Goal: Share content: Share content

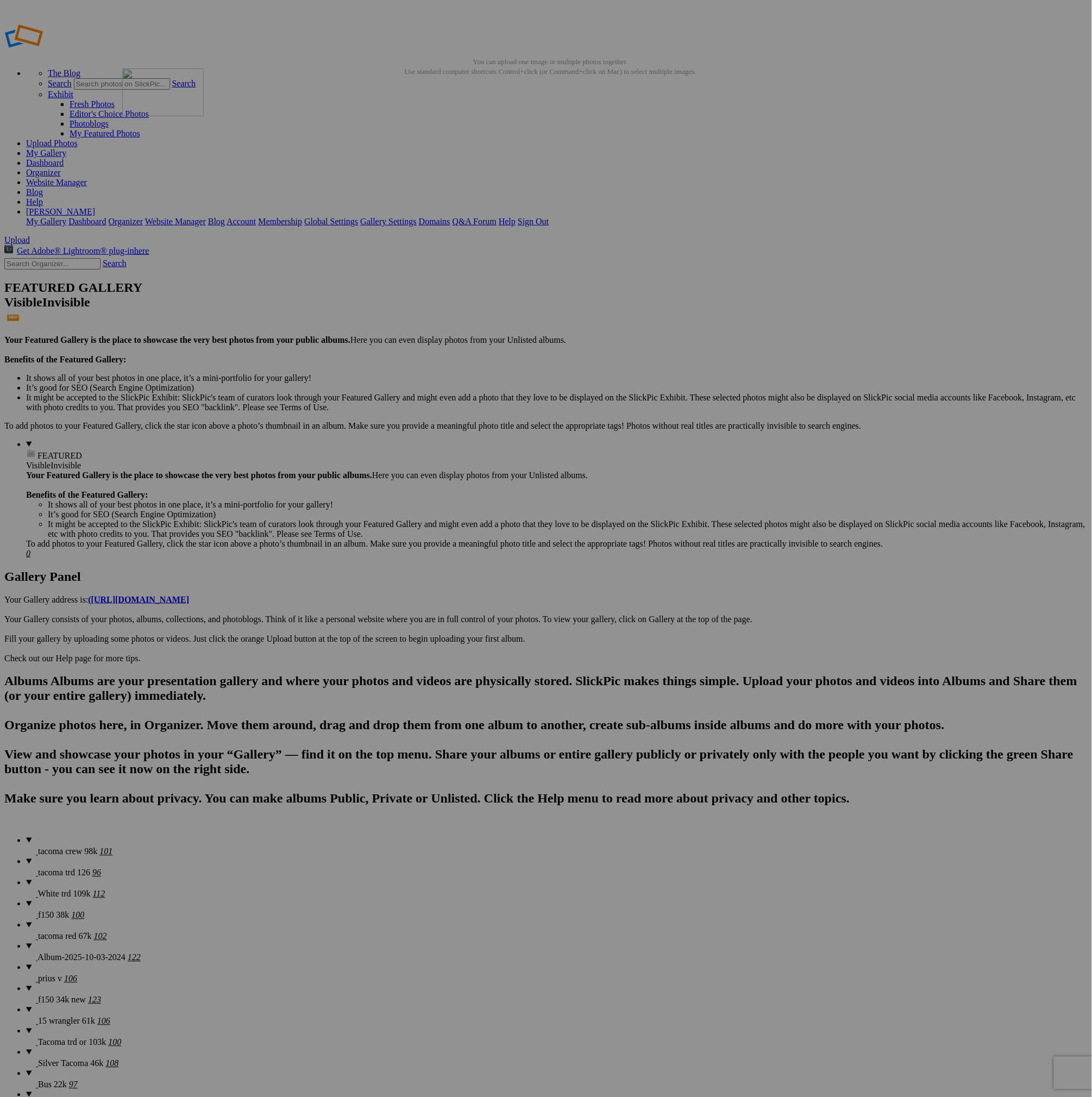
drag, startPoint x: 609, startPoint y: 160, endPoint x: 305, endPoint y: 148, distance: 304.2
drag, startPoint x: 962, startPoint y: 306, endPoint x: 363, endPoint y: 136, distance: 622.7
drag, startPoint x: 694, startPoint y: 295, endPoint x: 374, endPoint y: 130, distance: 360.0
drag, startPoint x: 615, startPoint y: 299, endPoint x: 561, endPoint y: 148, distance: 160.4
drag, startPoint x: 187, startPoint y: 578, endPoint x: 664, endPoint y: 144, distance: 644.9
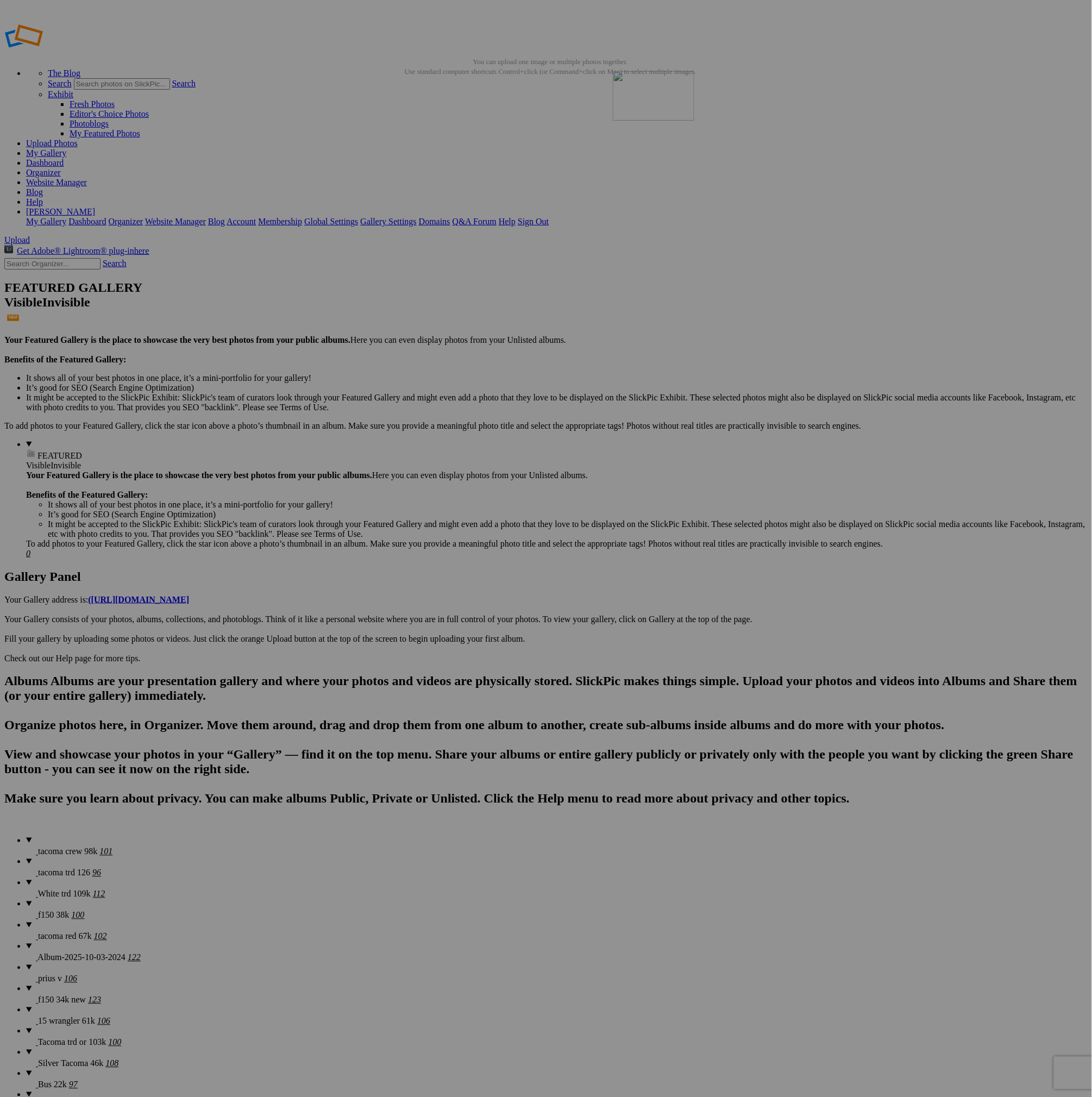
drag, startPoint x: 669, startPoint y: 571, endPoint x: 730, endPoint y: 181, distance: 394.7
drag, startPoint x: 292, startPoint y: 859, endPoint x: 850, endPoint y: 134, distance: 914.9
drag, startPoint x: 587, startPoint y: 717, endPoint x: 842, endPoint y: 134, distance: 636.3
drag, startPoint x: 302, startPoint y: 578, endPoint x: 295, endPoint y: 434, distance: 144.2
drag, startPoint x: 393, startPoint y: 568, endPoint x: 373, endPoint y: 412, distance: 157.3
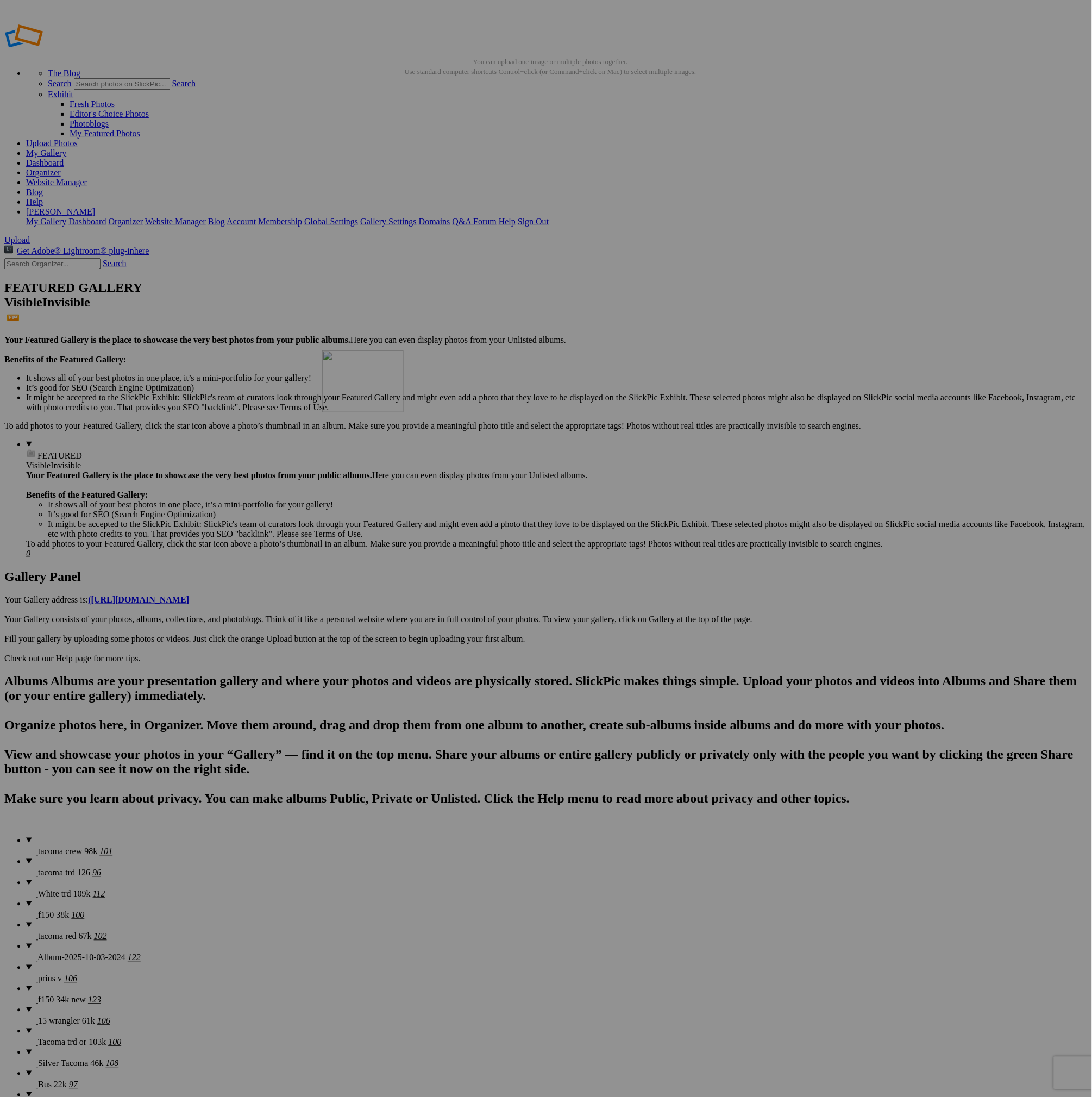
drag, startPoint x: 528, startPoint y: 589, endPoint x: 475, endPoint y: 417, distance: 180.0
drag, startPoint x: 872, startPoint y: 284, endPoint x: 451, endPoint y: 405, distance: 438.0
drag, startPoint x: 884, startPoint y: 284, endPoint x: 415, endPoint y: 434, distance: 492.4
drag, startPoint x: 394, startPoint y: 587, endPoint x: 472, endPoint y: 399, distance: 203.5
drag, startPoint x: 502, startPoint y: 574, endPoint x: 669, endPoint y: 417, distance: 229.2
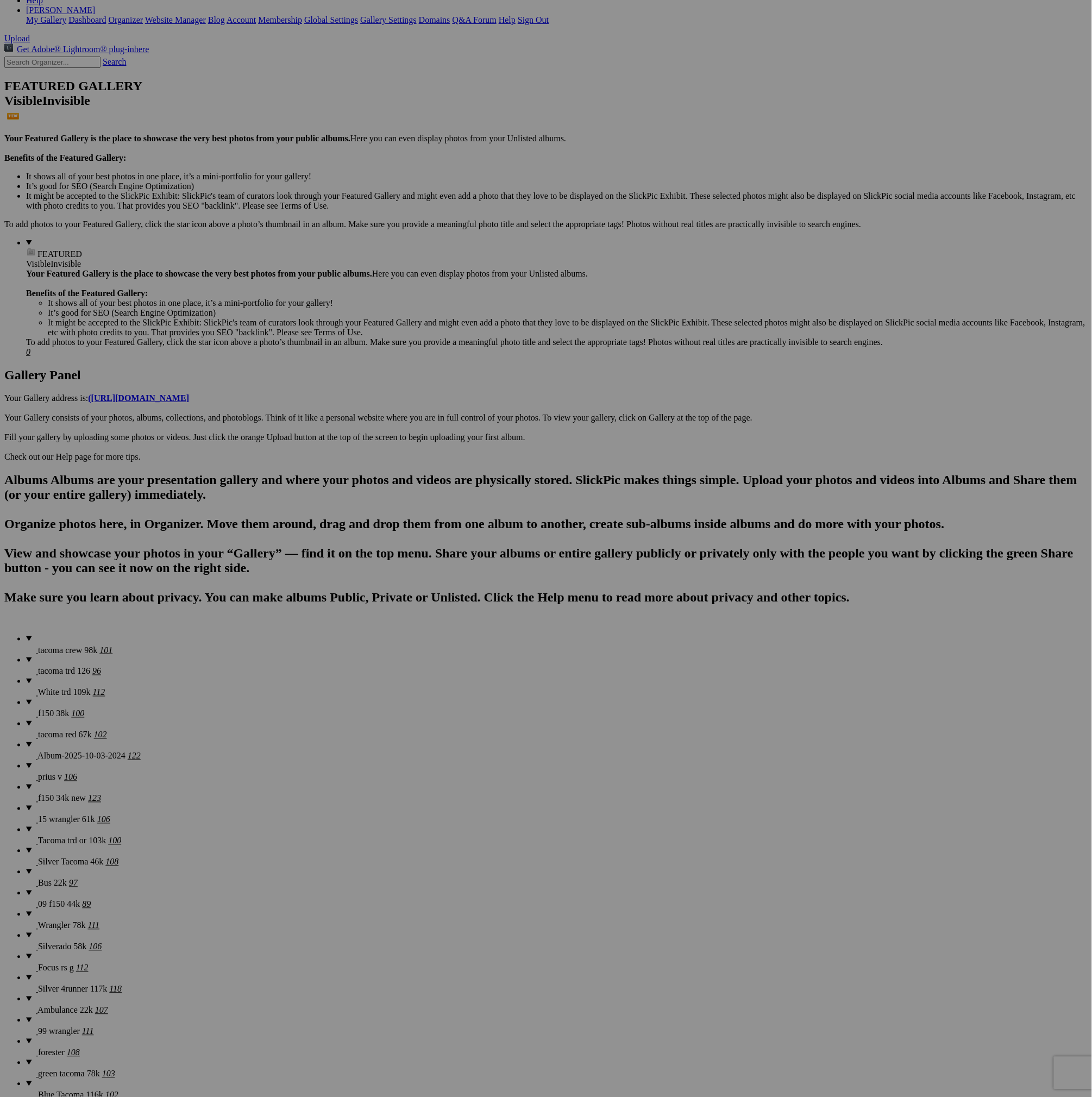
scroll to position [244, 0]
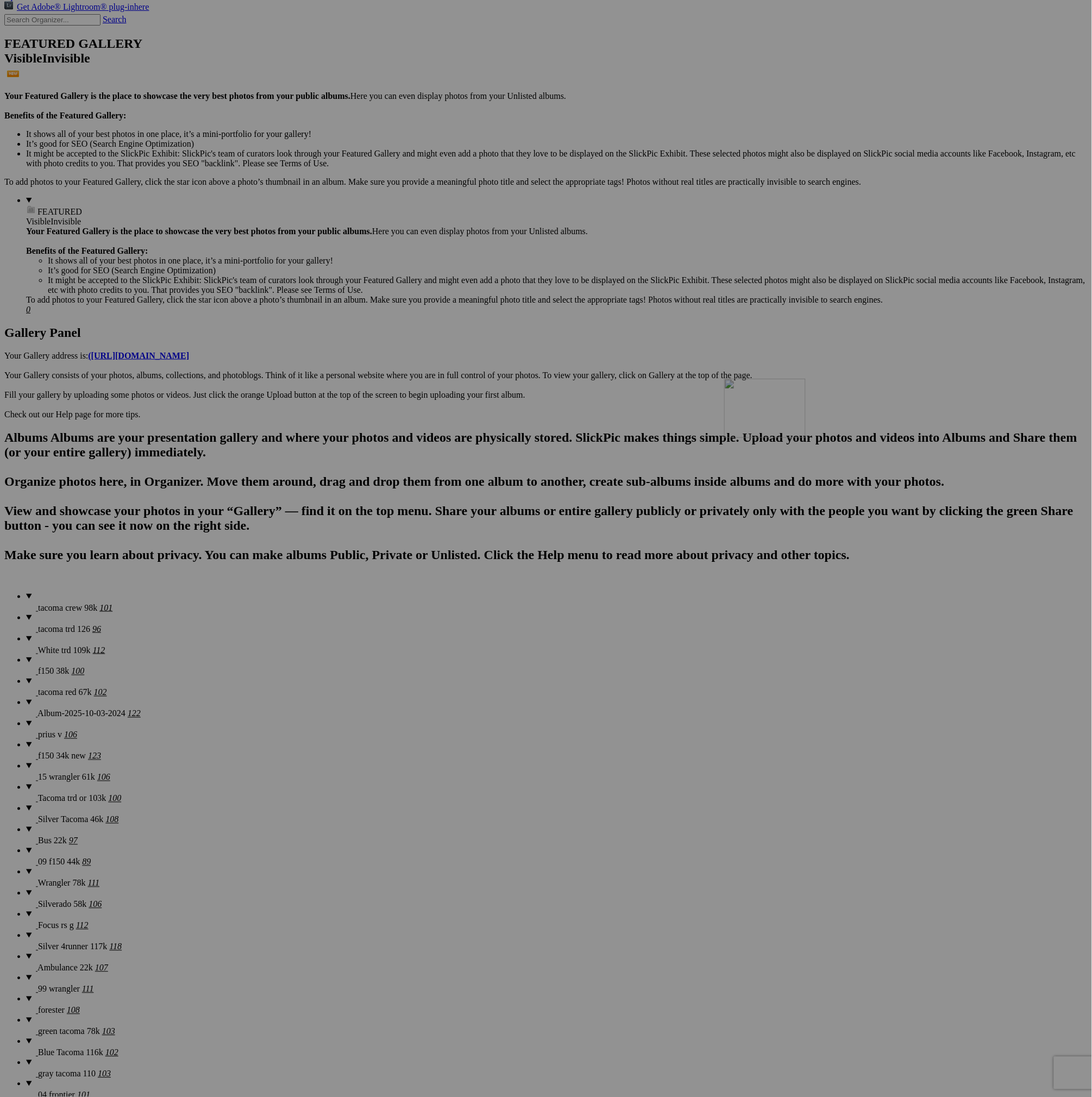
drag, startPoint x: 490, startPoint y: 475, endPoint x: 813, endPoint y: 461, distance: 323.3
drag, startPoint x: 483, startPoint y: 465, endPoint x: 797, endPoint y: 472, distance: 314.1
drag, startPoint x: 757, startPoint y: 613, endPoint x: 859, endPoint y: 493, distance: 157.5
drag, startPoint x: 884, startPoint y: 612, endPoint x: 182, endPoint y: 597, distance: 702.2
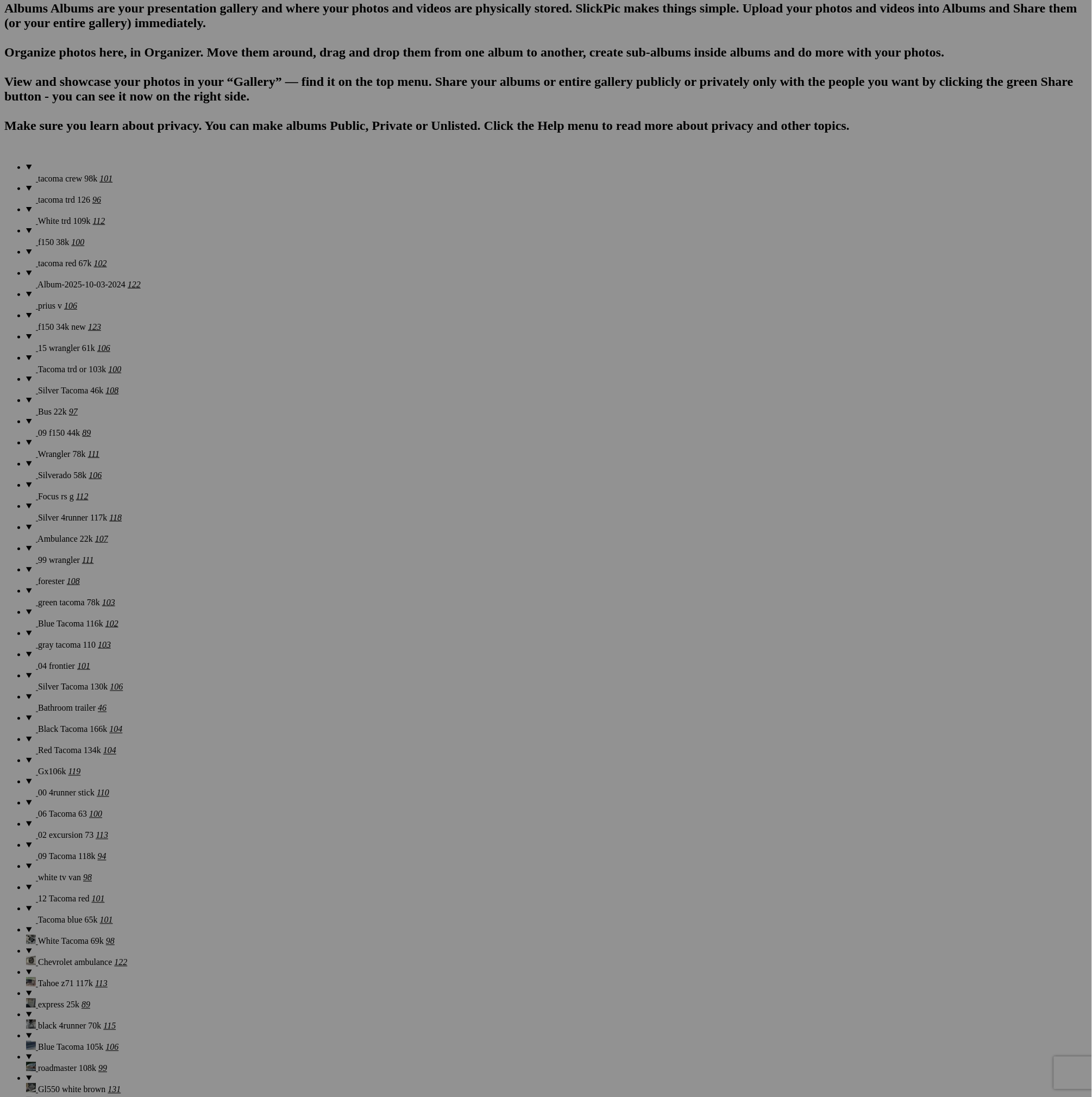
scroll to position [652, 0]
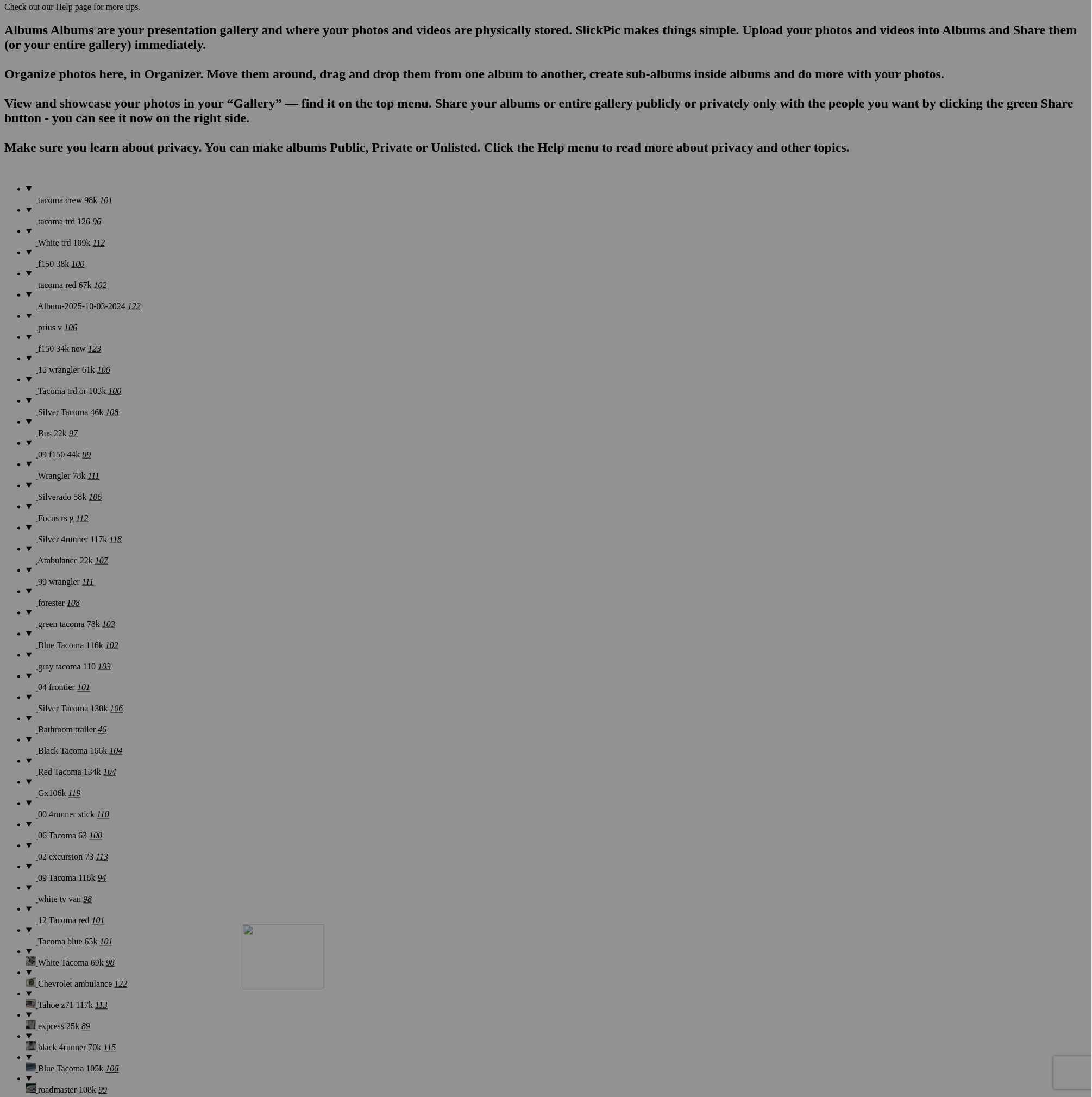
drag, startPoint x: 957, startPoint y: 226, endPoint x: 373, endPoint y: 992, distance: 963.2
drag, startPoint x: 968, startPoint y: 206, endPoint x: 366, endPoint y: 994, distance: 991.6
drag, startPoint x: 975, startPoint y: 214, endPoint x: 360, endPoint y: 937, distance: 949.2
drag, startPoint x: 966, startPoint y: 198, endPoint x: 371, endPoint y: 985, distance: 986.6
drag, startPoint x: 398, startPoint y: 749, endPoint x: 952, endPoint y: 194, distance: 784.2
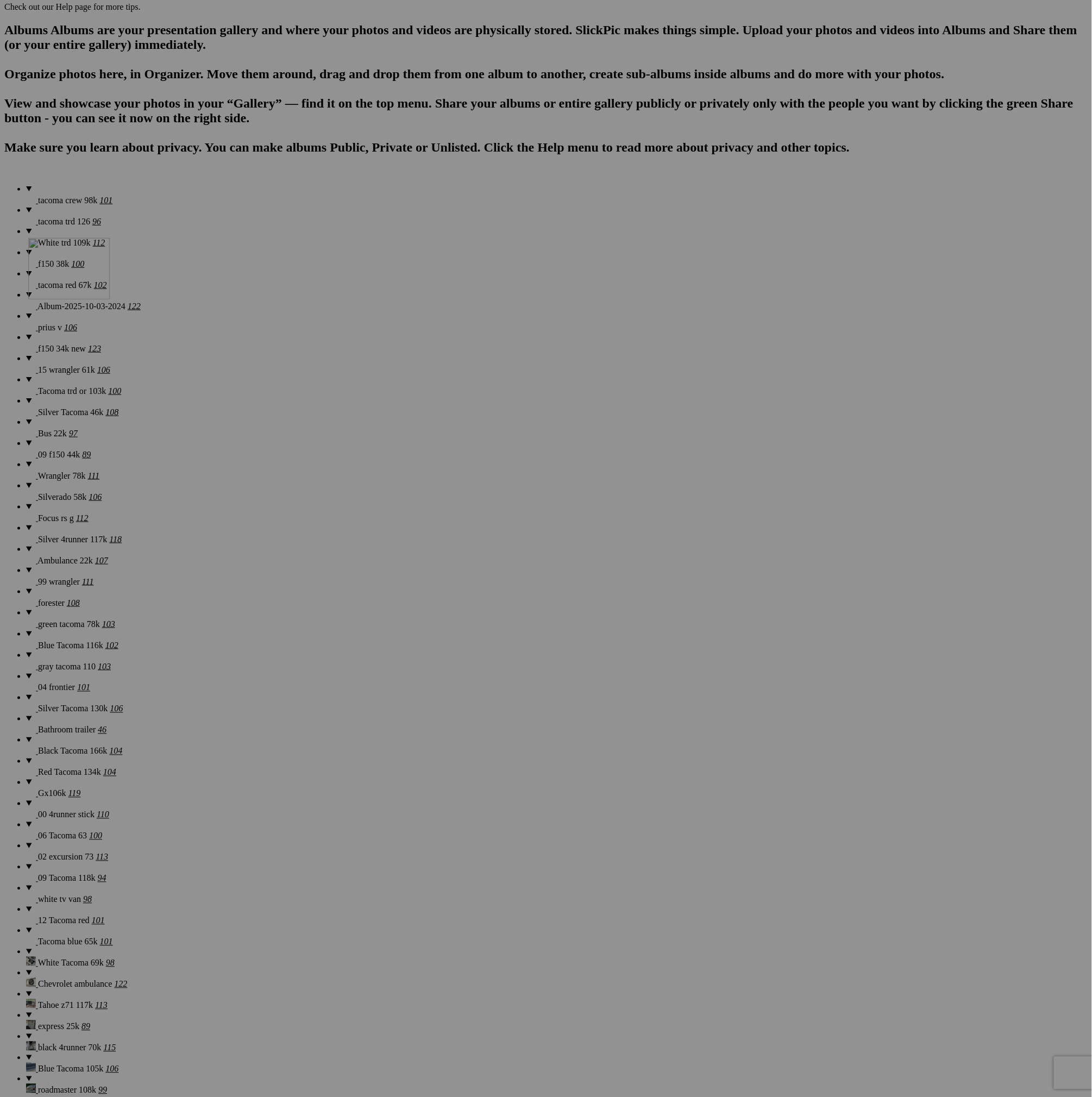
drag, startPoint x: 491, startPoint y: 344, endPoint x: 185, endPoint y: 332, distance: 306.2
drag, startPoint x: 596, startPoint y: 638, endPoint x: 282, endPoint y: 341, distance: 432.2
drag, startPoint x: 197, startPoint y: 508, endPoint x: 423, endPoint y: 398, distance: 251.3
drag, startPoint x: 791, startPoint y: 762, endPoint x: 481, endPoint y: 325, distance: 535.8
drag, startPoint x: 591, startPoint y: 754, endPoint x: 381, endPoint y: 465, distance: 357.2
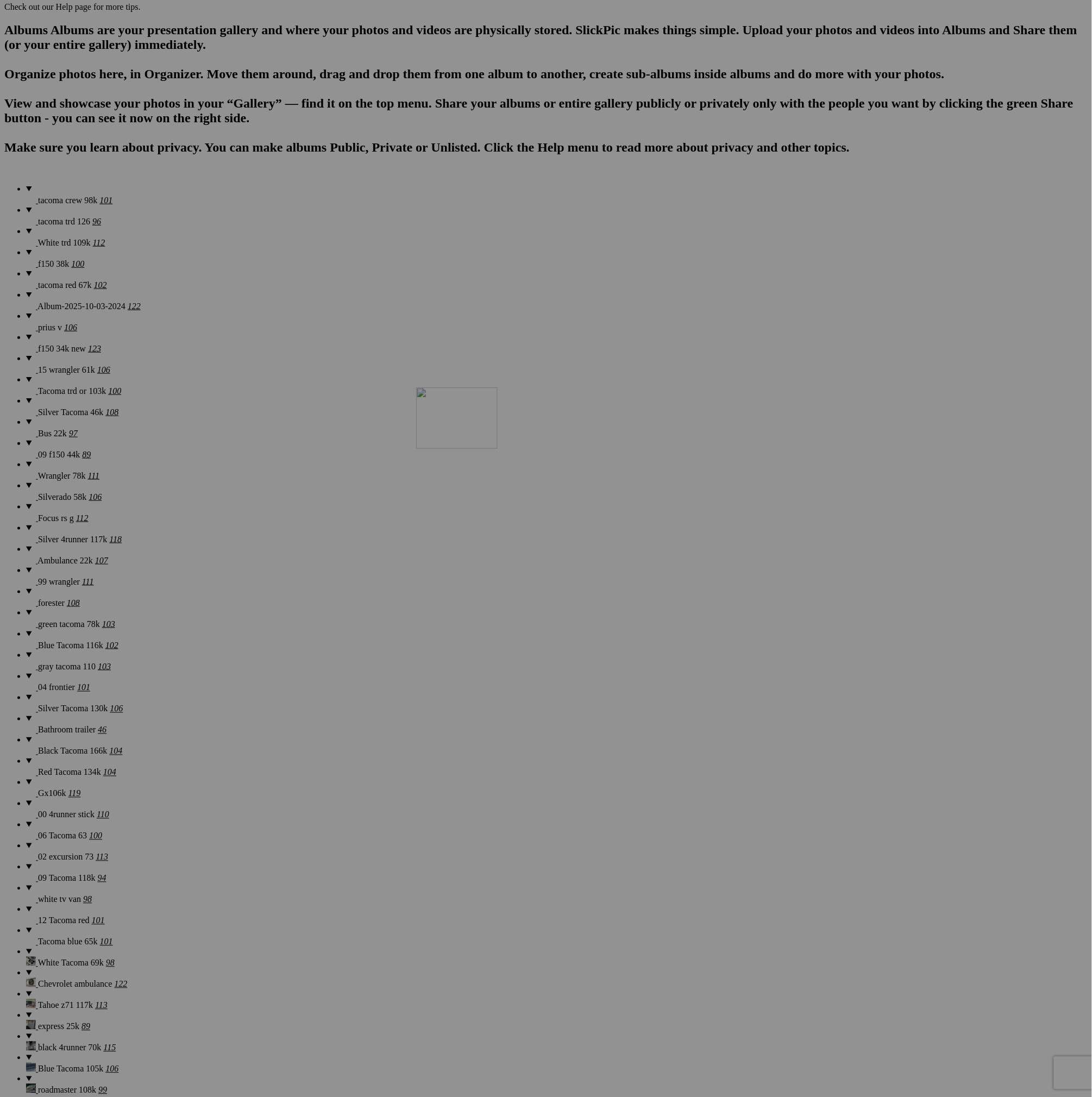
drag, startPoint x: 704, startPoint y: 630, endPoint x: 562, endPoint y: 461, distance: 220.7
drag, startPoint x: 773, startPoint y: 630, endPoint x: 769, endPoint y: 493, distance: 137.1
drag, startPoint x: 678, startPoint y: 756, endPoint x: 941, endPoint y: 433, distance: 416.5
drag, startPoint x: 771, startPoint y: 754, endPoint x: 953, endPoint y: 600, distance: 238.4
drag, startPoint x: 876, startPoint y: 760, endPoint x: 771, endPoint y: 333, distance: 439.7
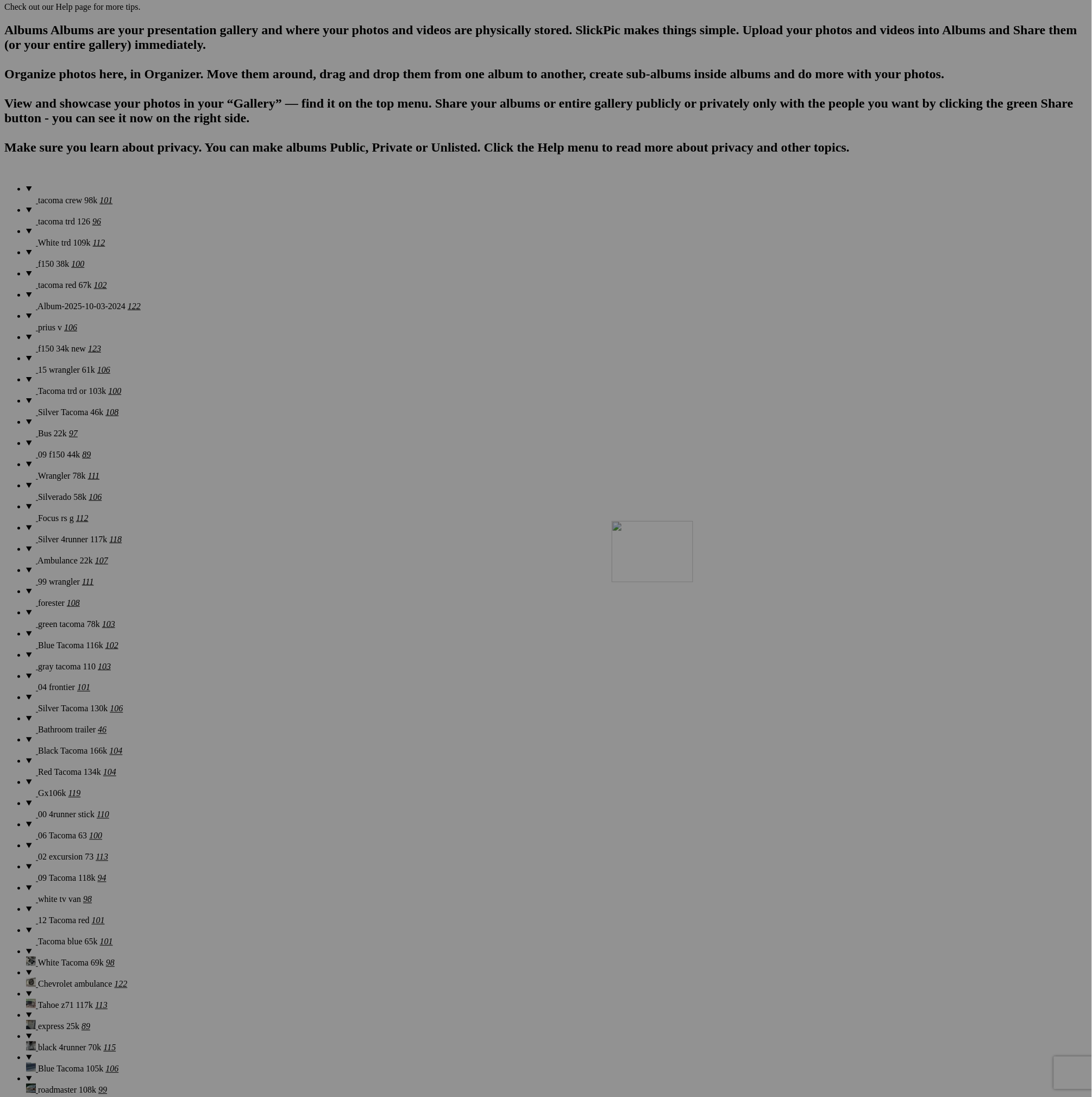
drag, startPoint x: 981, startPoint y: 774, endPoint x: 764, endPoint y: 609, distance: 272.6
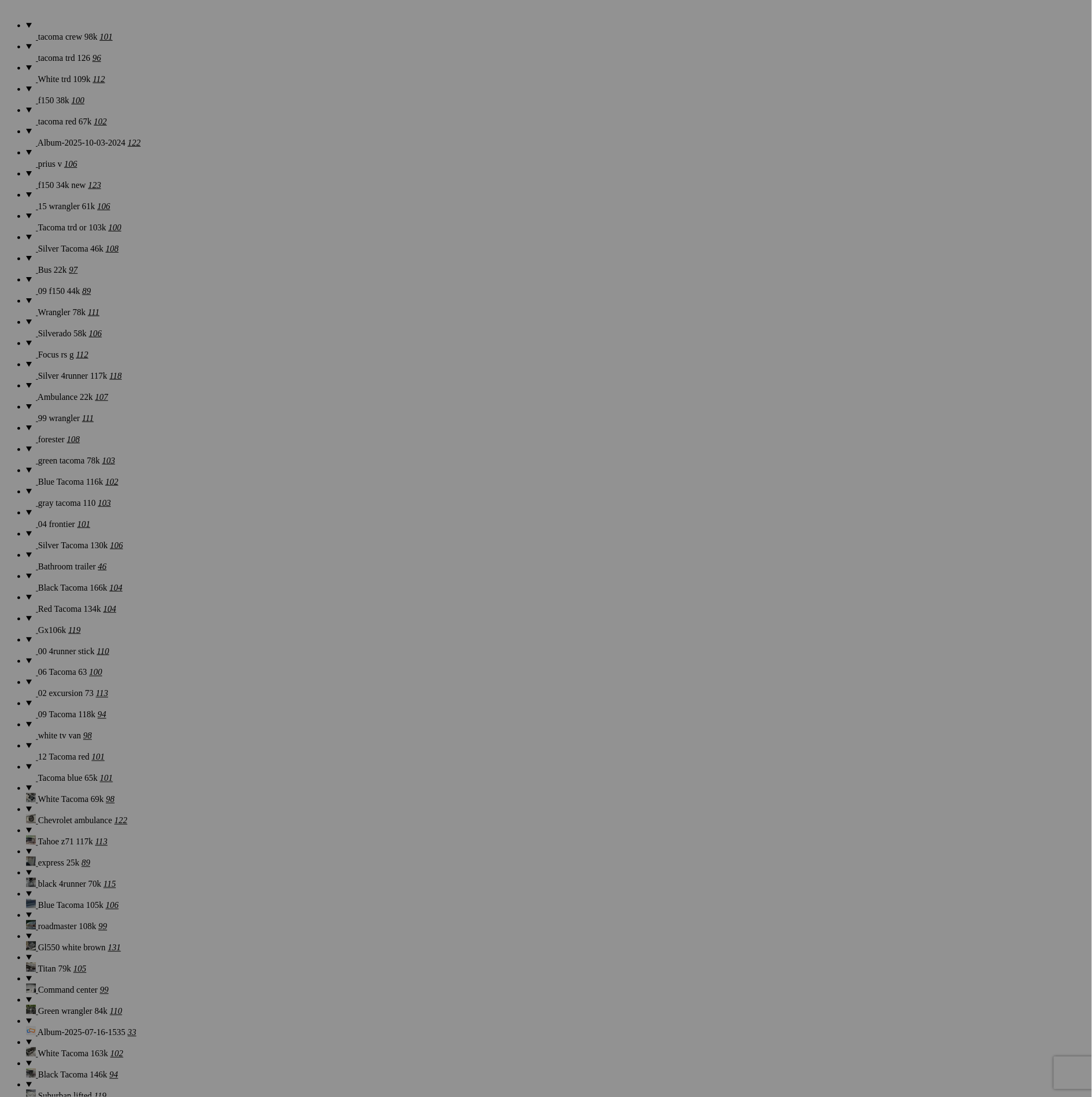
scroll to position [733, 0]
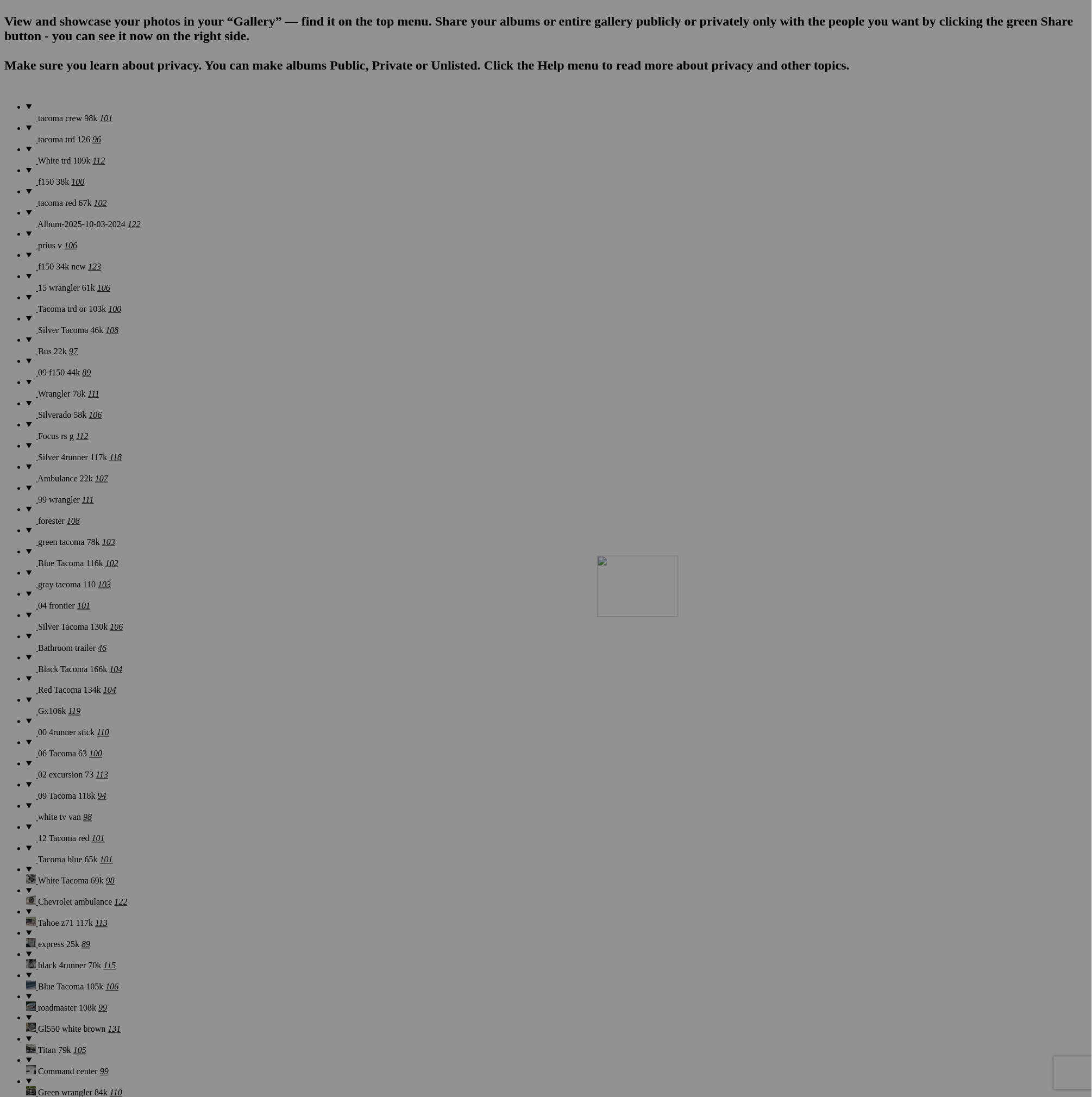
drag, startPoint x: 982, startPoint y: 702, endPoint x: 753, endPoint y: 650, distance: 234.8
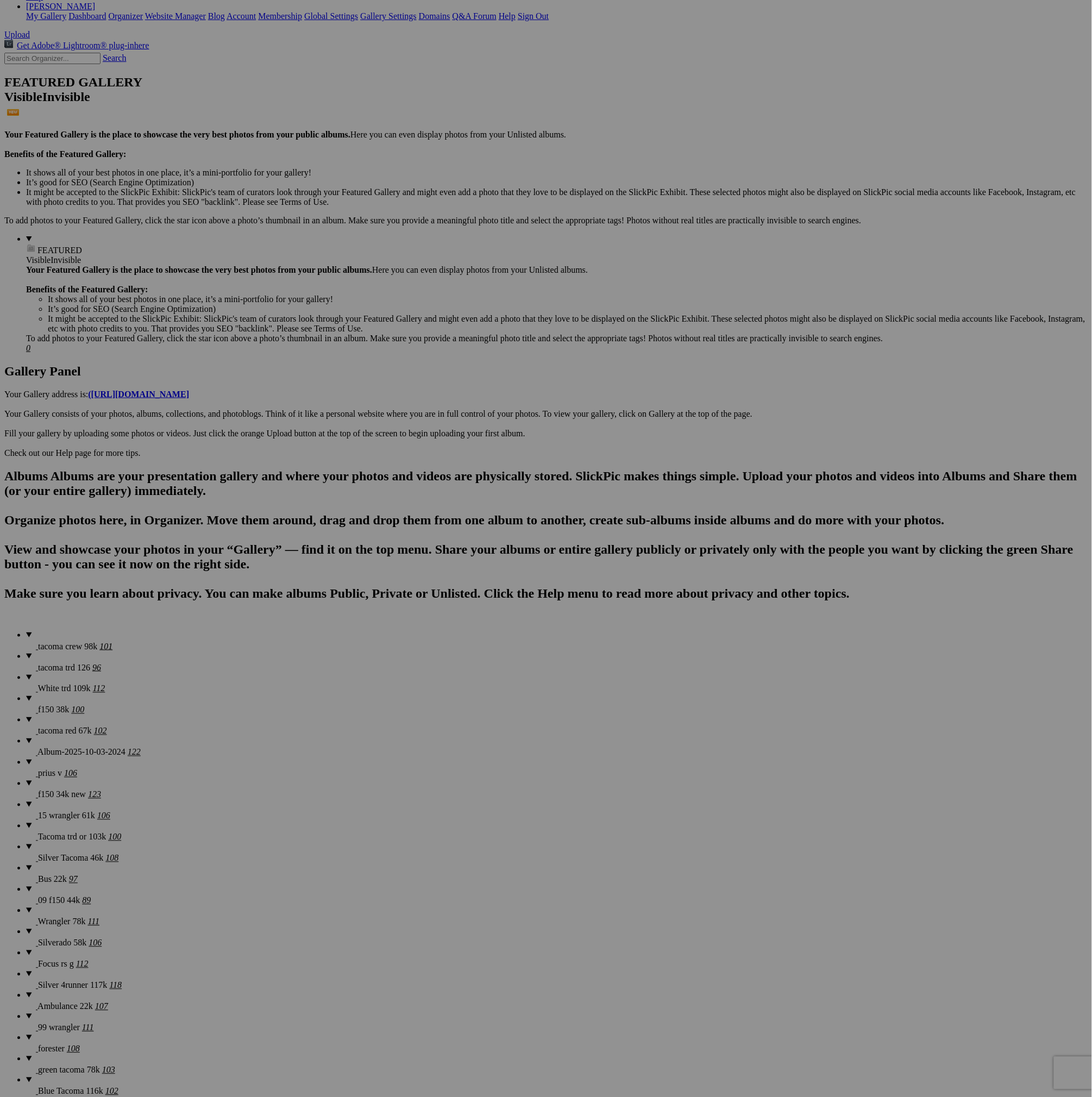
scroll to position [0, 0]
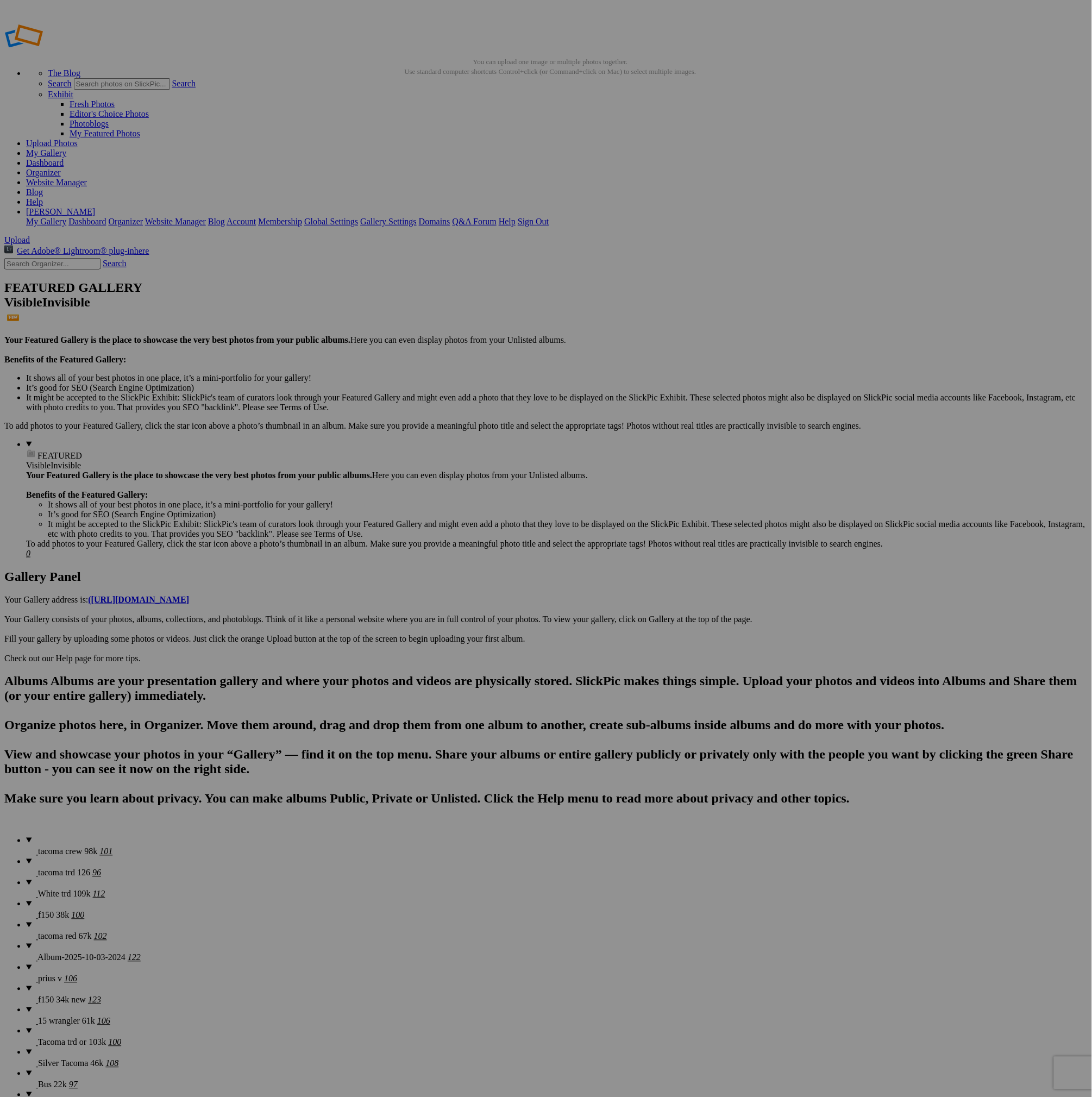
click at [63, 868] on span "tacoma trd 126" at bounding box center [64, 873] width 52 height 10
drag, startPoint x: 584, startPoint y: 162, endPoint x: 269, endPoint y: 133, distance: 316.3
drag, startPoint x: 404, startPoint y: 430, endPoint x: 381, endPoint y: 142, distance: 288.9
drag, startPoint x: 684, startPoint y: 298, endPoint x: 385, endPoint y: 133, distance: 341.5
drag, startPoint x: 592, startPoint y: 299, endPoint x: 573, endPoint y: 151, distance: 149.2
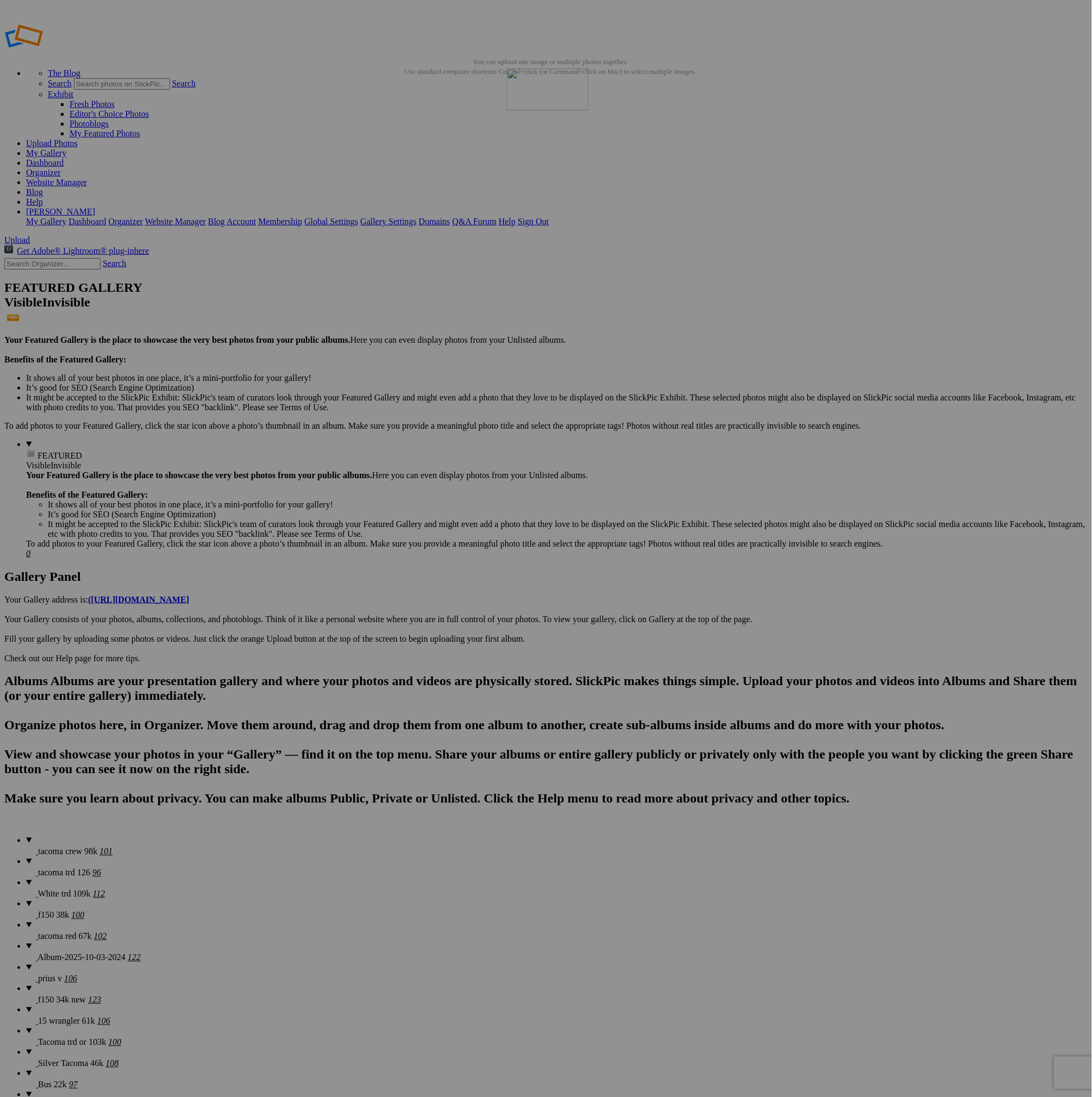
drag, startPoint x: 863, startPoint y: 431, endPoint x: 662, endPoint y: 144, distance: 350.4
drag, startPoint x: 484, startPoint y: 568, endPoint x: 769, endPoint y: 155, distance: 501.8
drag, startPoint x: 777, startPoint y: 708, endPoint x: 860, endPoint y: 144, distance: 570.1
drag, startPoint x: 302, startPoint y: 722, endPoint x: 853, endPoint y: 146, distance: 797.1
drag, startPoint x: 880, startPoint y: 305, endPoint x: 563, endPoint y: 427, distance: 339.7
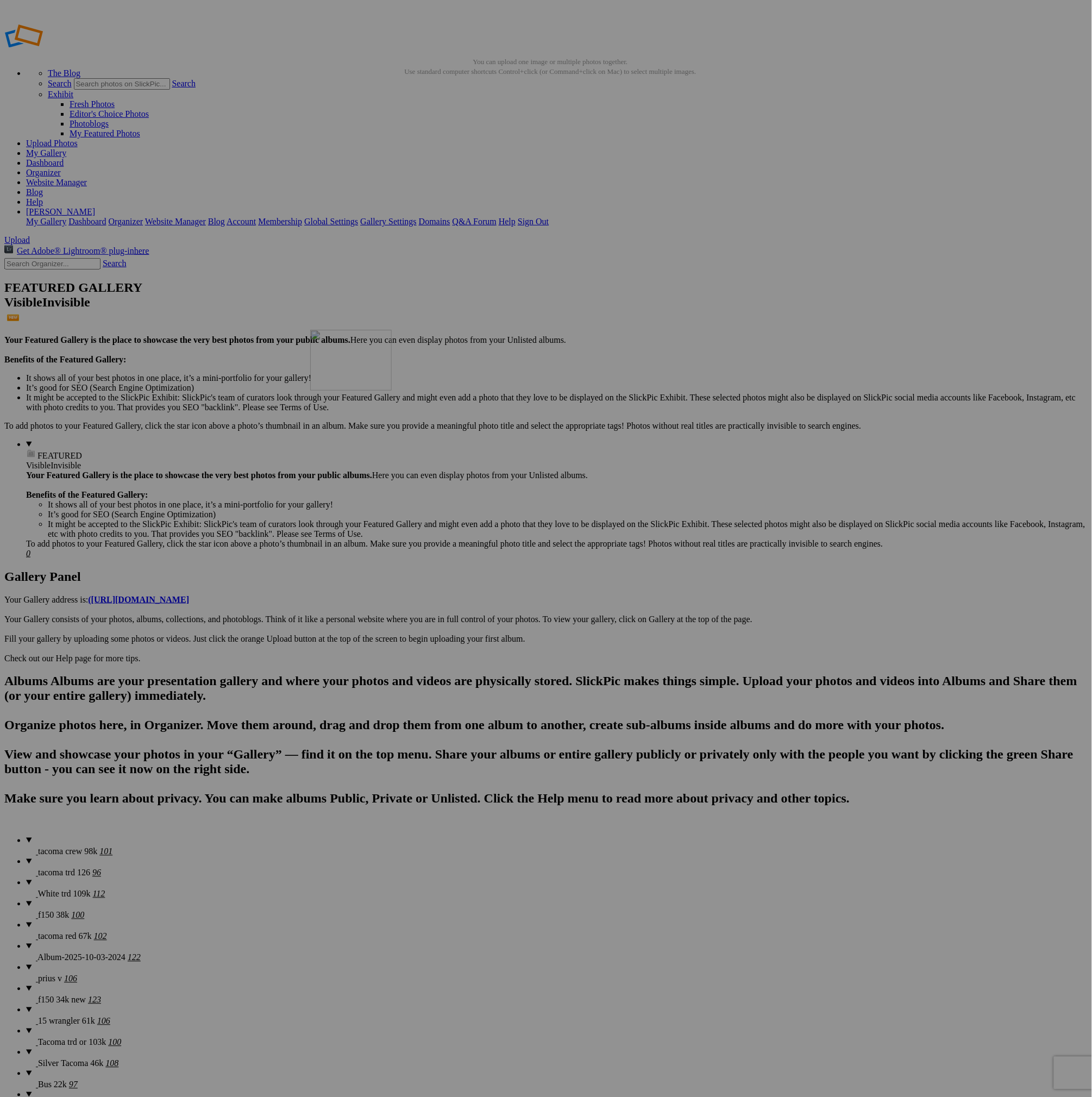
drag, startPoint x: 860, startPoint y: 298, endPoint x: 467, endPoint y: 408, distance: 408.1
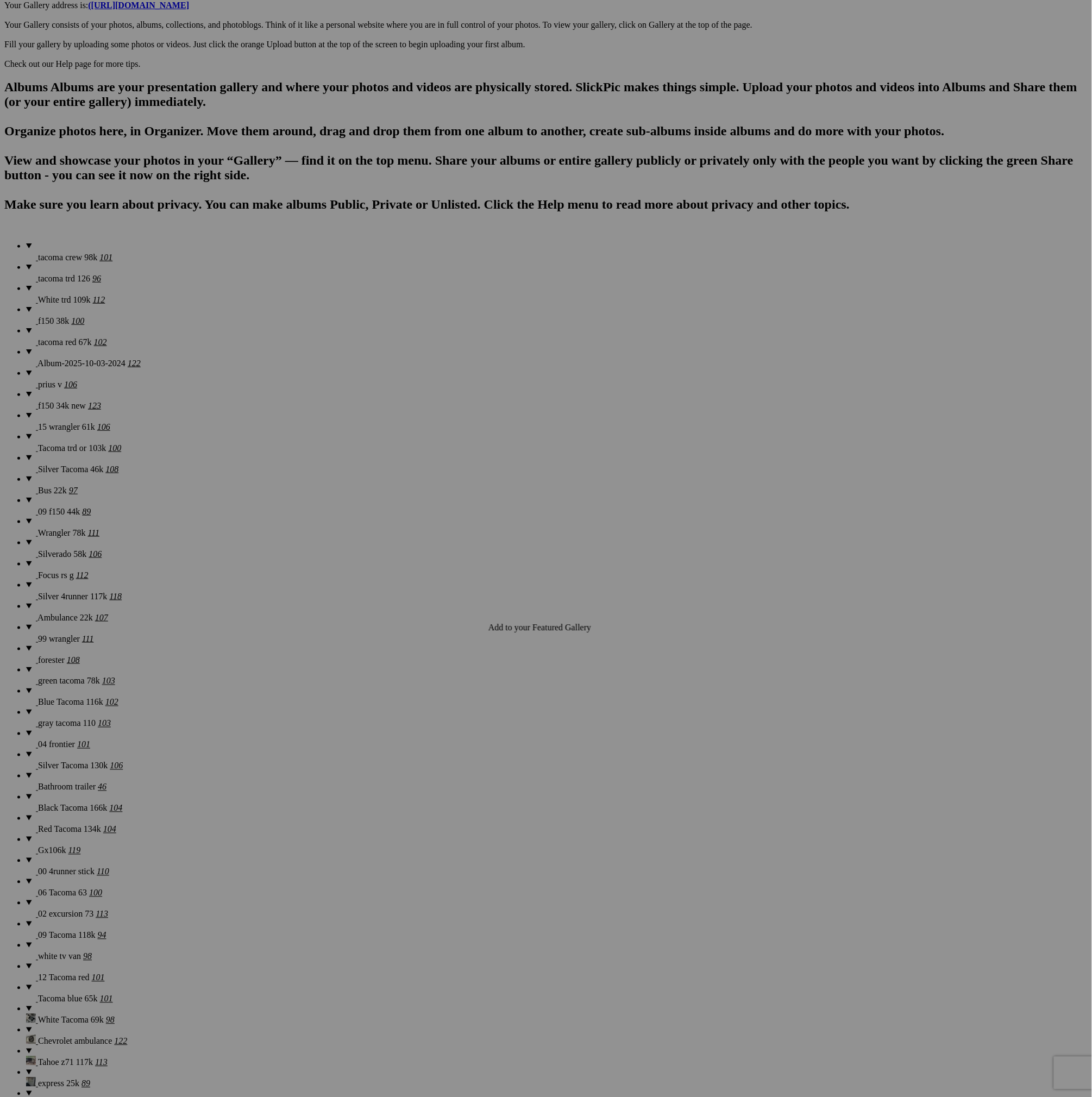
scroll to position [570, 0]
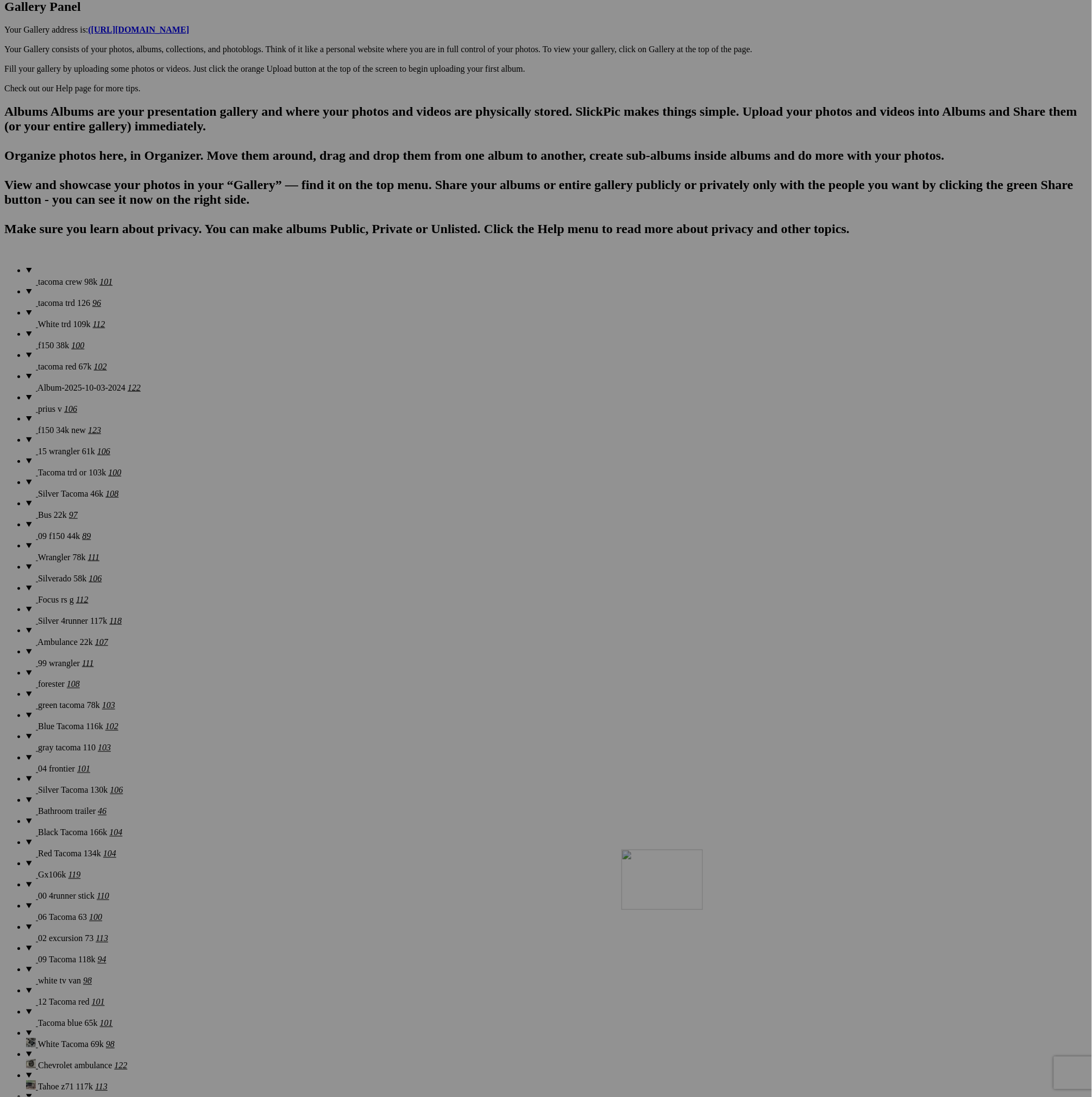
drag, startPoint x: 682, startPoint y: 354, endPoint x: 777, endPoint y: 943, distance: 596.6
drag, startPoint x: 683, startPoint y: 298, endPoint x: 753, endPoint y: 887, distance: 593.1
drag, startPoint x: 662, startPoint y: 374, endPoint x: 747, endPoint y: 919, distance: 551.6
drag, startPoint x: 690, startPoint y: 277, endPoint x: 774, endPoint y: 921, distance: 649.5
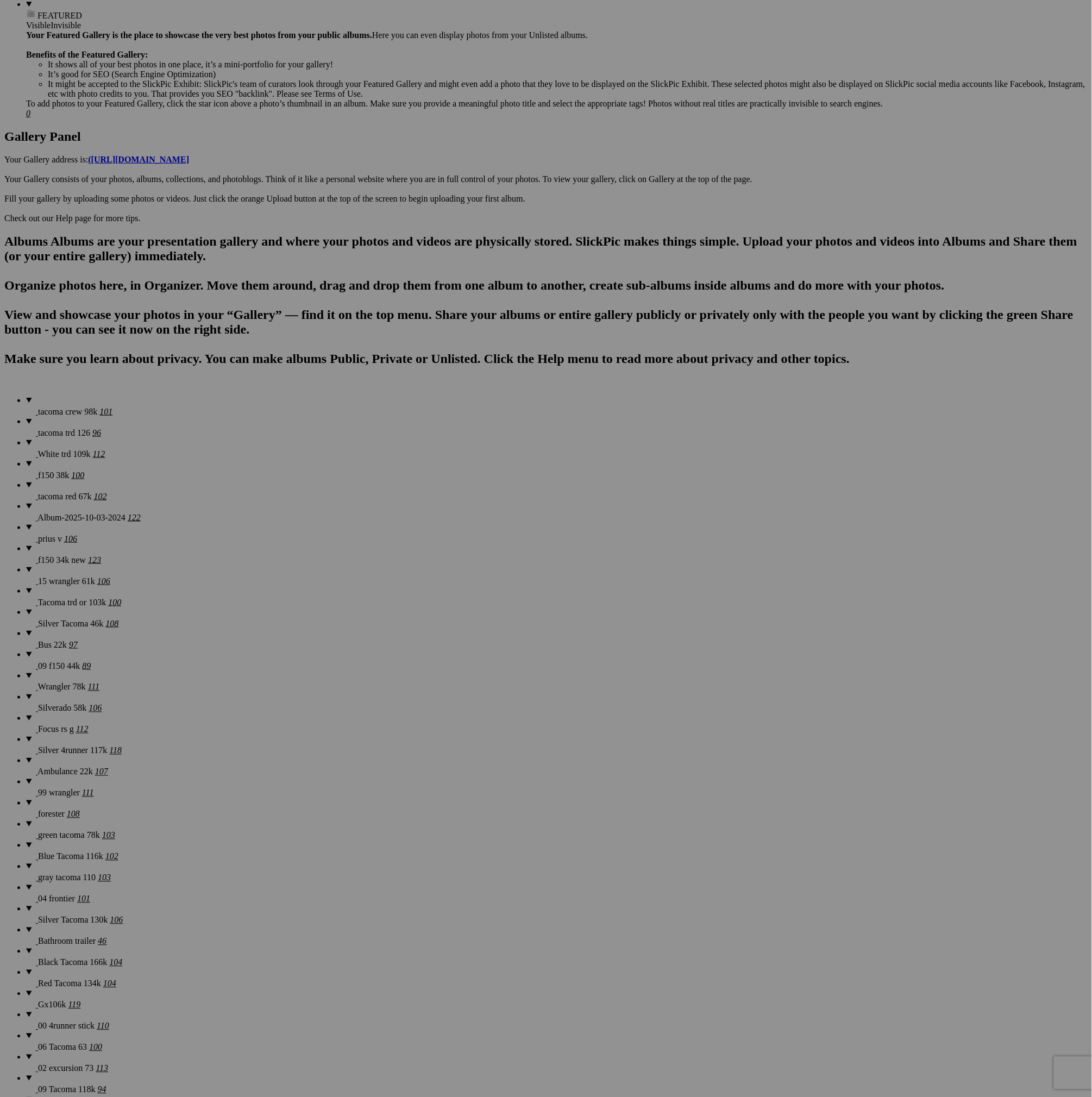
scroll to position [407, 0]
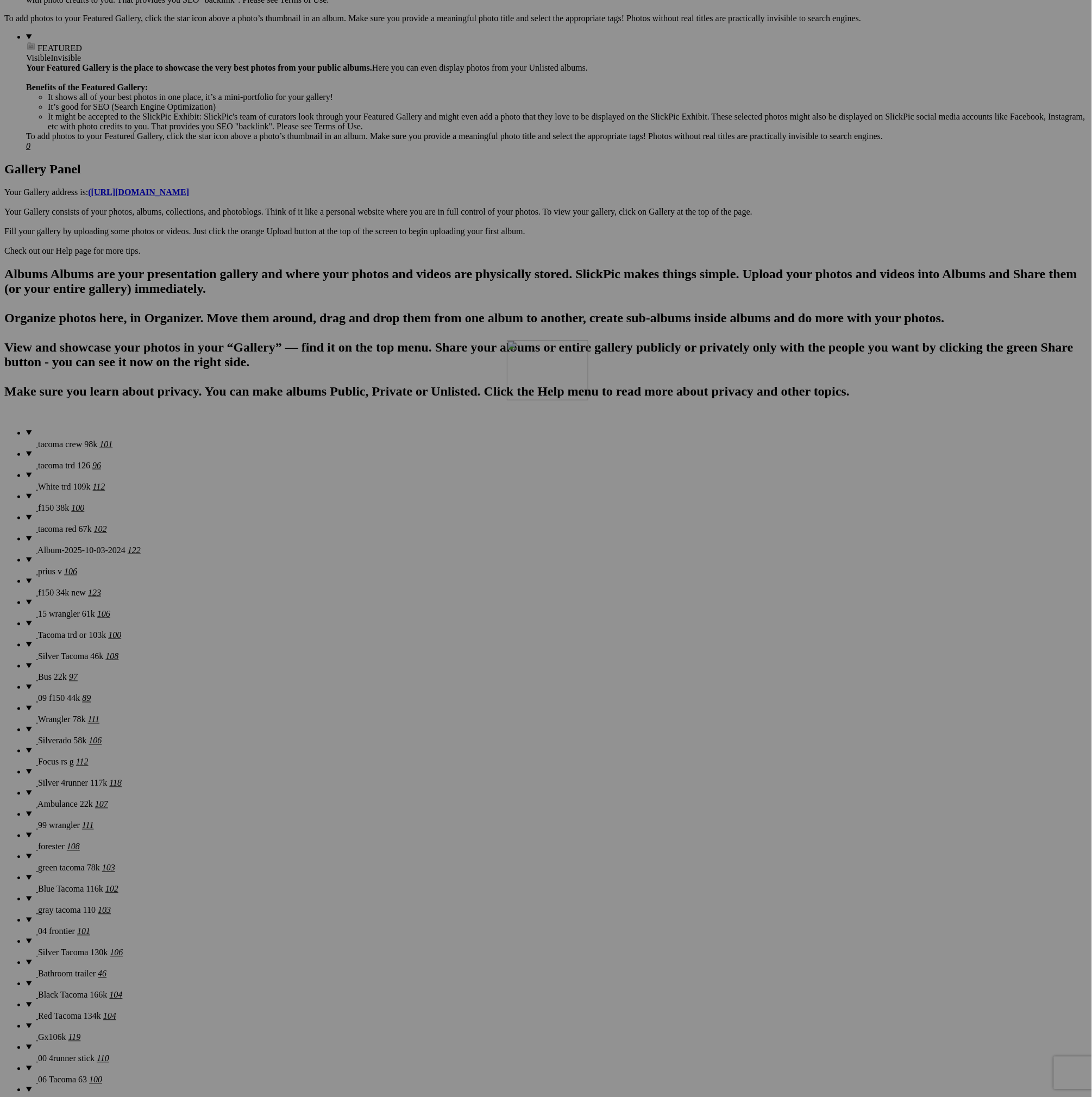
drag, startPoint x: 882, startPoint y: 875, endPoint x: 663, endPoint y: 434, distance: 492.4
drag, startPoint x: 977, startPoint y: 464, endPoint x: 763, endPoint y: 445, distance: 214.8
drag, startPoint x: 682, startPoint y: 879, endPoint x: 867, endPoint y: 434, distance: 481.9
drag, startPoint x: 975, startPoint y: 603, endPoint x: 929, endPoint y: 456, distance: 154.0
drag, startPoint x: 396, startPoint y: 576, endPoint x: 176, endPoint y: 559, distance: 220.7
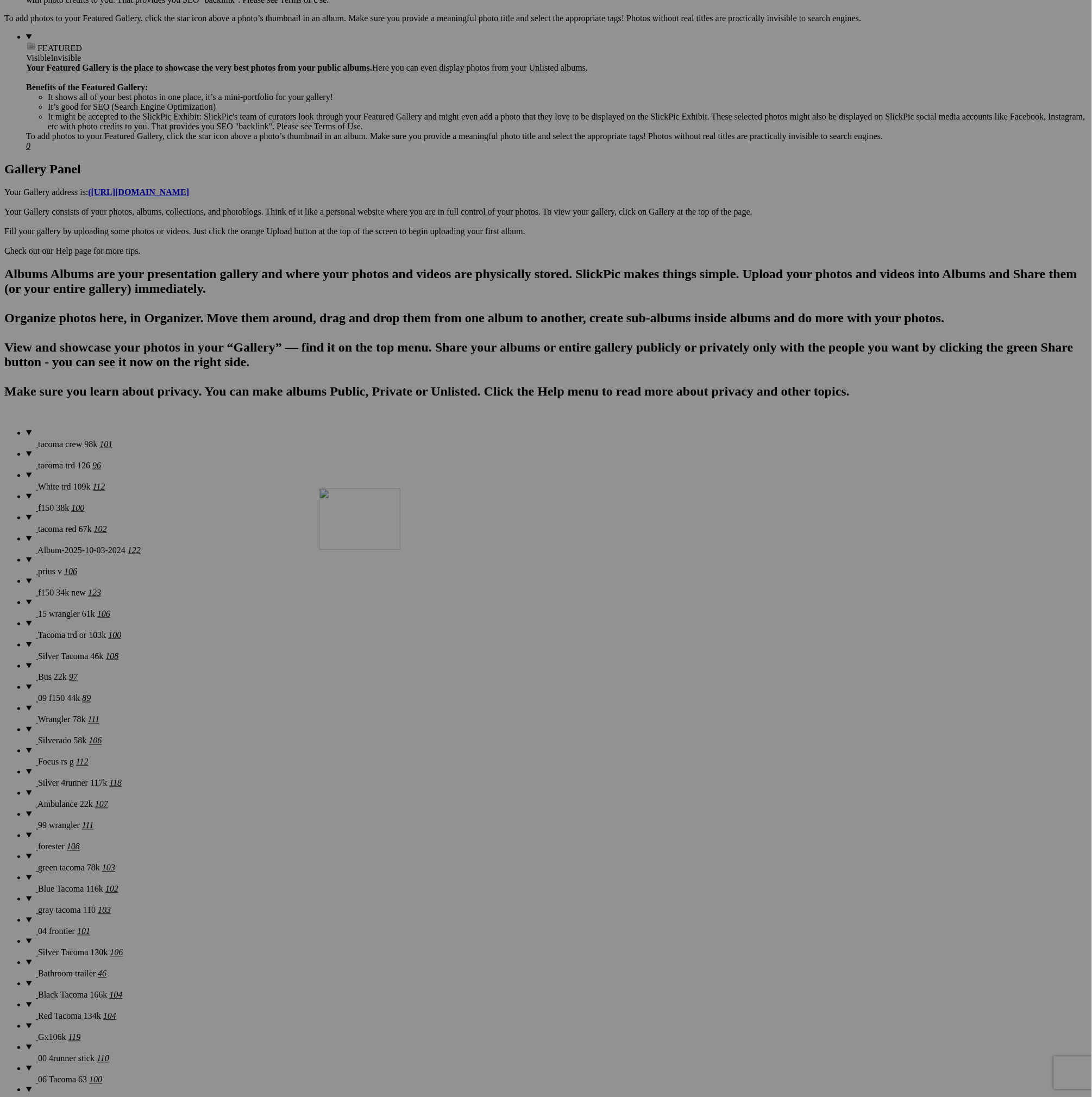
drag, startPoint x: 491, startPoint y: 1005, endPoint x: 475, endPoint y: 584, distance: 421.3
drag, startPoint x: 595, startPoint y: 1007, endPoint x: 180, endPoint y: 841, distance: 447.0
drag, startPoint x: 766, startPoint y: 864, endPoint x: 375, endPoint y: 717, distance: 417.7
drag, startPoint x: 873, startPoint y: 869, endPoint x: 565, endPoint y: 710, distance: 346.6
drag, startPoint x: 895, startPoint y: 743, endPoint x: 664, endPoint y: 718, distance: 232.3
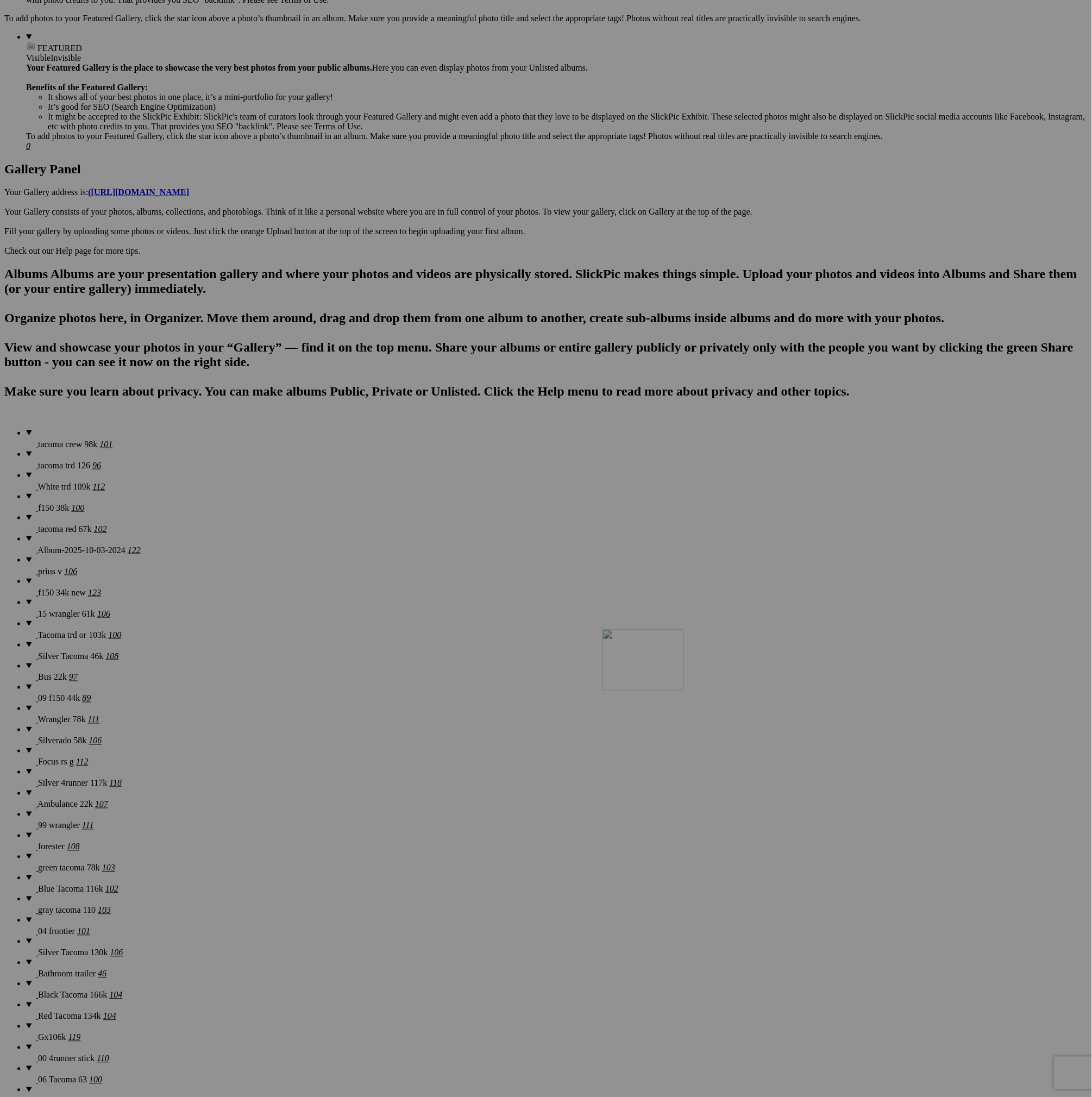
drag, startPoint x: 899, startPoint y: 868, endPoint x: 757, endPoint y: 720, distance: 205.1
drag, startPoint x: 414, startPoint y: 997, endPoint x: 669, endPoint y: 709, distance: 384.7
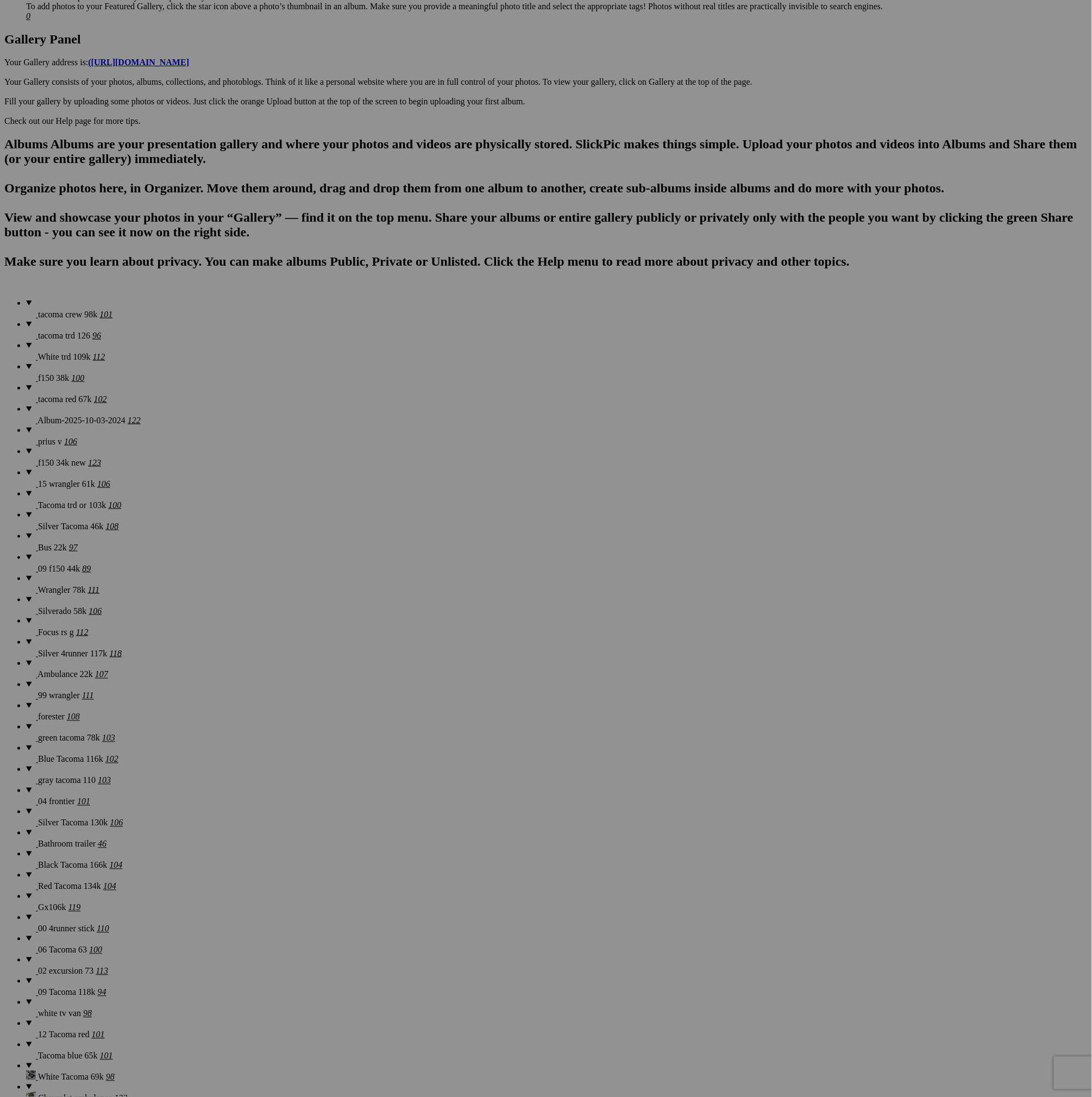
scroll to position [570, 0]
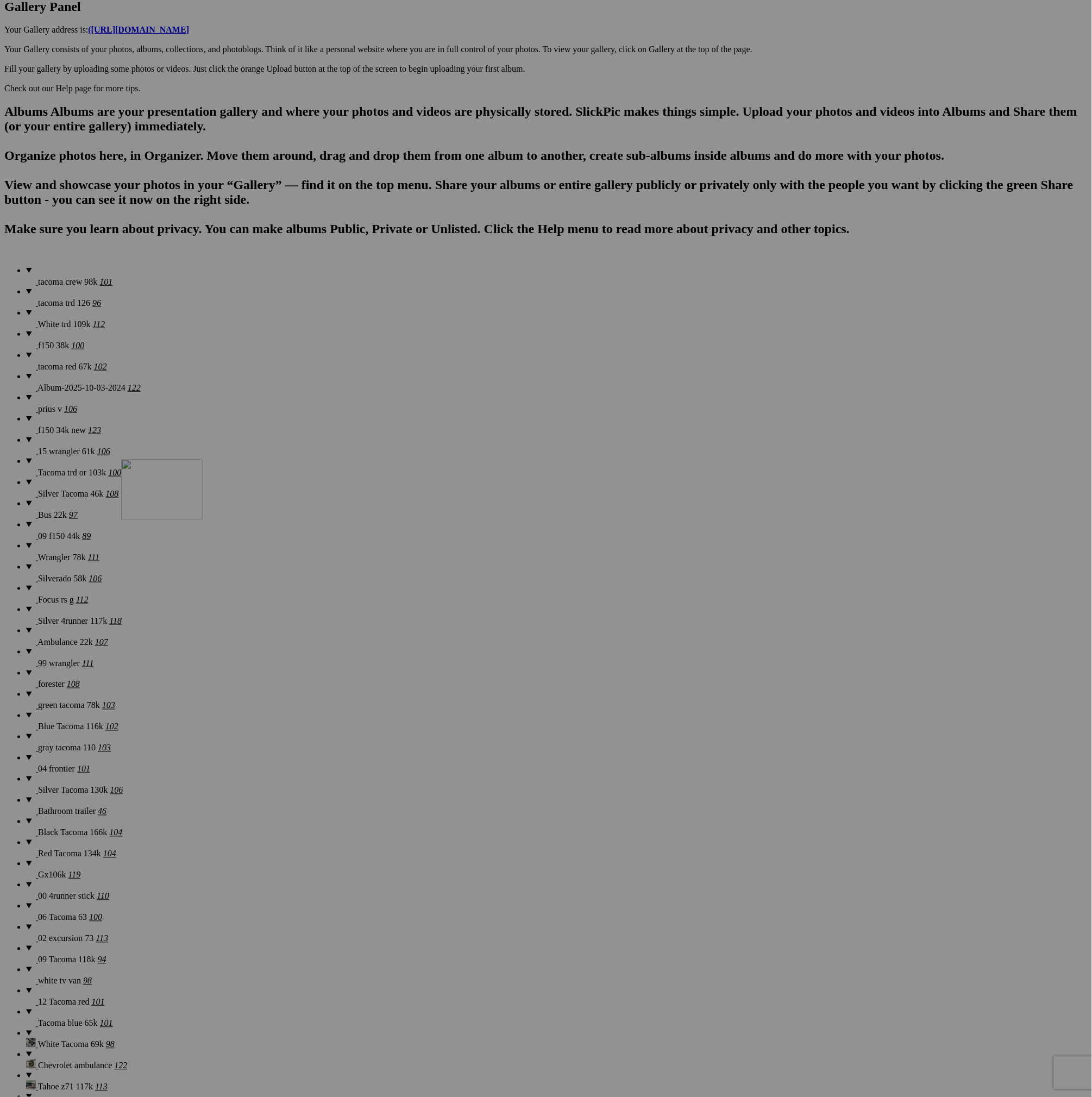
drag, startPoint x: 396, startPoint y: 846, endPoint x: 295, endPoint y: 559, distance: 304.3
drag, startPoint x: 490, startPoint y: 849, endPoint x: 918, endPoint y: 701, distance: 452.9
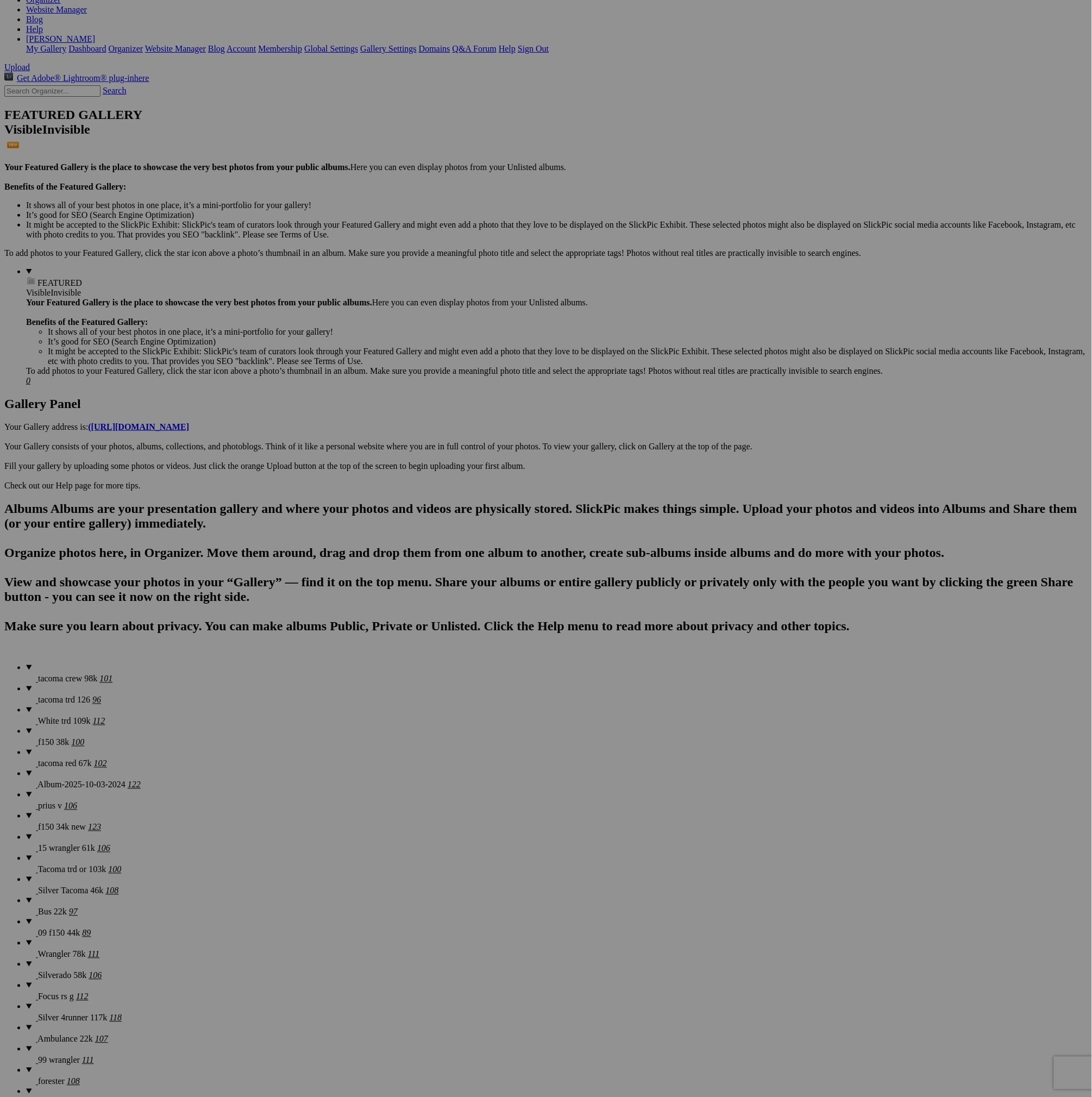
scroll to position [0, 0]
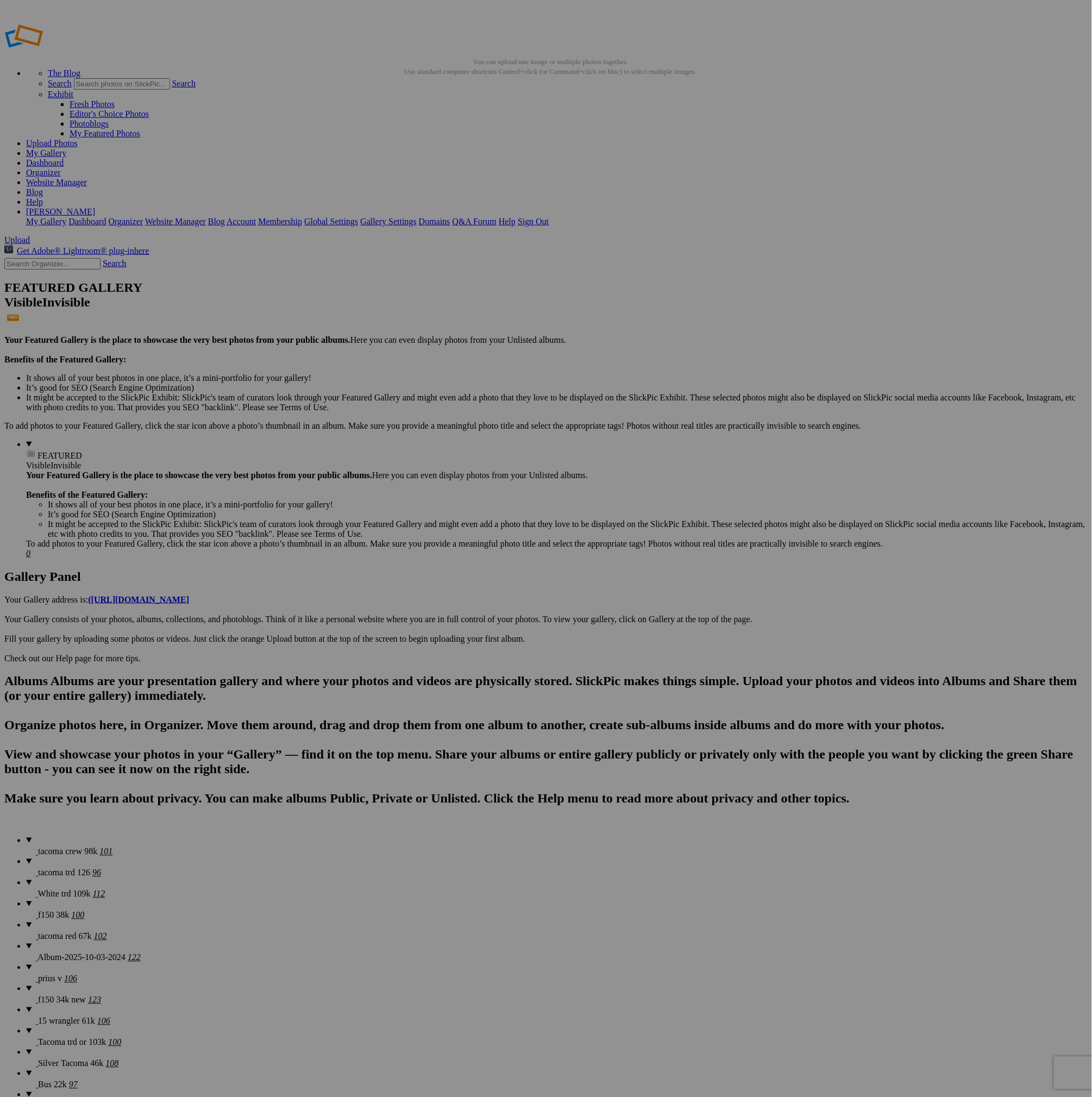
click at [39, 889] on span "White trd 109k" at bounding box center [64, 894] width 53 height 10
drag, startPoint x: 596, startPoint y: 168, endPoint x: 269, endPoint y: 137, distance: 328.5
drag, startPoint x: 393, startPoint y: 429, endPoint x: 388, endPoint y: 151, distance: 278.0
drag, startPoint x: 504, startPoint y: 305, endPoint x: 379, endPoint y: 133, distance: 212.6
drag, startPoint x: 886, startPoint y: 305, endPoint x: 566, endPoint y: 146, distance: 357.3
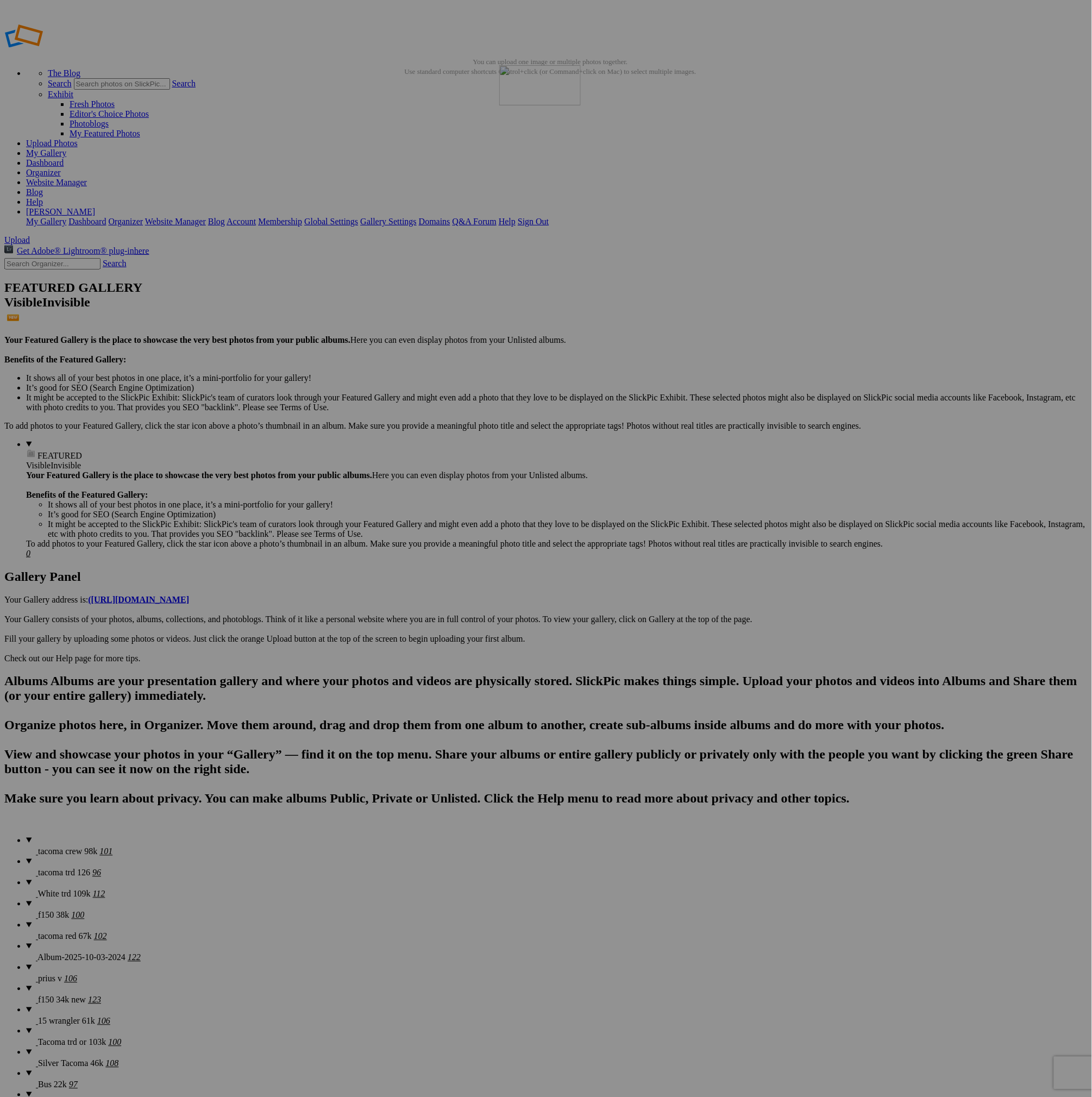
drag, startPoint x: 597, startPoint y: 571, endPoint x: 656, endPoint y: 142, distance: 433.0
drag, startPoint x: 192, startPoint y: 701, endPoint x: 755, endPoint y: 137, distance: 796.9
drag, startPoint x: 870, startPoint y: 717, endPoint x: 852, endPoint y: 140, distance: 577.3
drag, startPoint x: 692, startPoint y: 851, endPoint x: 949, endPoint y: 146, distance: 750.4
drag, startPoint x: 886, startPoint y: 295, endPoint x: 381, endPoint y: 406, distance: 517.1
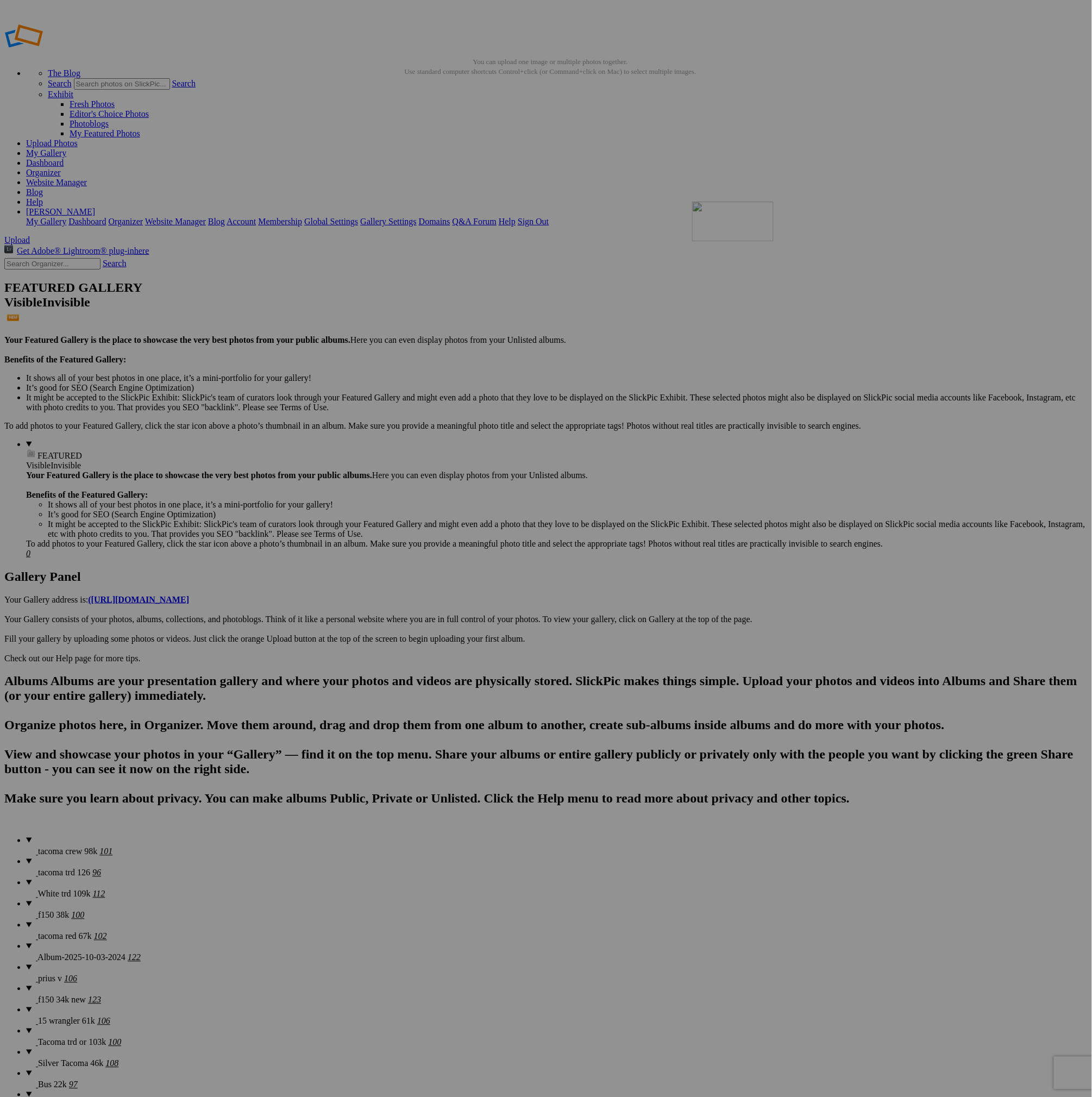
drag, startPoint x: 620, startPoint y: 420, endPoint x: 888, endPoint y: 284, distance: 300.5
drag, startPoint x: 986, startPoint y: 298, endPoint x: 489, endPoint y: 426, distance: 513.2
drag, startPoint x: 392, startPoint y: 573, endPoint x: 476, endPoint y: 494, distance: 115.3
drag, startPoint x: 495, startPoint y: 565, endPoint x: 643, endPoint y: 416, distance: 210.0
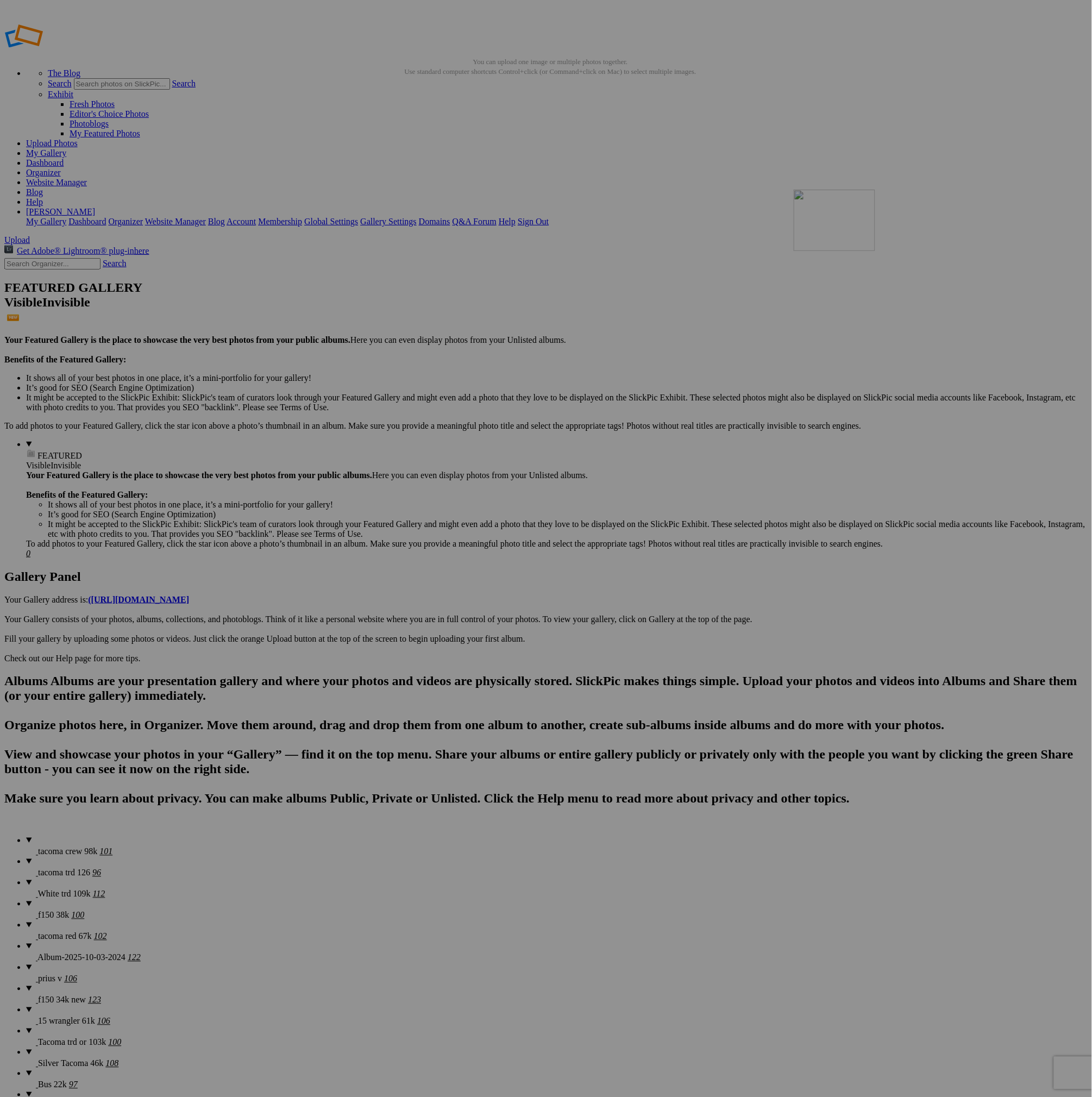
drag, startPoint x: 605, startPoint y: 565, endPoint x: 950, endPoint y: 268, distance: 455.2
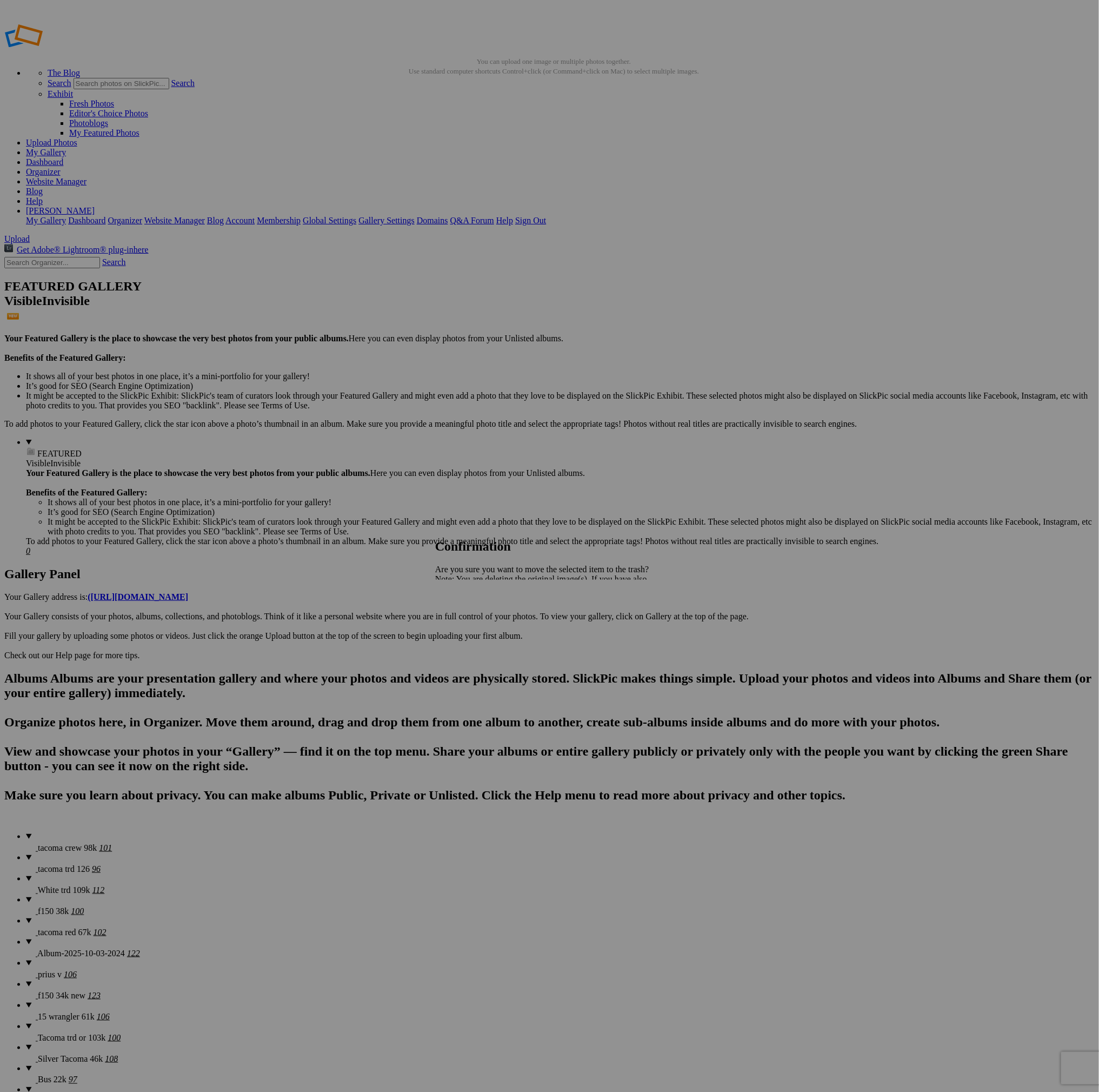
click at [471, 622] on link "Yes" at bounding box center [465, 617] width 12 height 9
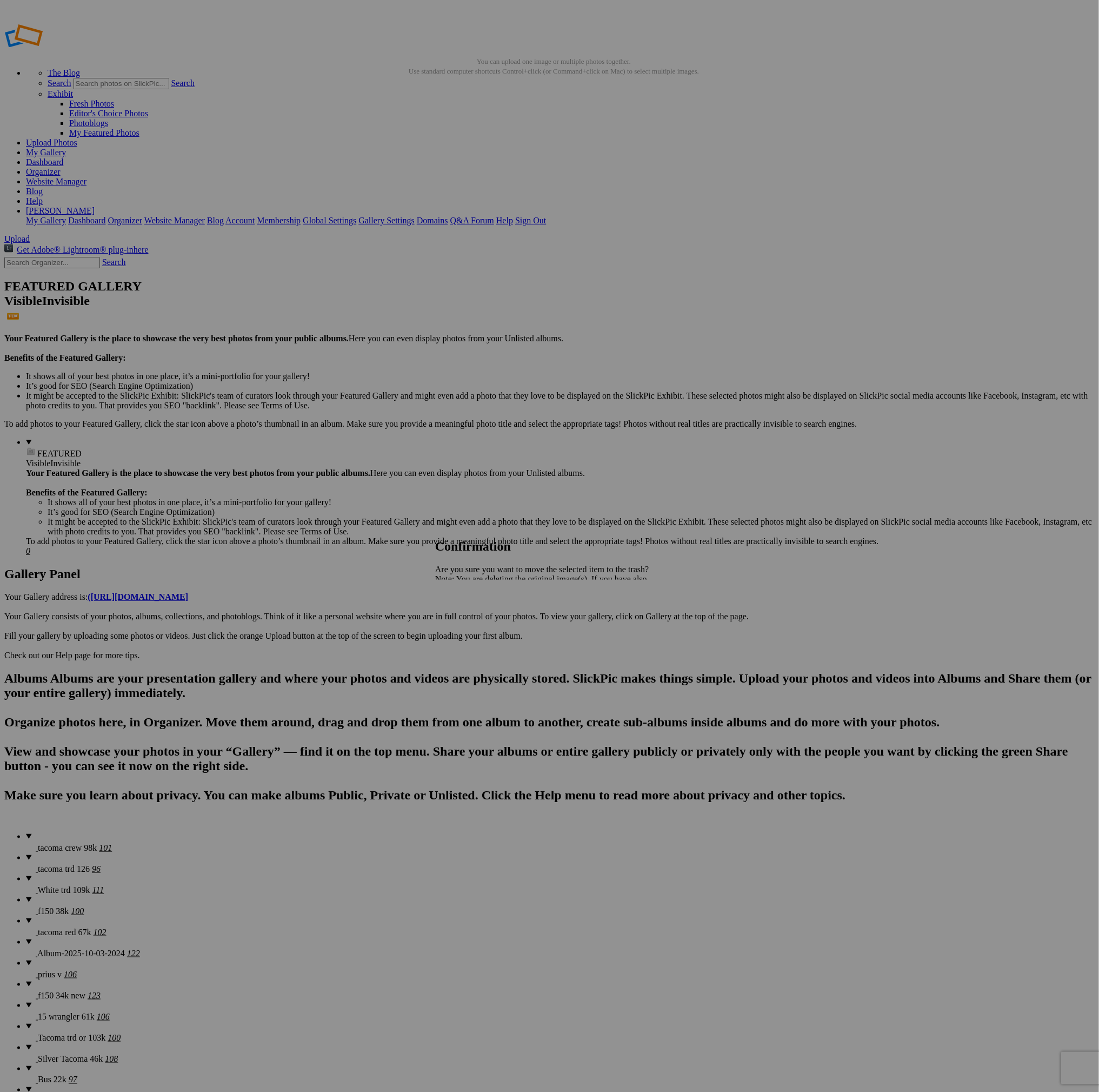
click at [471, 614] on link "Yes" at bounding box center [465, 617] width 12 height 9
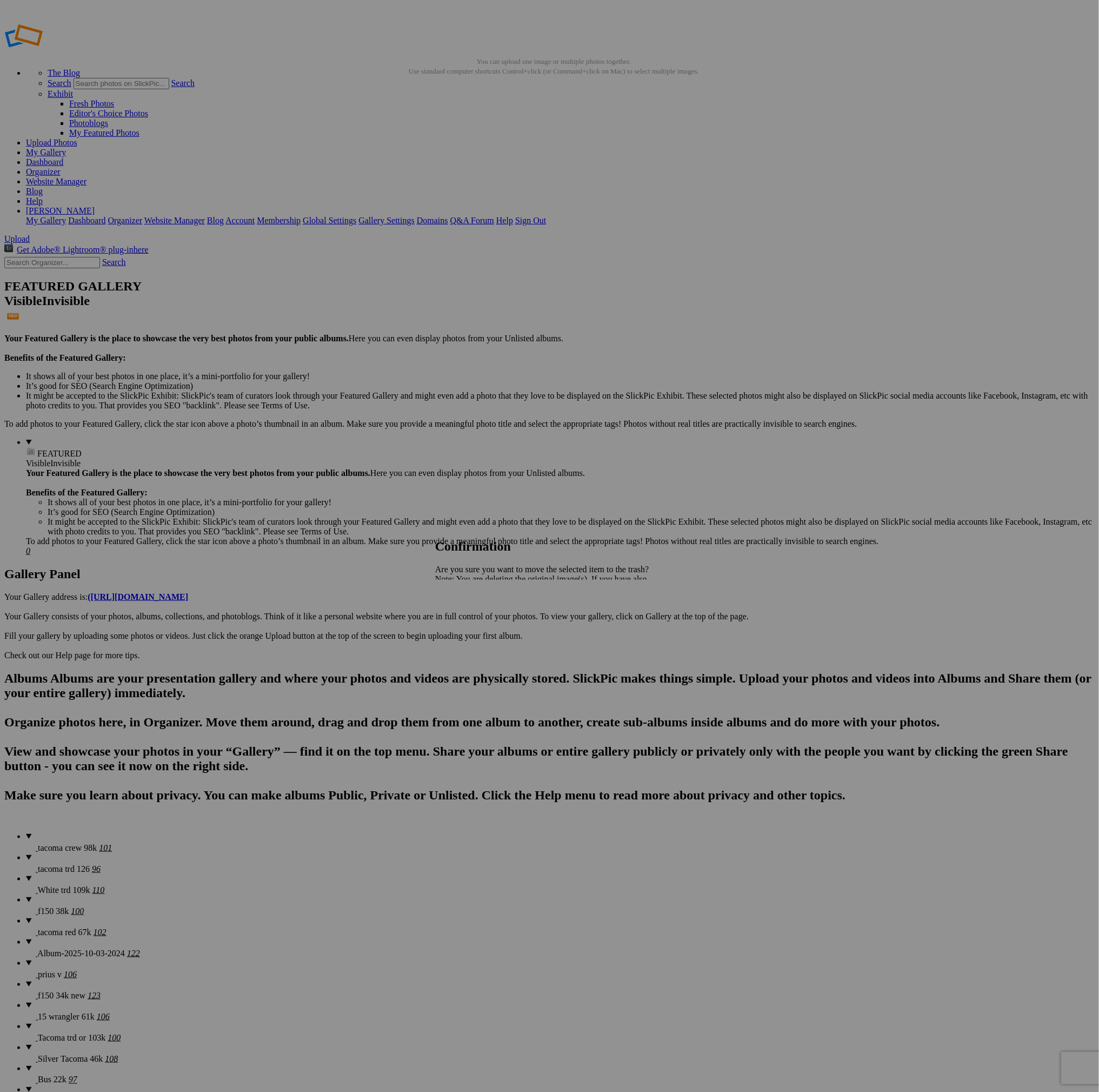
click at [471, 619] on link "Yes" at bounding box center [465, 617] width 12 height 9
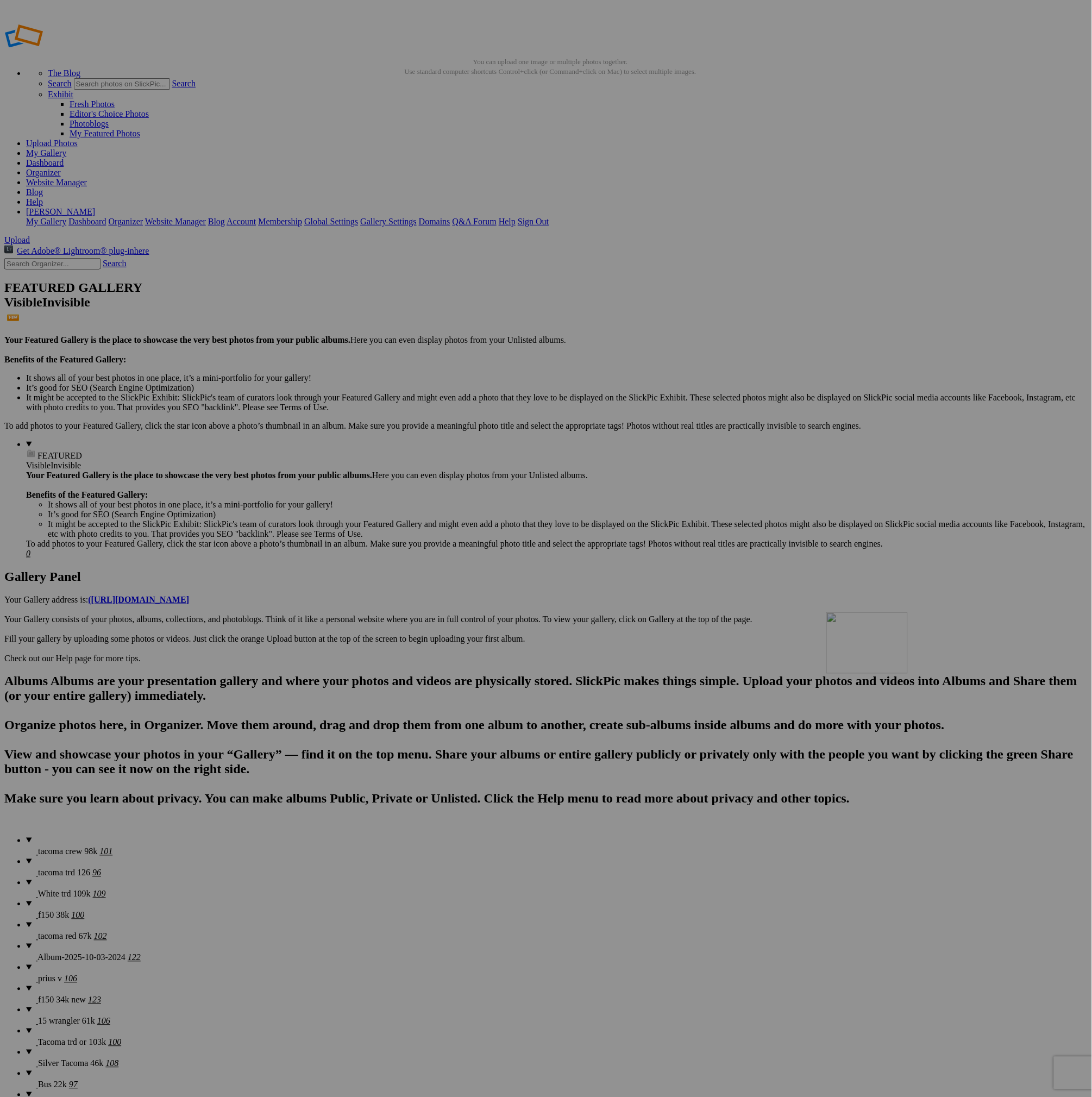
drag, startPoint x: 607, startPoint y: 711, endPoint x: 964, endPoint y: 687, distance: 357.8
drag, startPoint x: 601, startPoint y: 705, endPoint x: 170, endPoint y: 814, distance: 444.6
drag, startPoint x: 869, startPoint y: 851, endPoint x: 357, endPoint y: 824, distance: 512.7
drag, startPoint x: 816, startPoint y: 868, endPoint x: 381, endPoint y: 825, distance: 437.1
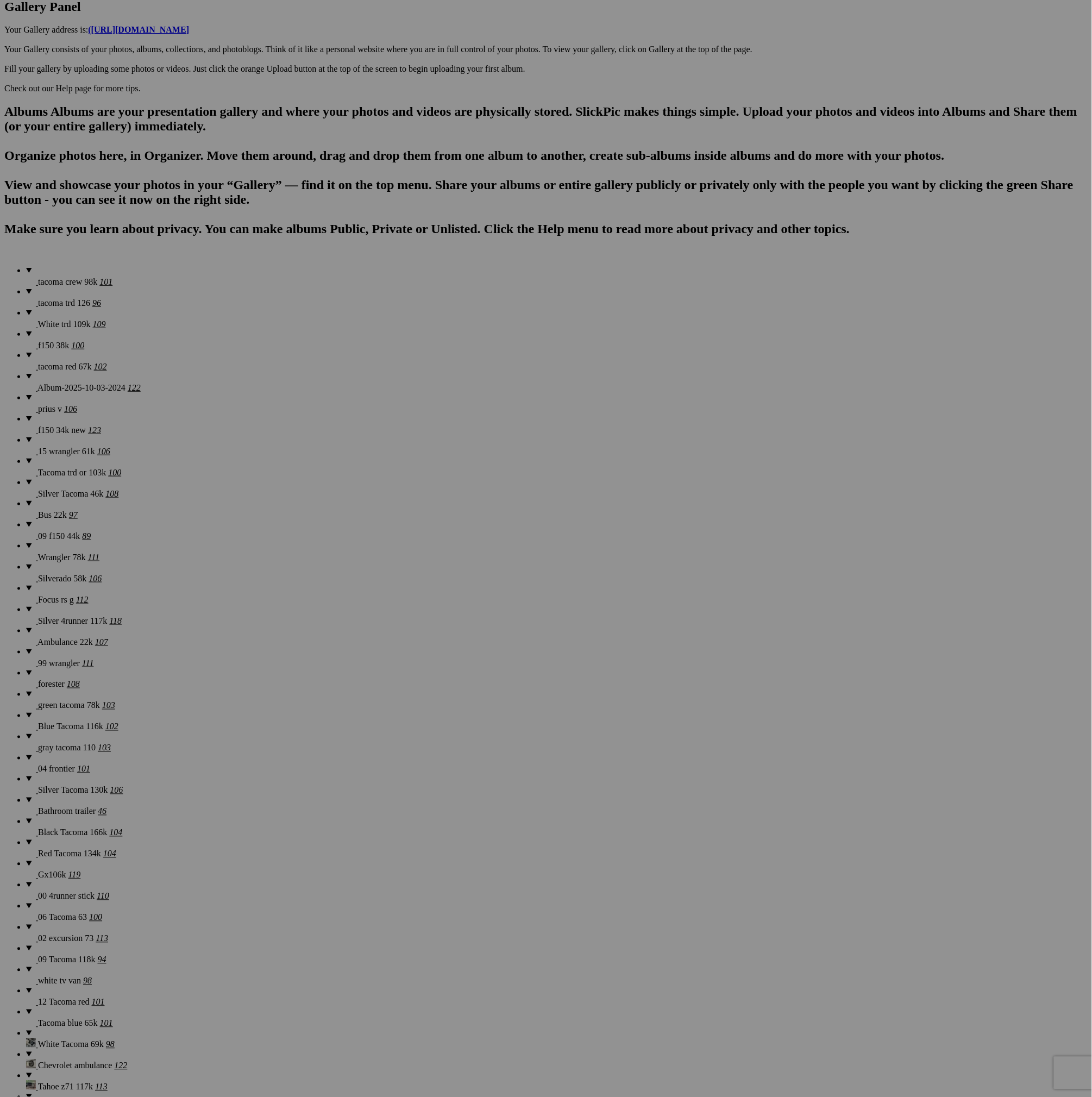
scroll to position [815, 0]
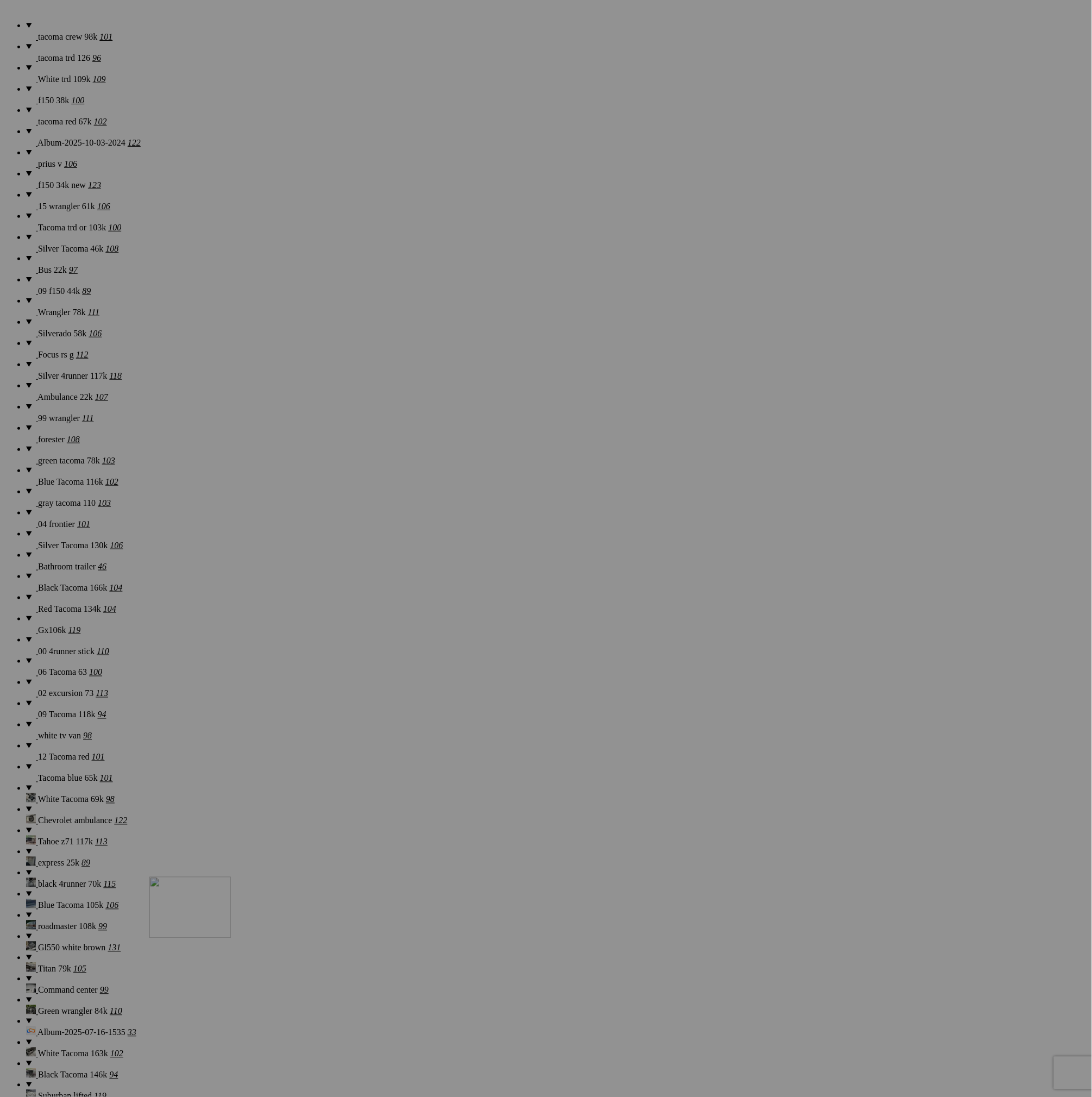
drag, startPoint x: 411, startPoint y: 181, endPoint x: 319, endPoint y: 858, distance: 683.2
drag, startPoint x: 411, startPoint y: 309, endPoint x: 326, endPoint y: 880, distance: 577.3
drag, startPoint x: 396, startPoint y: 281, endPoint x: 289, endPoint y: 794, distance: 524.0
drag, startPoint x: 390, startPoint y: 173, endPoint x: 282, endPoint y: 949, distance: 783.5
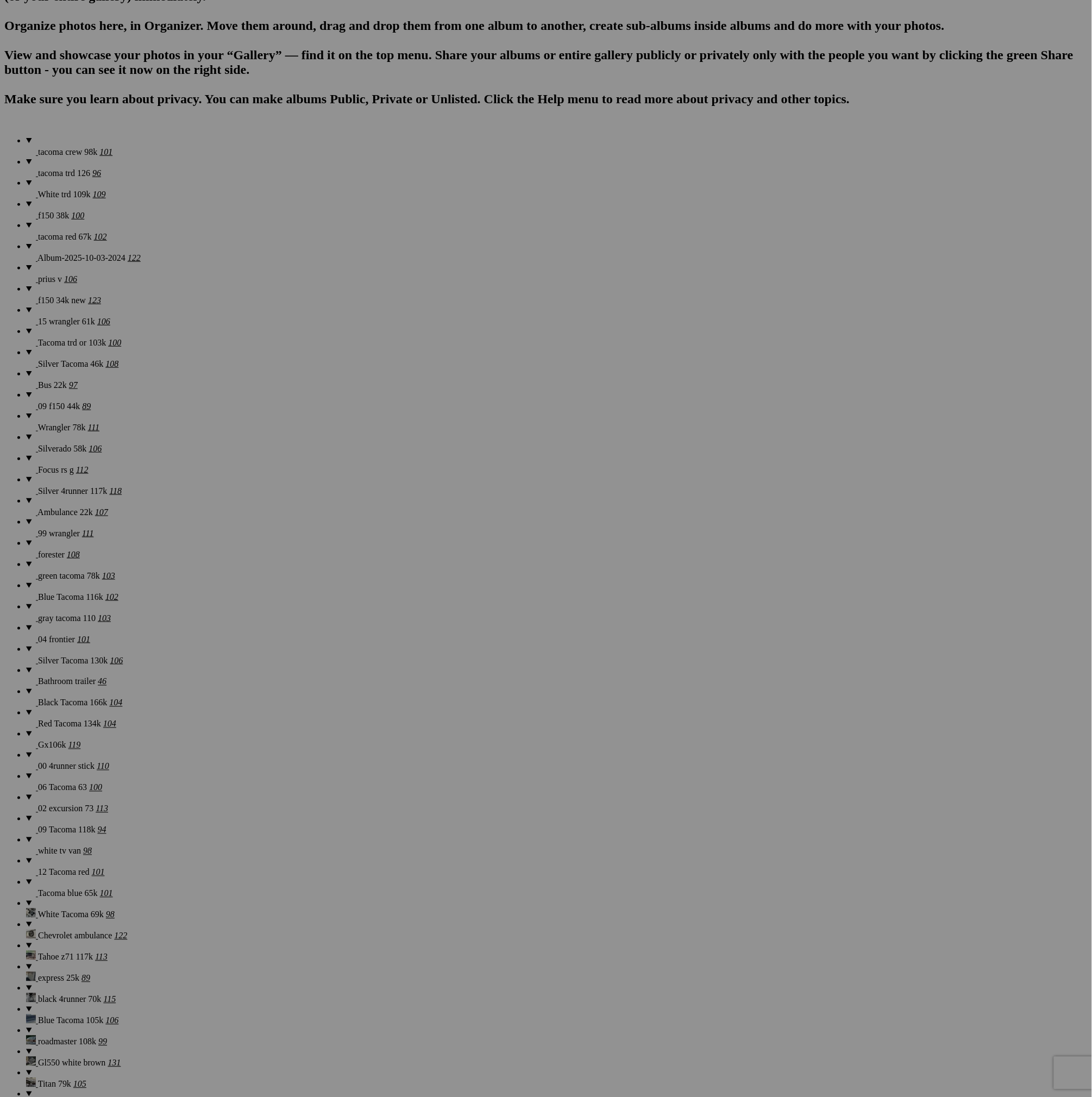
scroll to position [652, 0]
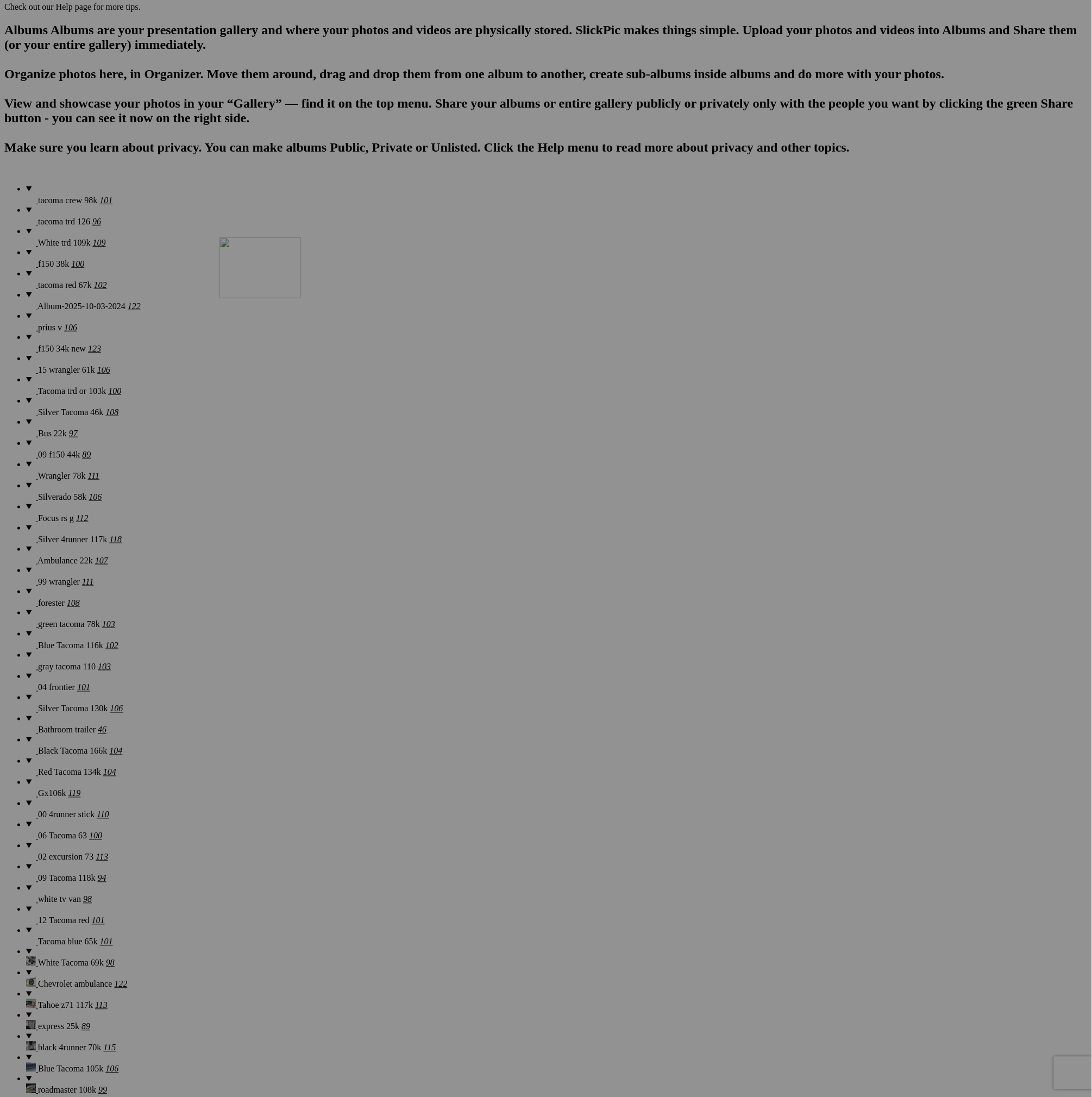
drag, startPoint x: 309, startPoint y: 902, endPoint x: 376, endPoint y: 331, distance: 574.9
drag, startPoint x: 757, startPoint y: 386, endPoint x: 468, endPoint y: 318, distance: 296.9
drag, startPoint x: 673, startPoint y: 767, endPoint x: 564, endPoint y: 329, distance: 451.4
drag, startPoint x: 593, startPoint y: 508, endPoint x: 664, endPoint y: 328, distance: 193.5
drag, startPoint x: 514, startPoint y: 910, endPoint x: 765, endPoint y: 320, distance: 641.2
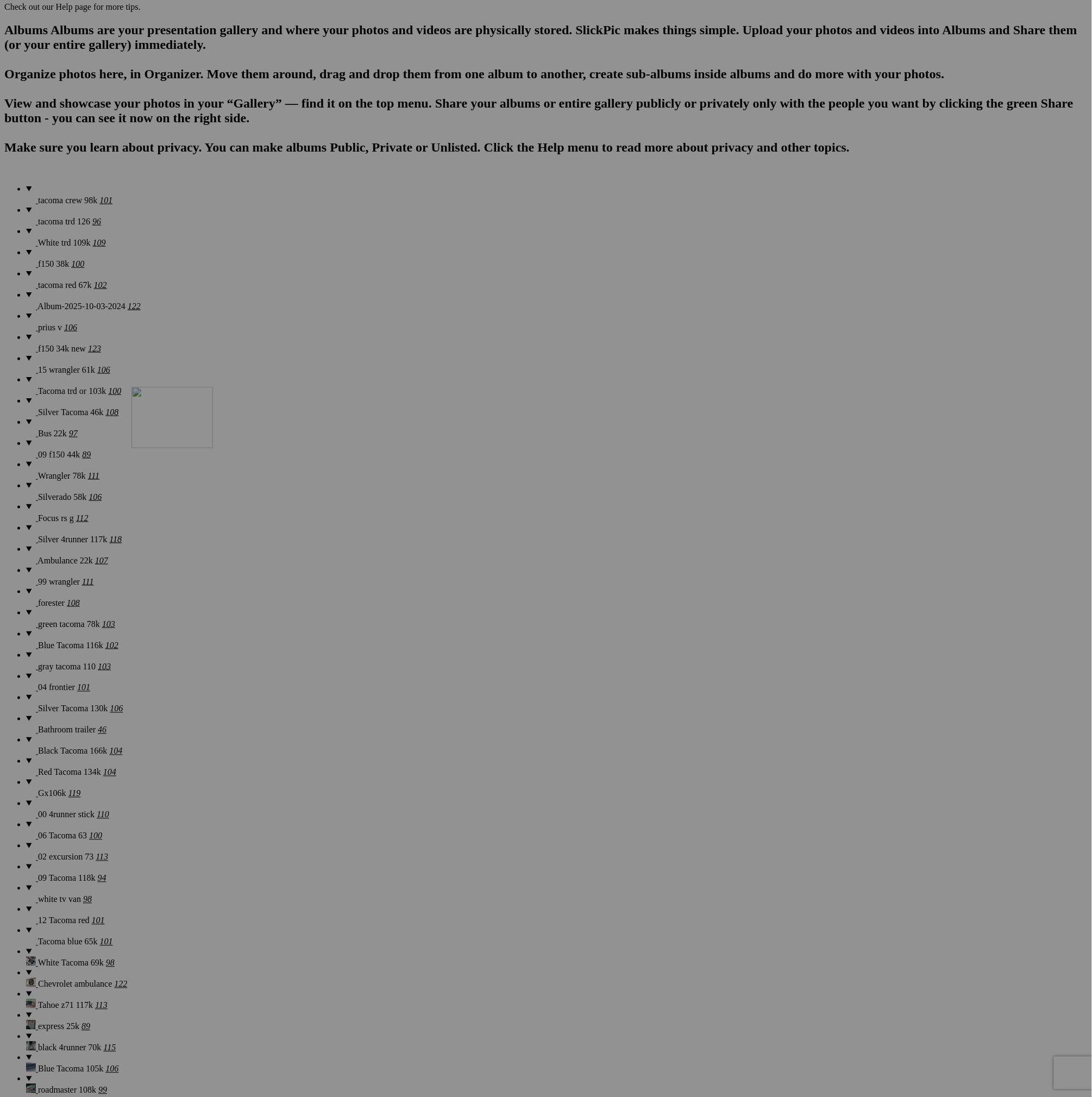
drag, startPoint x: 781, startPoint y: 908, endPoint x: 279, endPoint y: 467, distance: 668.2
drag, startPoint x: 593, startPoint y: 902, endPoint x: 858, endPoint y: 473, distance: 504.2
drag, startPoint x: 690, startPoint y: 761, endPoint x: 189, endPoint y: 595, distance: 527.8
drag, startPoint x: 781, startPoint y: 768, endPoint x: 401, endPoint y: 603, distance: 414.3
drag, startPoint x: 888, startPoint y: 770, endPoint x: 586, endPoint y: 595, distance: 349.0
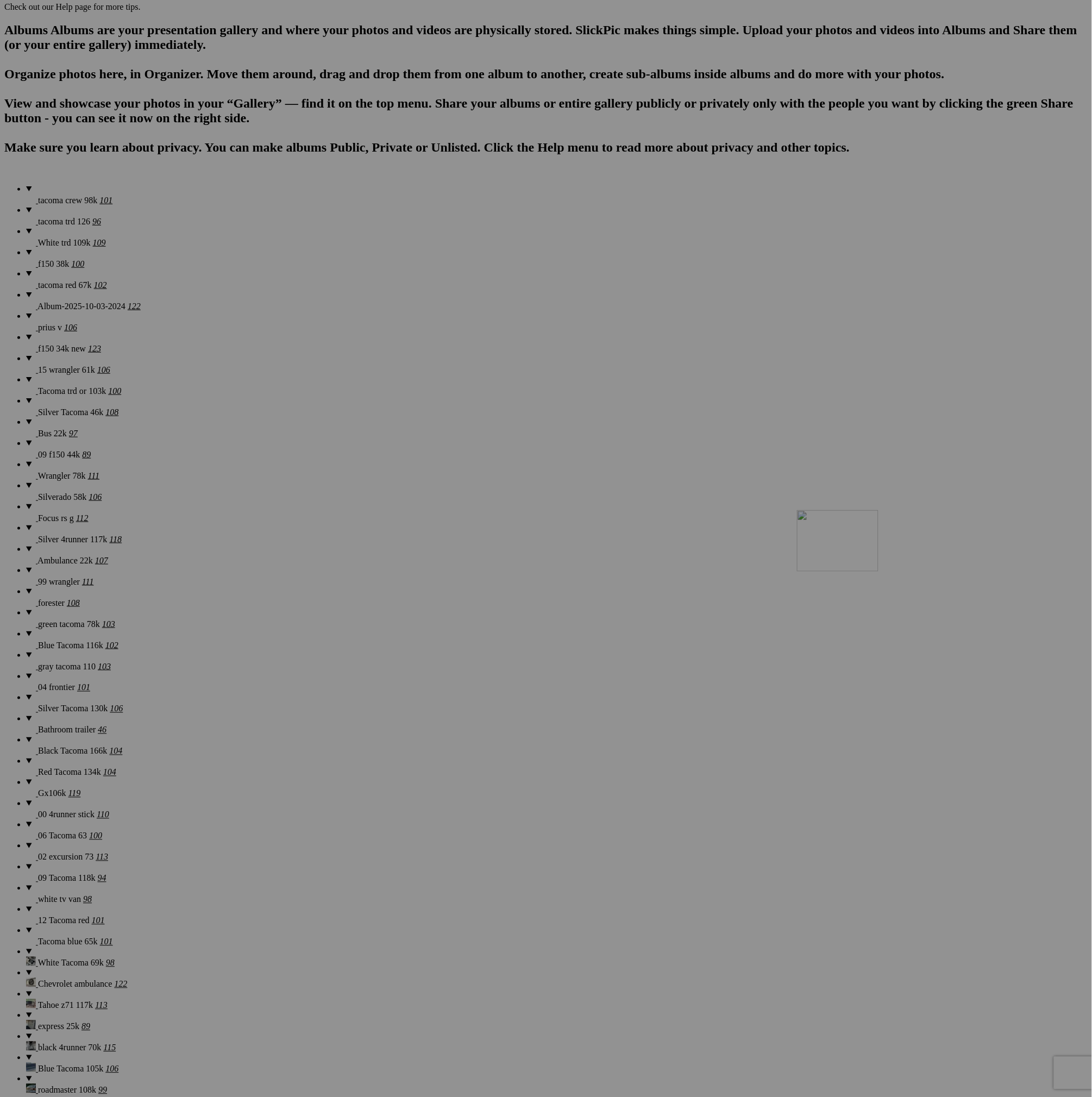
drag, startPoint x: 788, startPoint y: 897, endPoint x: 954, endPoint y: 604, distance: 336.8
drag, startPoint x: 190, startPoint y: 909, endPoint x: 278, endPoint y: 747, distance: 184.4
drag, startPoint x: 887, startPoint y: 914, endPoint x: 764, endPoint y: 764, distance: 194.0
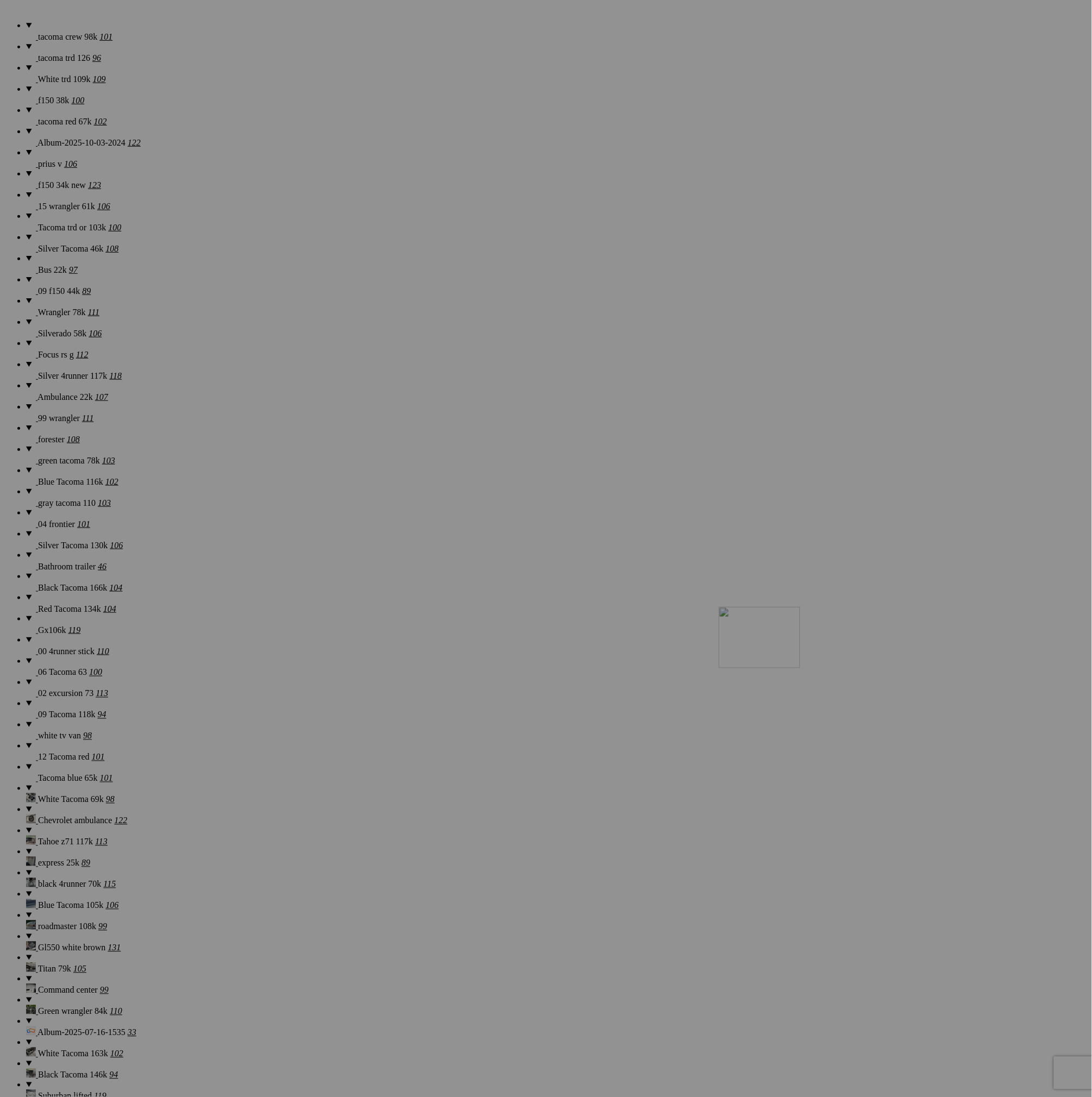
drag, startPoint x: 425, startPoint y: 736, endPoint x: 875, endPoint y: 701, distance: 451.4
drag, startPoint x: 777, startPoint y: 728, endPoint x: 187, endPoint y: 711, distance: 590.2
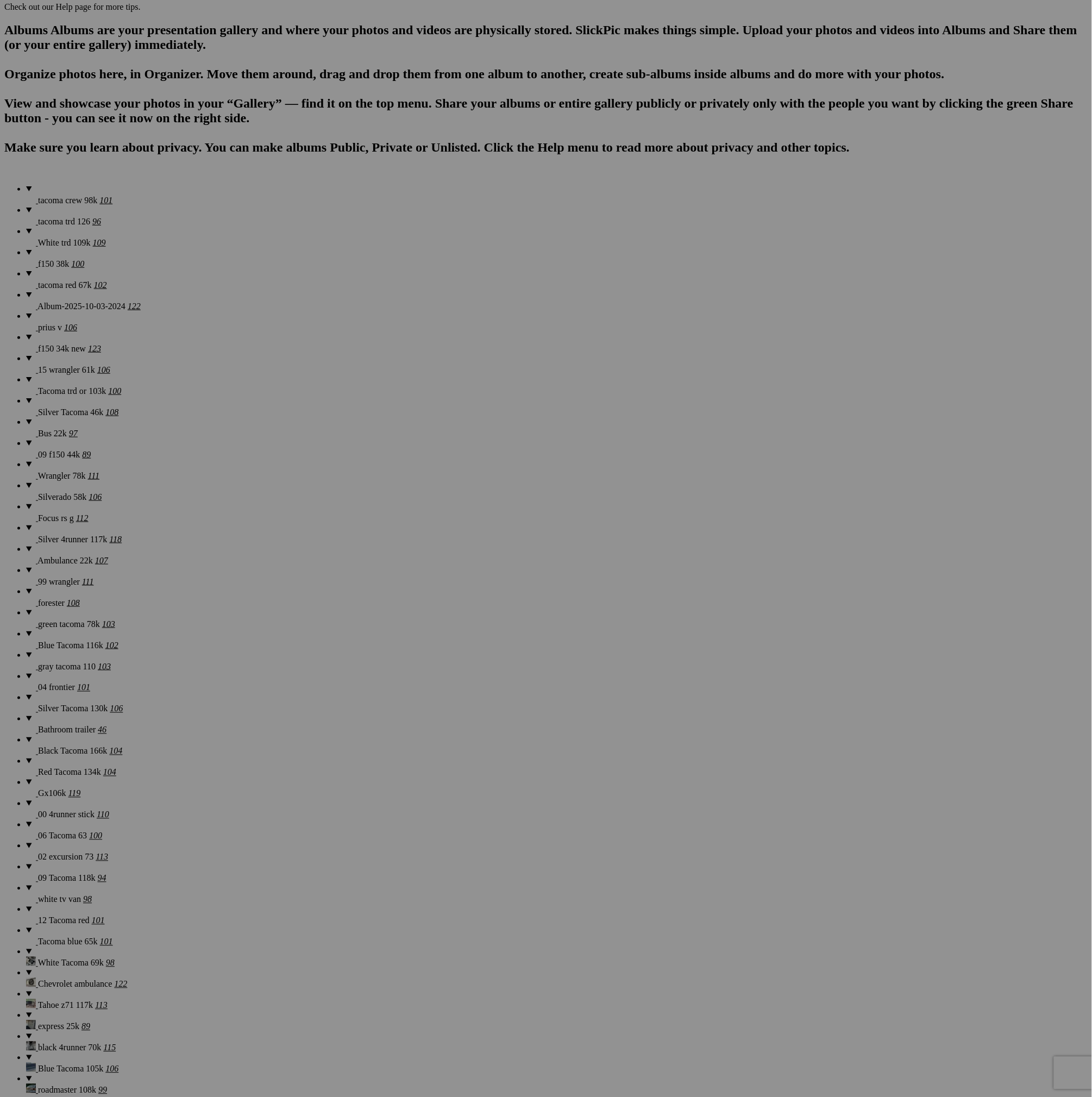
scroll to position [0, 0]
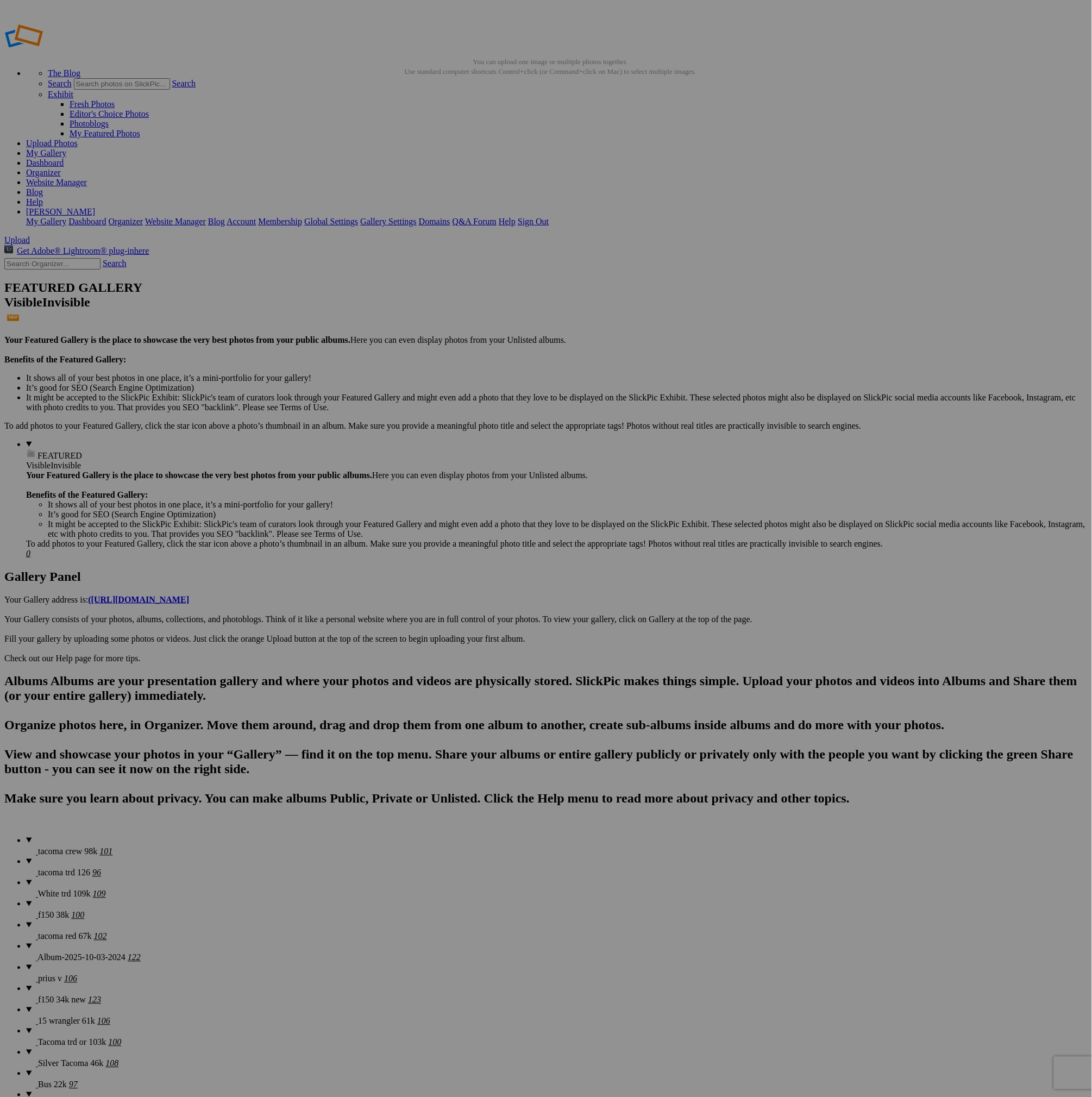
click at [57, 899] on details "f150 38k 100" at bounding box center [557, 910] width 1061 height 21
drag, startPoint x: 599, startPoint y: 146, endPoint x: 267, endPoint y: 140, distance: 332.1
drag, startPoint x: 396, startPoint y: 440, endPoint x: 385, endPoint y: 145, distance: 295.2
drag, startPoint x: 690, startPoint y: 292, endPoint x: 381, endPoint y: 138, distance: 345.2
drag, startPoint x: 603, startPoint y: 295, endPoint x: 650, endPoint y: 261, distance: 58.0
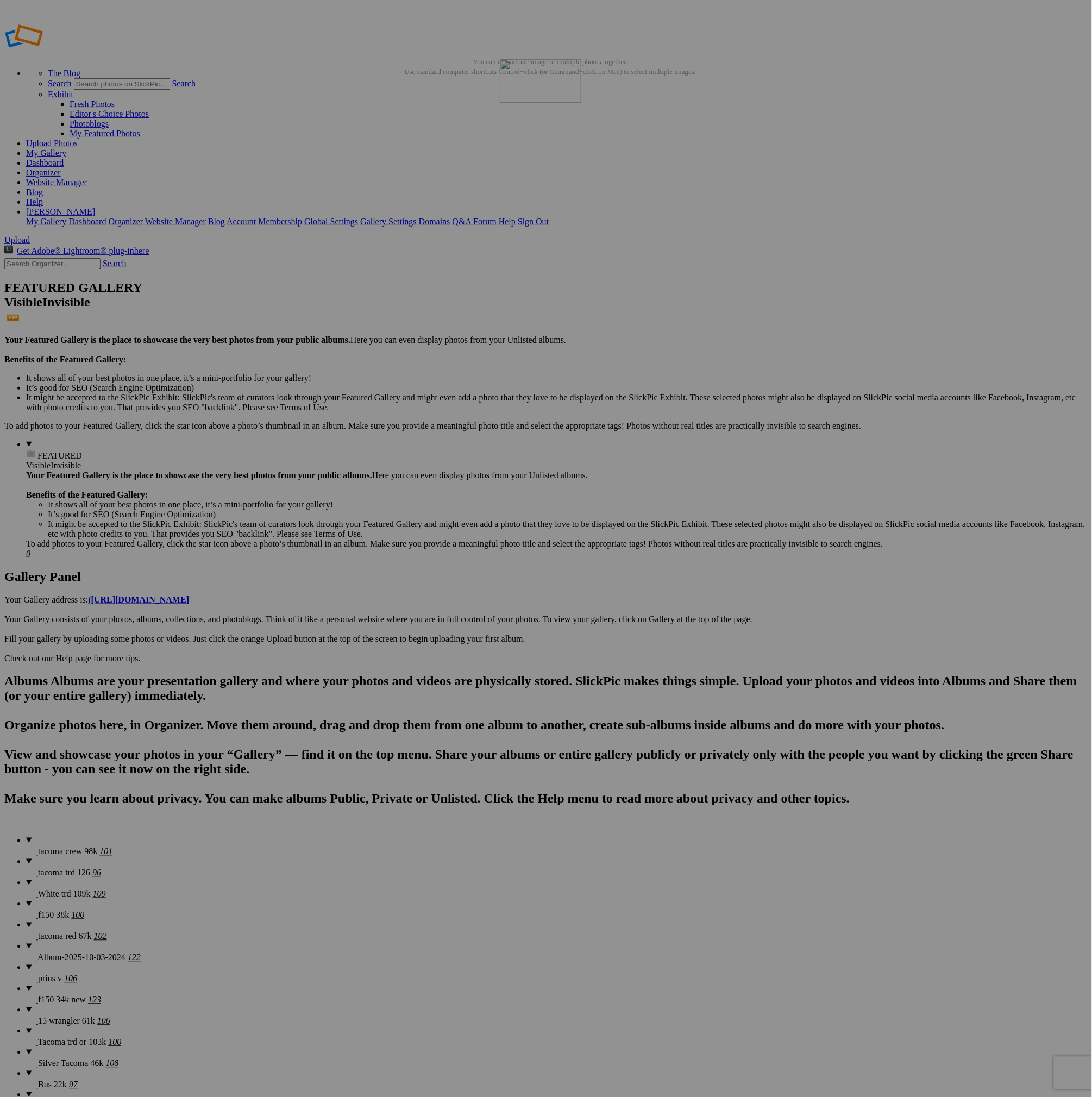
drag, startPoint x: 187, startPoint y: 578, endPoint x: 656, endPoint y: 137, distance: 643.8
drag, startPoint x: 692, startPoint y: 578, endPoint x: 761, endPoint y: 137, distance: 446.4
drag, startPoint x: 204, startPoint y: 853, endPoint x: 869, endPoint y: 137, distance: 977.2
drag, startPoint x: 485, startPoint y: 710, endPoint x: 858, endPoint y: 115, distance: 702.2
drag, startPoint x: 867, startPoint y: 298, endPoint x: 576, endPoint y: 420, distance: 315.5
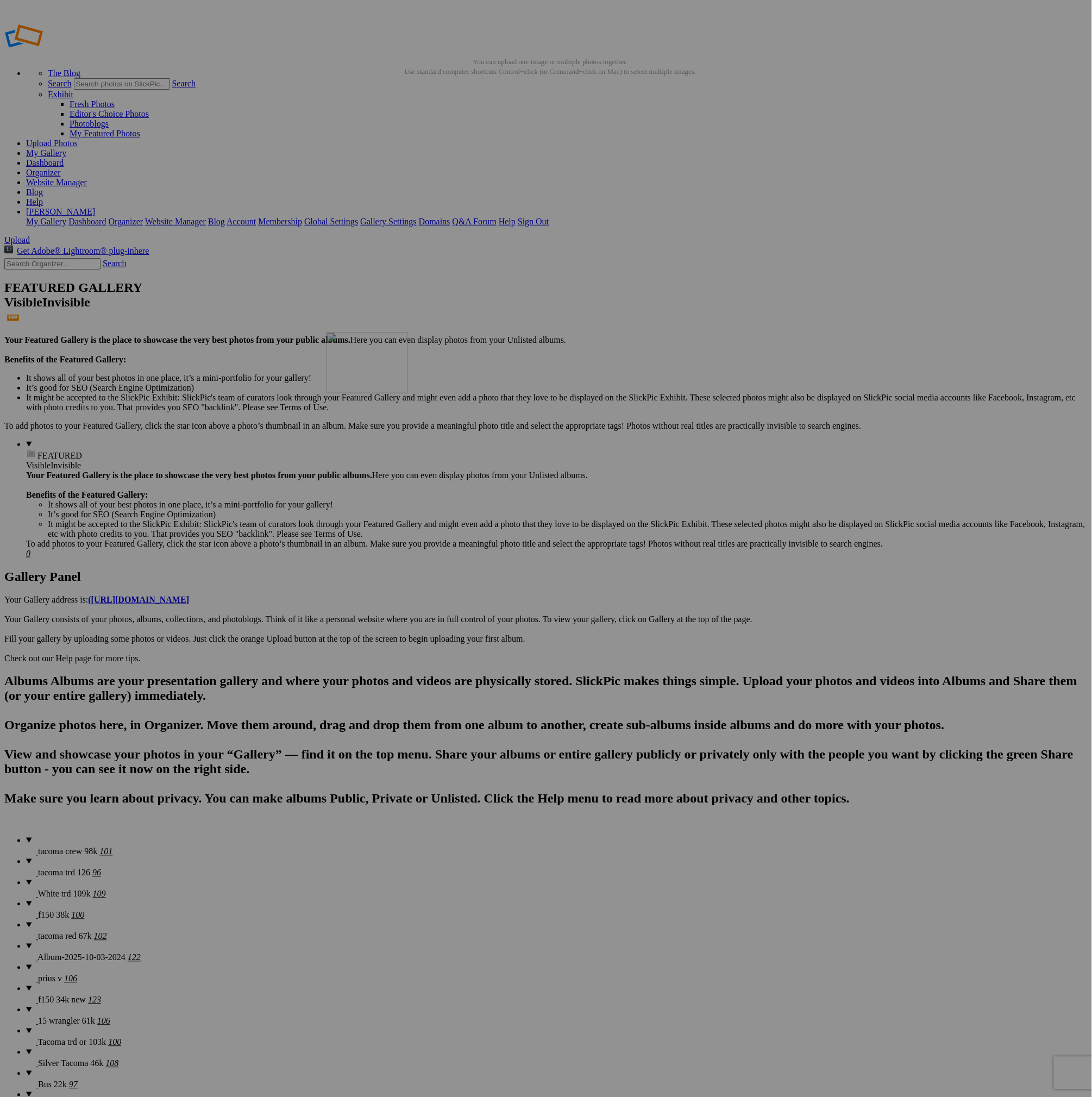
drag, startPoint x: 806, startPoint y: 343, endPoint x: 484, endPoint y: 412, distance: 329.3
drag, startPoint x: 379, startPoint y: 575, endPoint x: 485, endPoint y: 410, distance: 196.1
drag, startPoint x: 481, startPoint y: 572, endPoint x: 617, endPoint y: 403, distance: 216.9
drag, startPoint x: 573, startPoint y: 436, endPoint x: 663, endPoint y: 403, distance: 95.9
drag, startPoint x: 988, startPoint y: 845, endPoint x: 665, endPoint y: 542, distance: 442.9
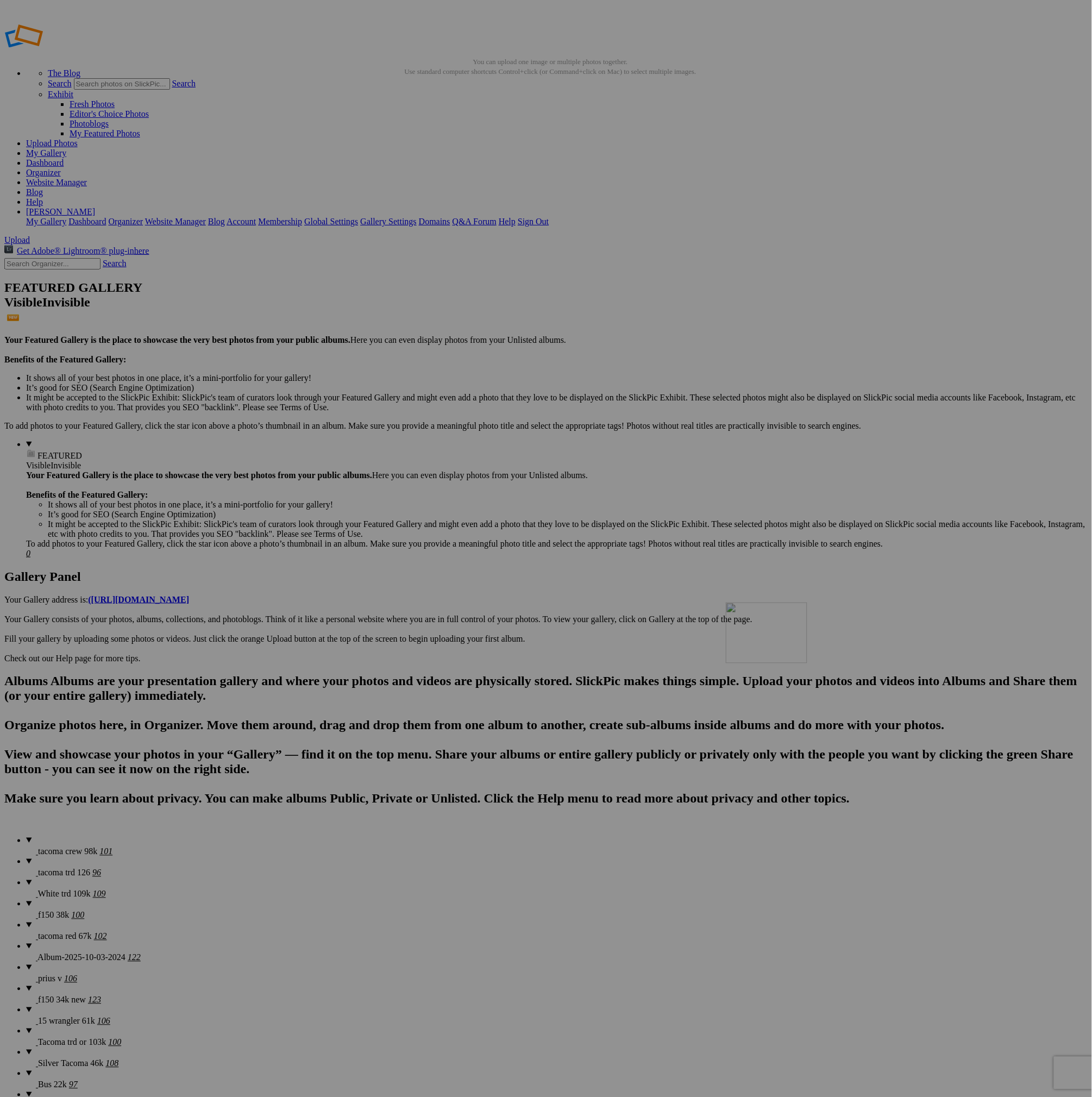
drag, startPoint x: 506, startPoint y: 707, endPoint x: 872, endPoint y: 669, distance: 368.0
drag, startPoint x: 534, startPoint y: 699, endPoint x: 850, endPoint y: 667, distance: 317.6
drag, startPoint x: 768, startPoint y: 854, endPoint x: 847, endPoint y: 682, distance: 189.3
drag, startPoint x: 774, startPoint y: 821, endPoint x: 204, endPoint y: 819, distance: 570.0
drag, startPoint x: 979, startPoint y: 850, endPoint x: 750, endPoint y: 690, distance: 279.4
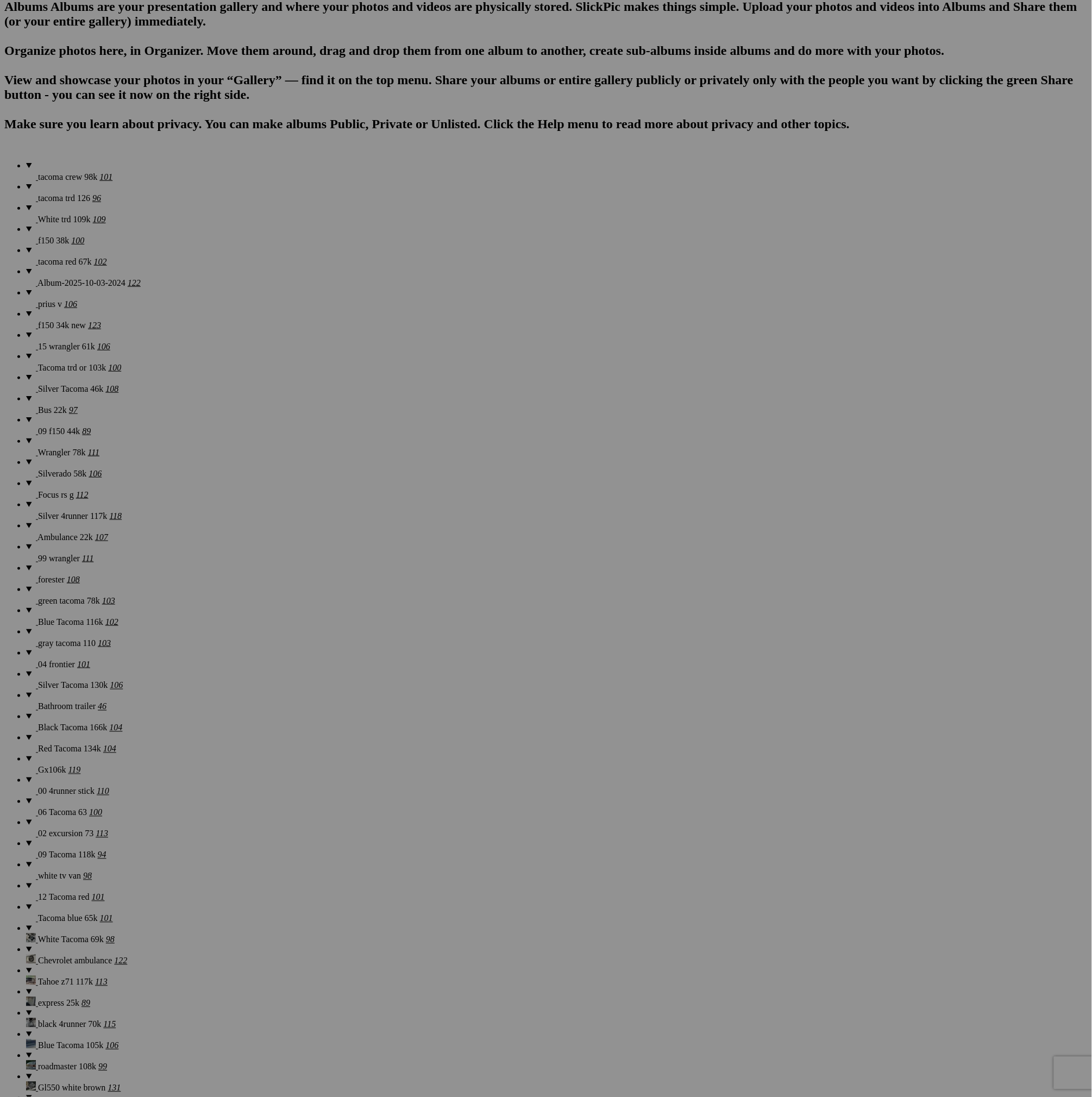
scroll to position [733, 0]
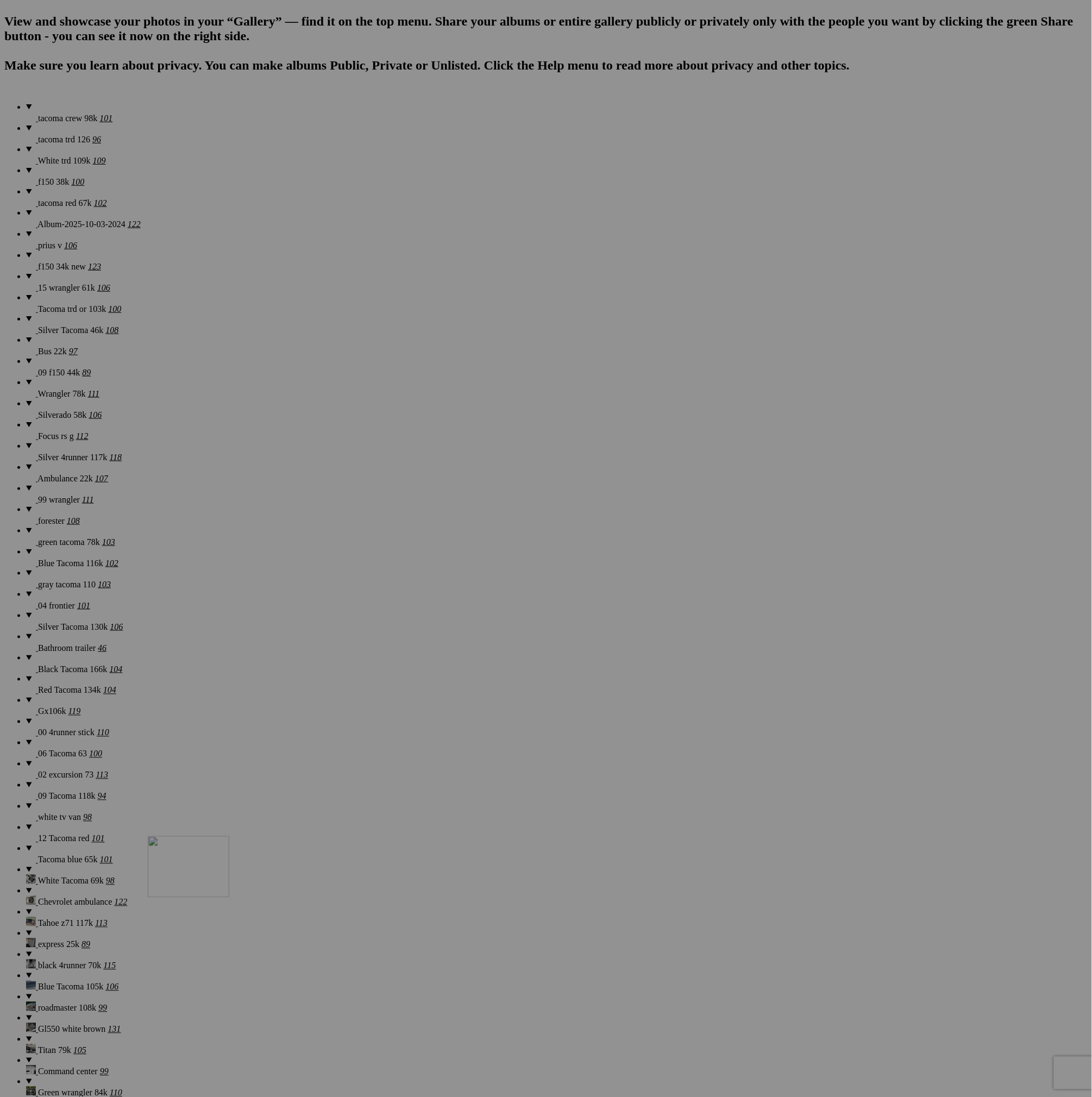
drag, startPoint x: 409, startPoint y: 265, endPoint x: 293, endPoint y: 886, distance: 631.7
drag, startPoint x: 409, startPoint y: 255, endPoint x: 293, endPoint y: 936, distance: 690.8
drag, startPoint x: 390, startPoint y: 267, endPoint x: 313, endPoint y: 819, distance: 557.3
drag, startPoint x: 402, startPoint y: 272, endPoint x: 273, endPoint y: 906, distance: 647.0
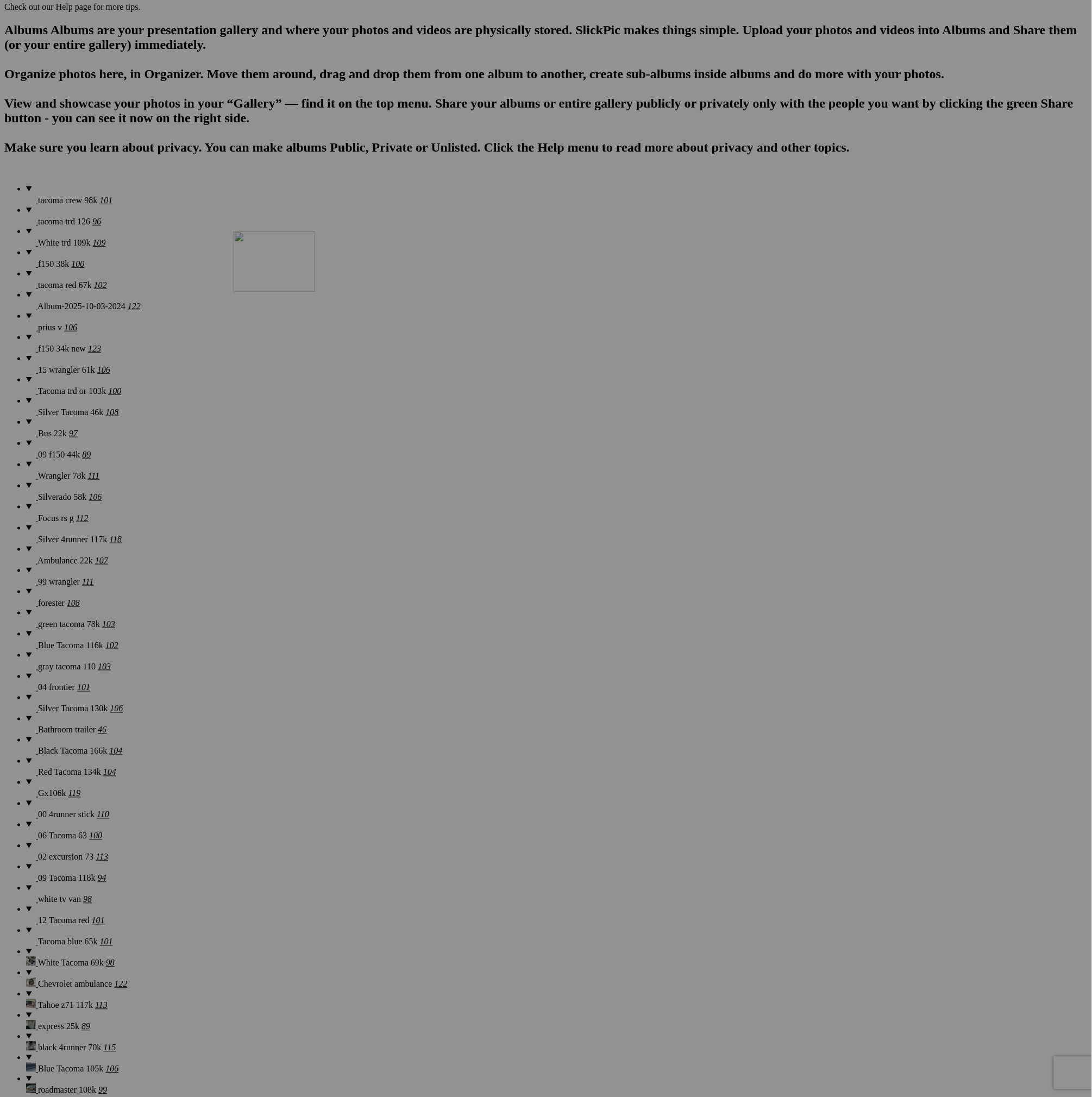
drag, startPoint x: 673, startPoint y: 757, endPoint x: 390, endPoint y: 325, distance: 516.4
drag, startPoint x: 672, startPoint y: 360, endPoint x: 474, endPoint y: 340, distance: 199.0
drag, startPoint x: 796, startPoint y: 625, endPoint x: 567, endPoint y: 333, distance: 371.1
drag, startPoint x: 886, startPoint y: 773, endPoint x: 664, endPoint y: 322, distance: 502.7
drag, startPoint x: 590, startPoint y: 508, endPoint x: 657, endPoint y: 333, distance: 187.4
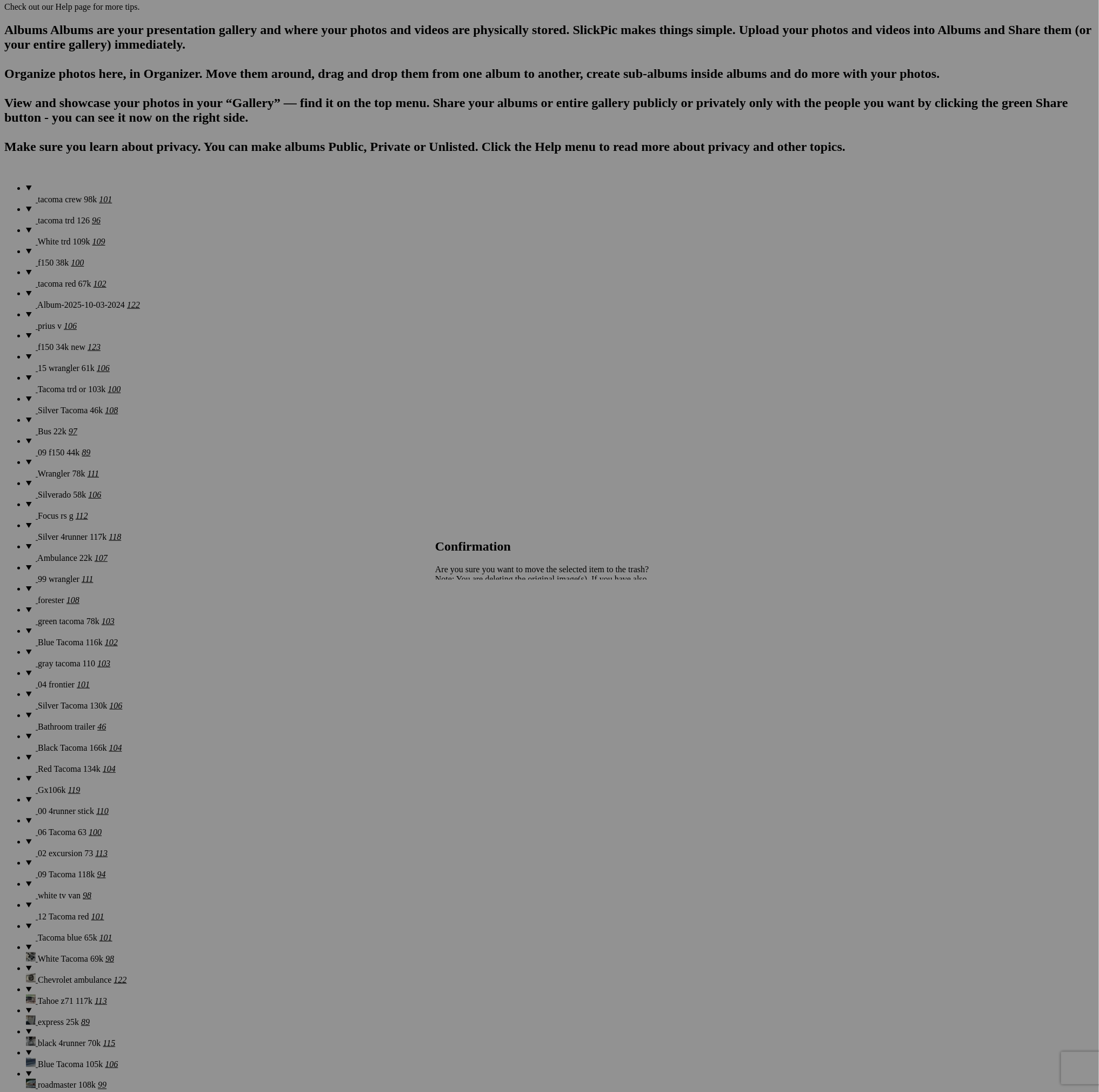
click at [471, 622] on span "Yes" at bounding box center [465, 617] width 12 height 9
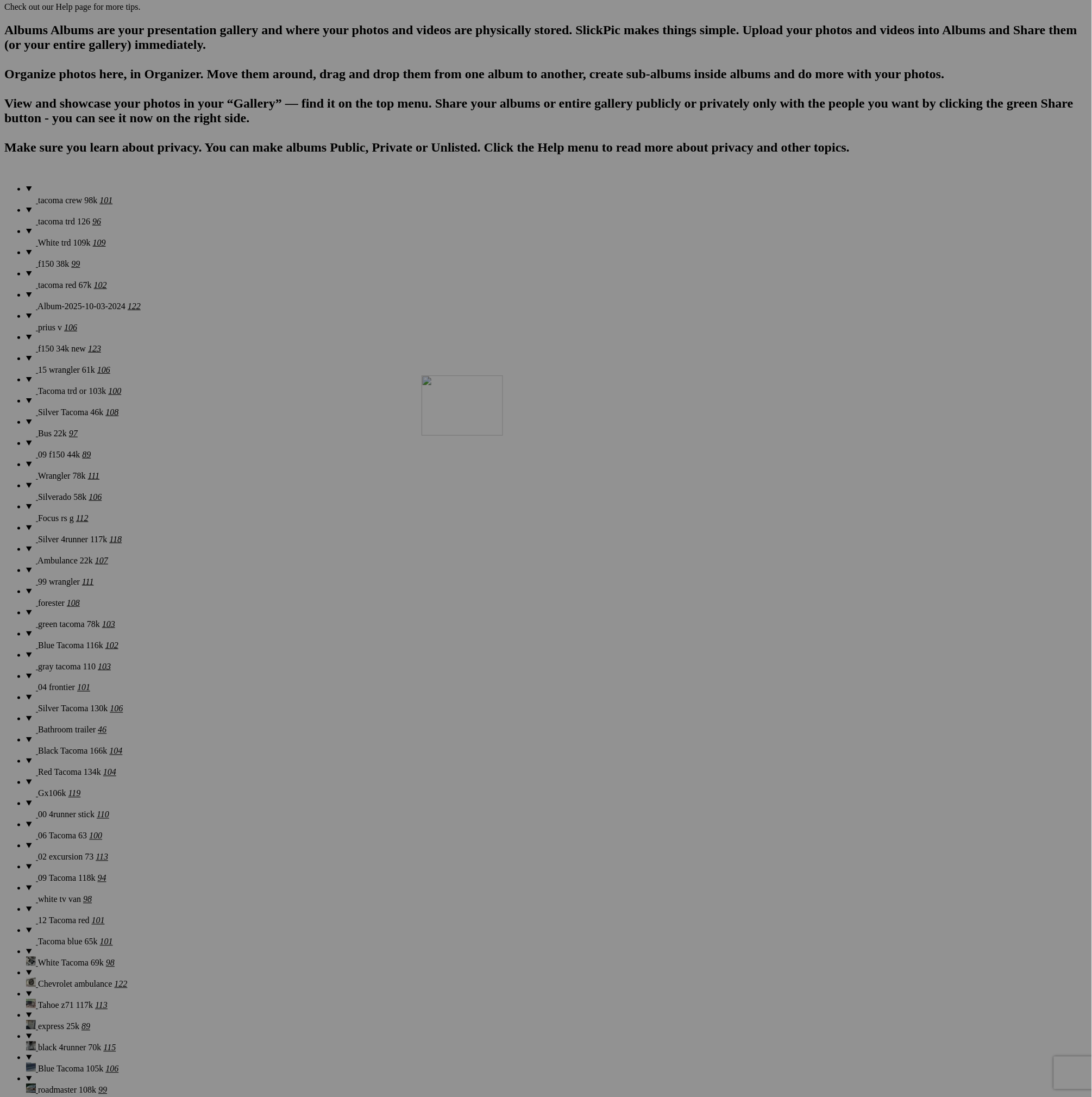
drag, startPoint x: 766, startPoint y: 768, endPoint x: 578, endPoint y: 470, distance: 352.3
drag, startPoint x: 893, startPoint y: 618, endPoint x: 766, endPoint y: 472, distance: 193.5
drag, startPoint x: 862, startPoint y: 763, endPoint x: 956, endPoint y: 615, distance: 175.3
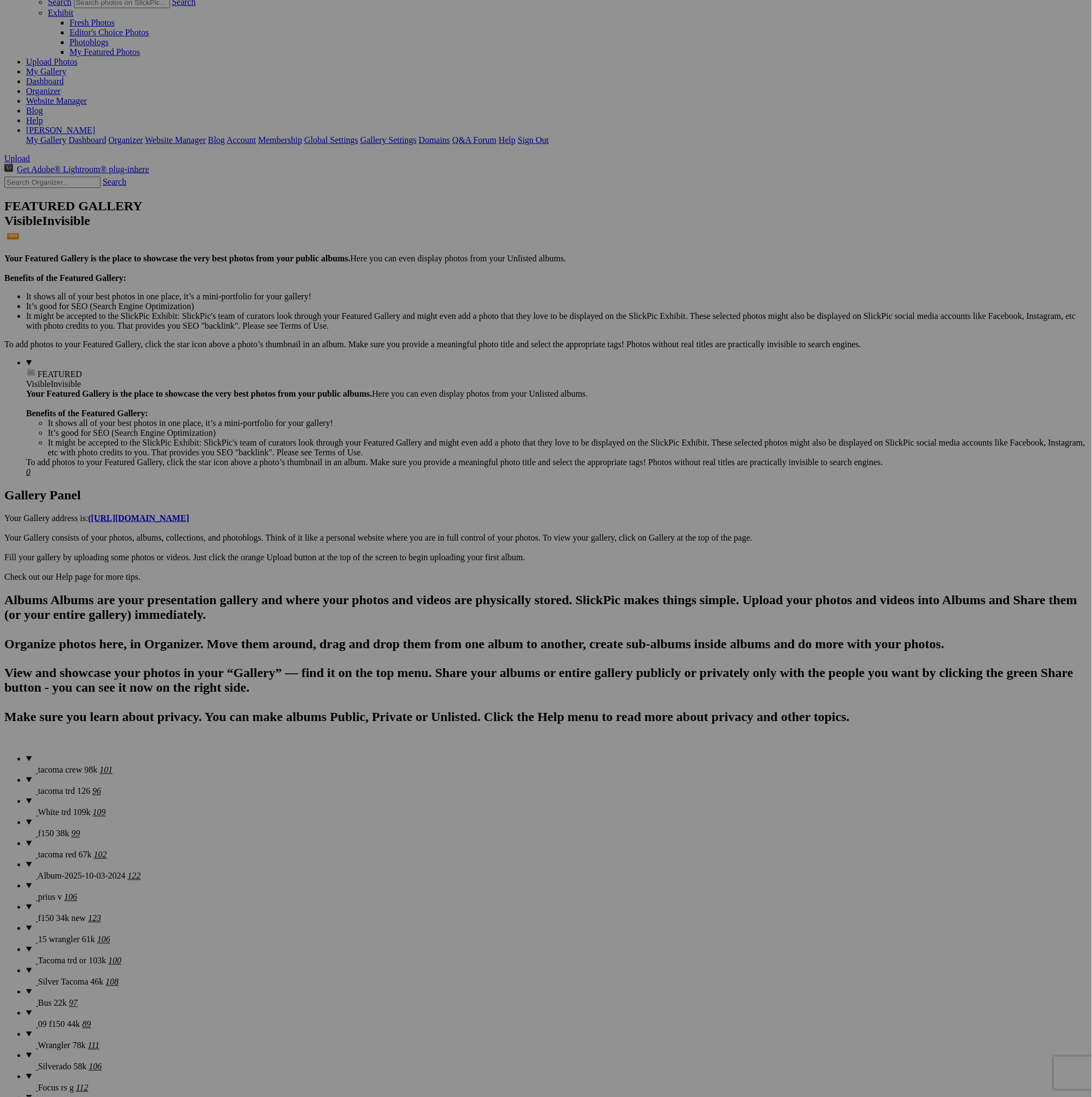
scroll to position [0, 0]
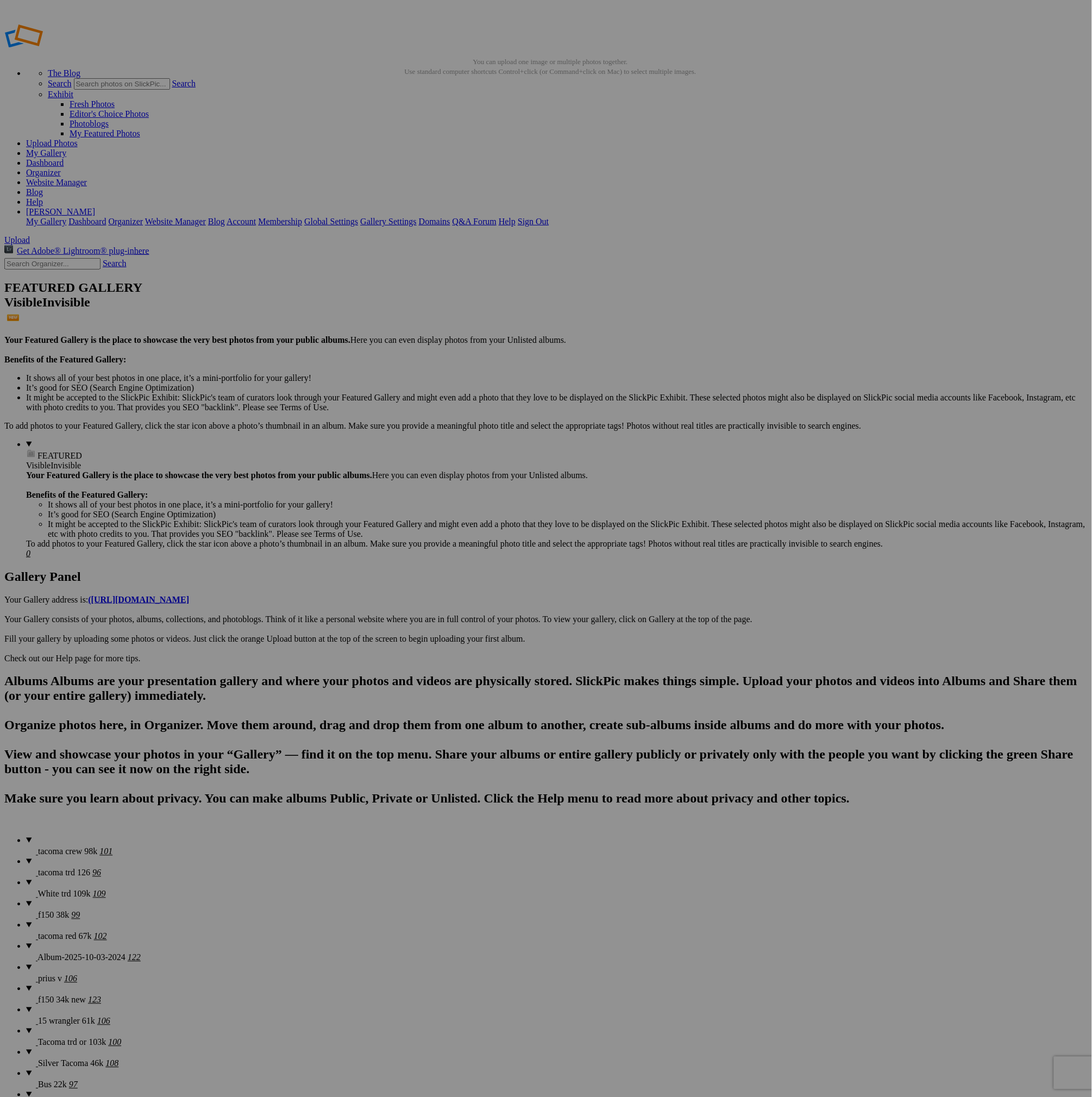
click at [48, 932] on span "tacoma red 67k" at bounding box center [64, 937] width 54 height 10
drag, startPoint x: 602, startPoint y: 161, endPoint x: 265, endPoint y: 130, distance: 338.4
drag, startPoint x: 307, startPoint y: 443, endPoint x: 388, endPoint y: 146, distance: 307.8
drag, startPoint x: 696, startPoint y: 298, endPoint x: 377, endPoint y: 124, distance: 363.4
drag, startPoint x: 577, startPoint y: 308, endPoint x: 571, endPoint y: 142, distance: 166.1
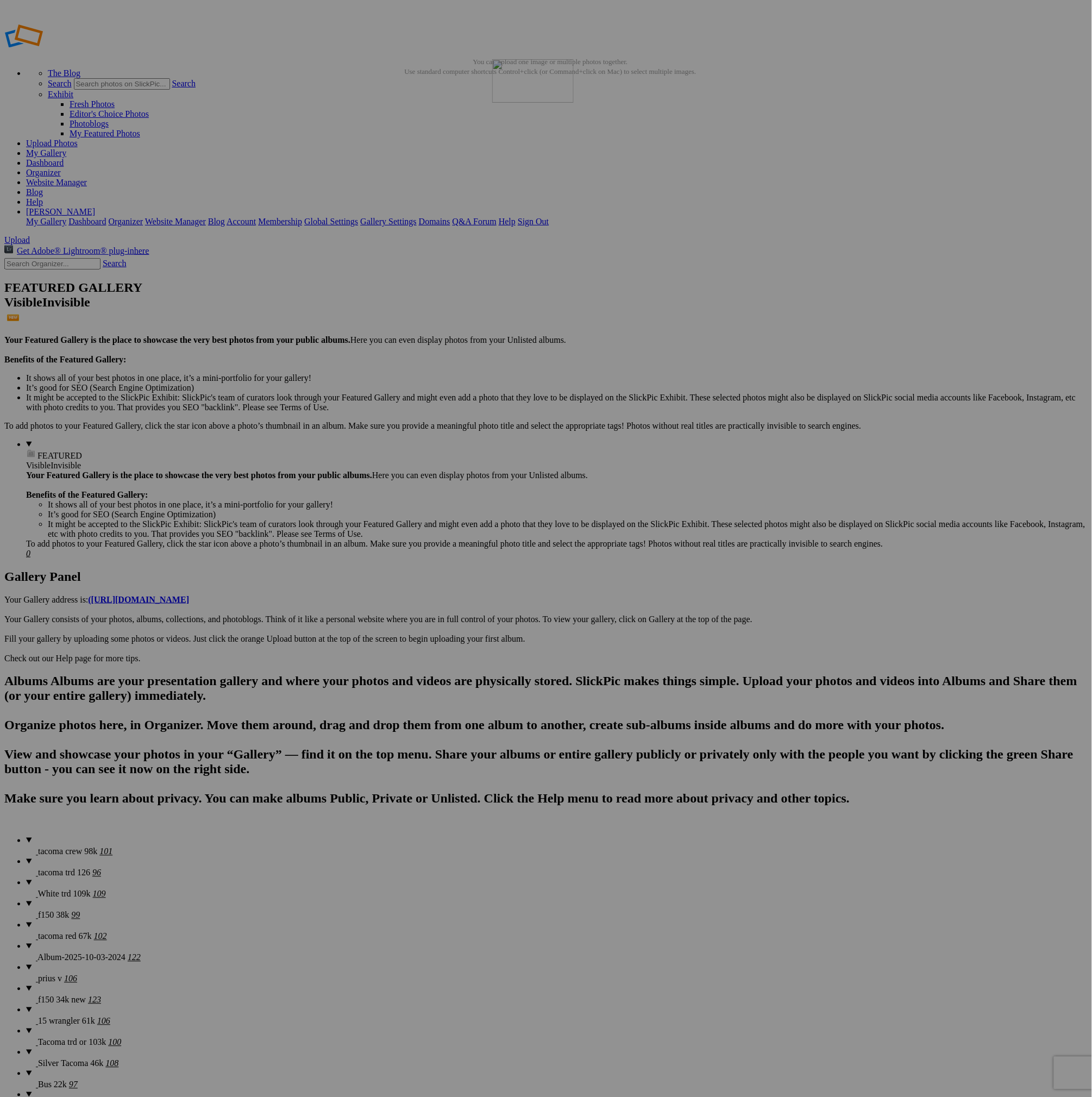
drag, startPoint x: 213, startPoint y: 575, endPoint x: 621, endPoint y: 190, distance: 561.0
drag, startPoint x: 678, startPoint y: 578, endPoint x: 756, endPoint y: 130, distance: 454.7
drag, startPoint x: 491, startPoint y: 713, endPoint x: 861, endPoint y: 137, distance: 684.6
drag, startPoint x: 316, startPoint y: 840, endPoint x: 935, endPoint y: 145, distance: 930.7
drag, startPoint x: 882, startPoint y: 301, endPoint x: 377, endPoint y: 409, distance: 516.4
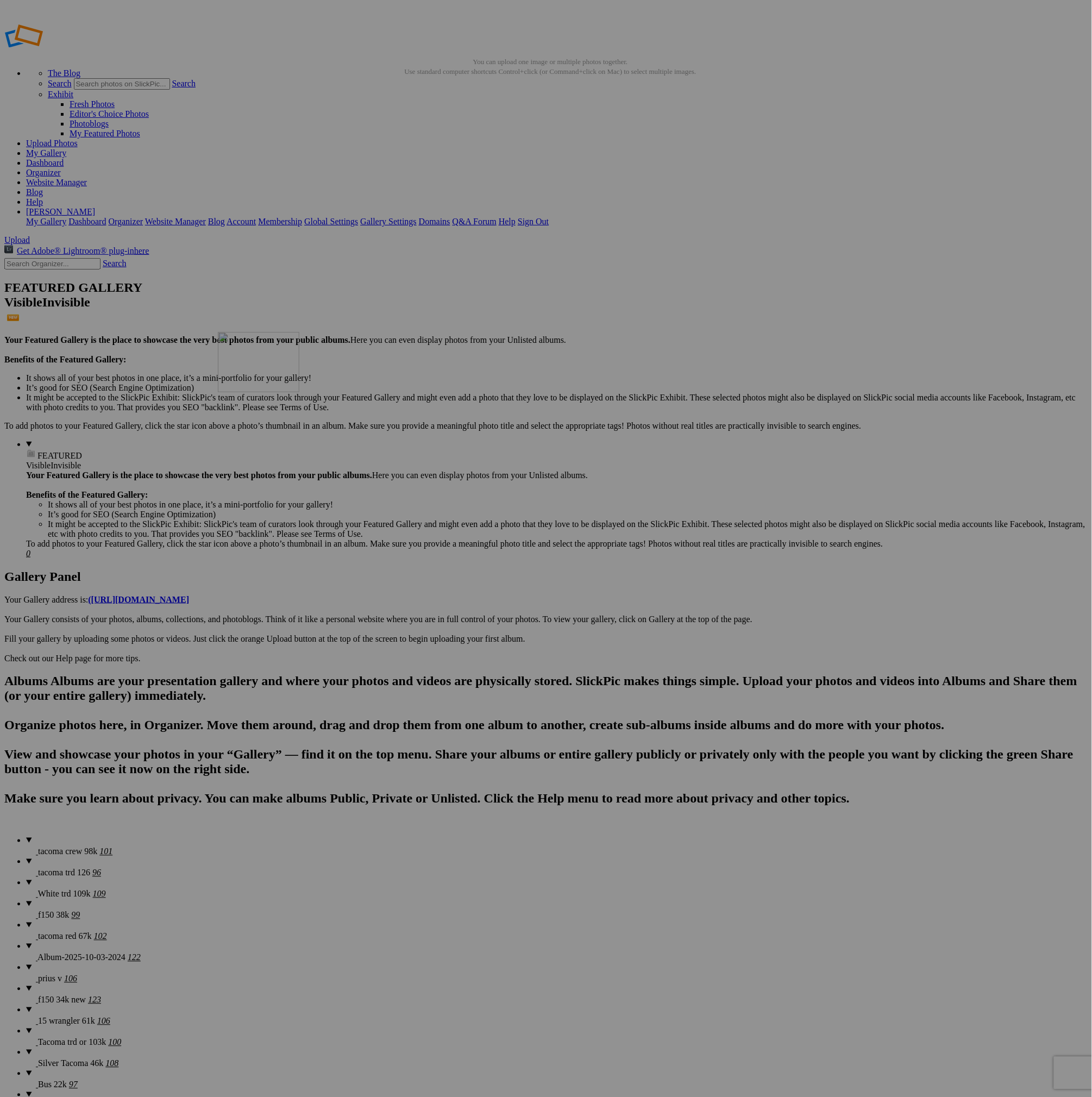
drag, startPoint x: 888, startPoint y: 283, endPoint x: 371, endPoint y: 410, distance: 532.4
drag, startPoint x: 303, startPoint y: 574, endPoint x: 370, endPoint y: 451, distance: 140.1
drag, startPoint x: 380, startPoint y: 570, endPoint x: 562, endPoint y: 428, distance: 230.8
drag, startPoint x: 501, startPoint y: 578, endPoint x: 956, endPoint y: 265, distance: 552.3
drag, startPoint x: 472, startPoint y: 713, endPoint x: 869, endPoint y: 684, distance: 398.1
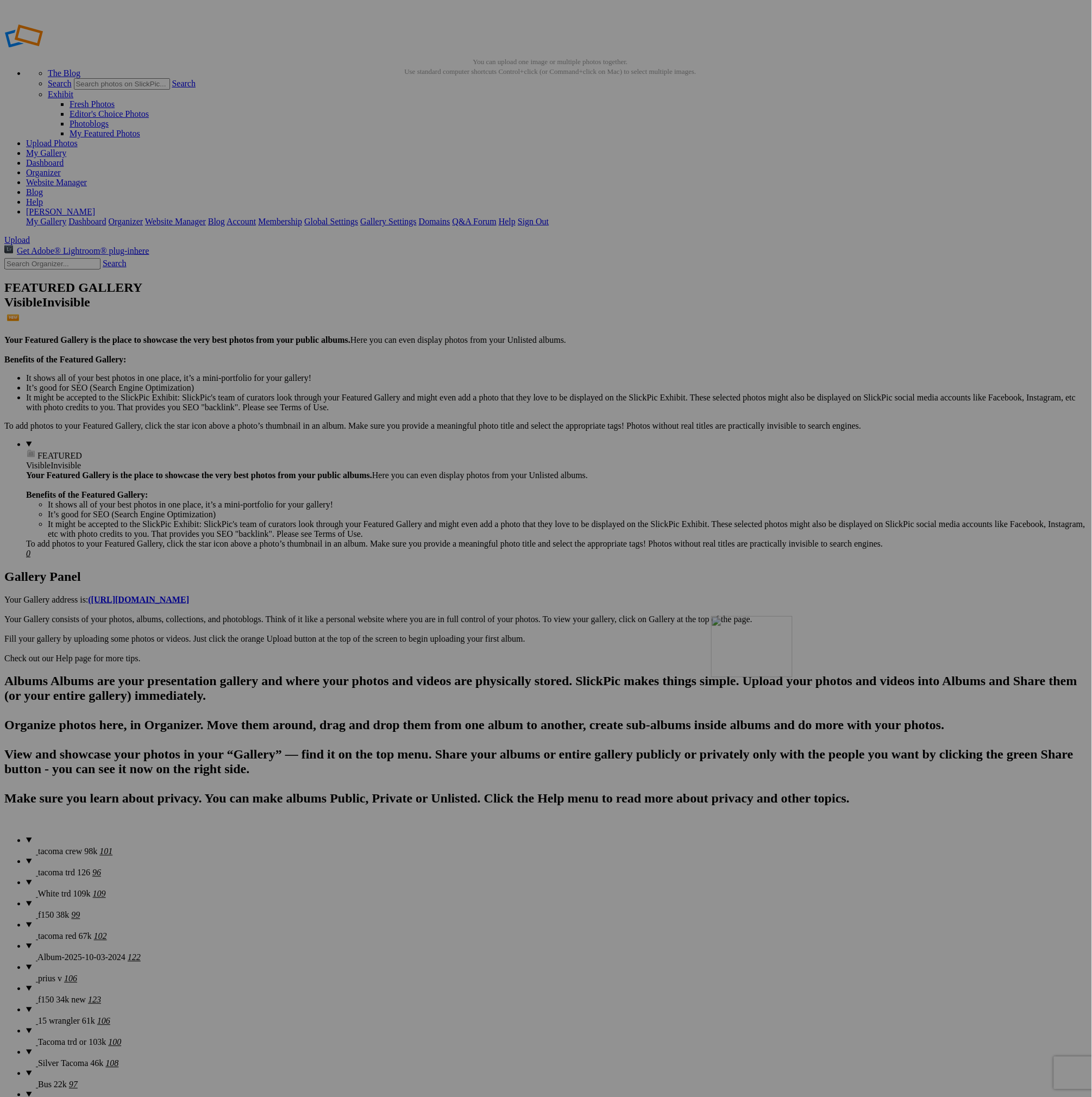
drag, startPoint x: 497, startPoint y: 707, endPoint x: 867, endPoint y: 691, distance: 370.3
drag, startPoint x: 587, startPoint y: 859, endPoint x: 858, endPoint y: 698, distance: 315.2
drag, startPoint x: 685, startPoint y: 821, endPoint x: 201, endPoint y: 801, distance: 484.4
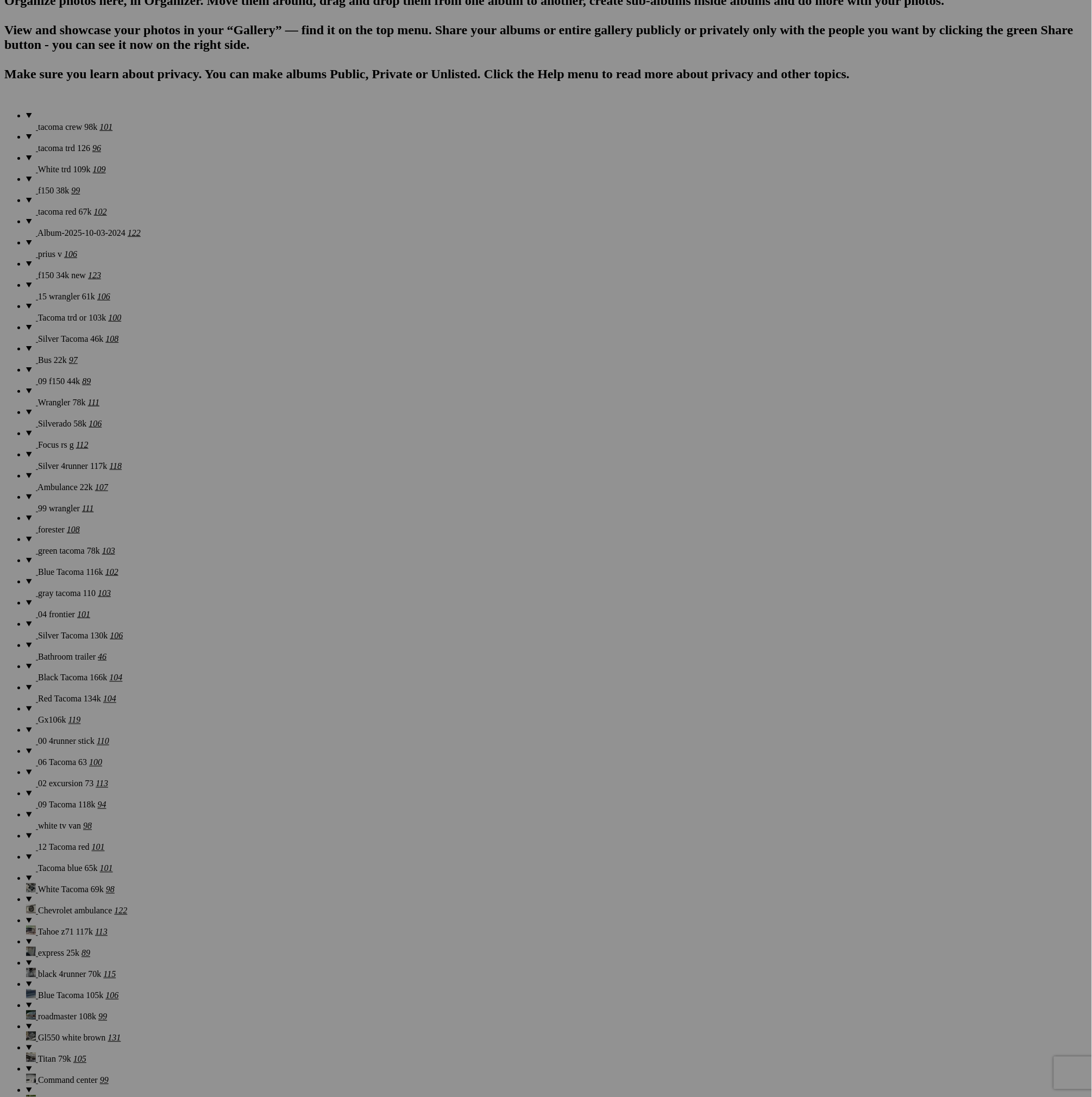
scroll to position [733, 0]
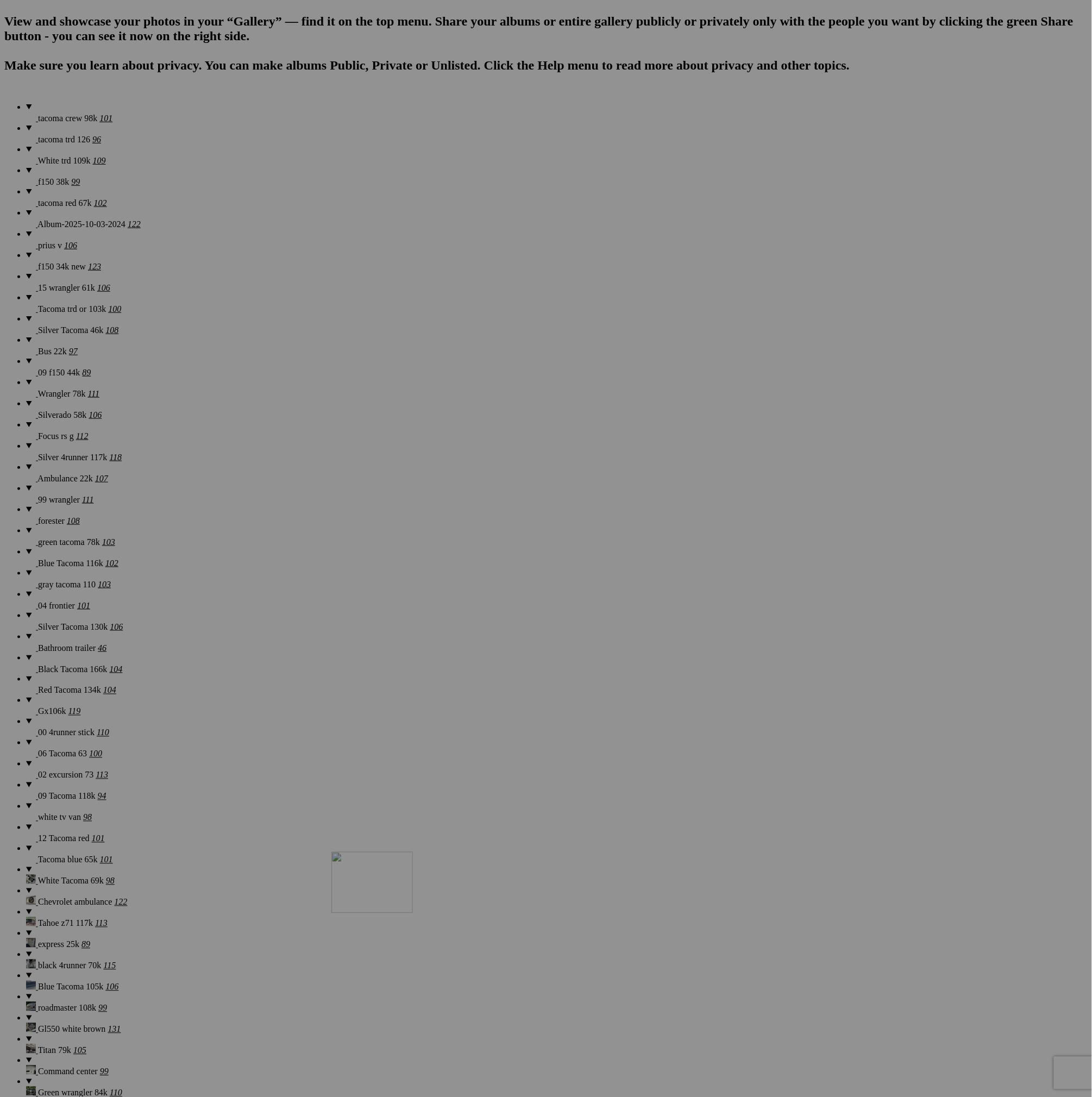
drag, startPoint x: 184, startPoint y: 261, endPoint x: 483, endPoint y: 906, distance: 710.9
drag, startPoint x: 195, startPoint y: 263, endPoint x: 459, endPoint y: 908, distance: 696.9
drag, startPoint x: 212, startPoint y: 254, endPoint x: 472, endPoint y: 927, distance: 721.5
drag, startPoint x: 197, startPoint y: 241, endPoint x: 450, endPoint y: 901, distance: 706.8
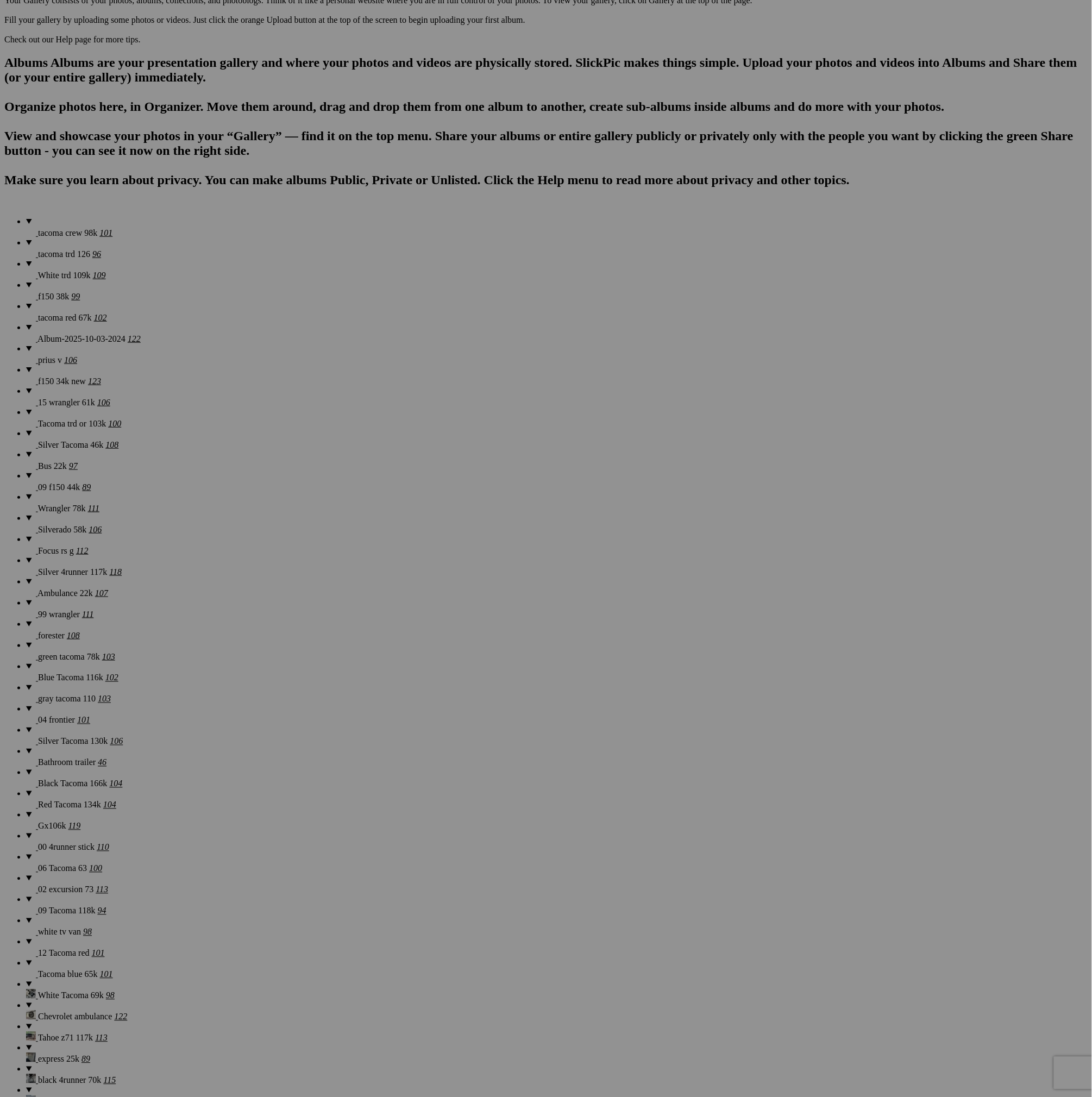
scroll to position [652, 0]
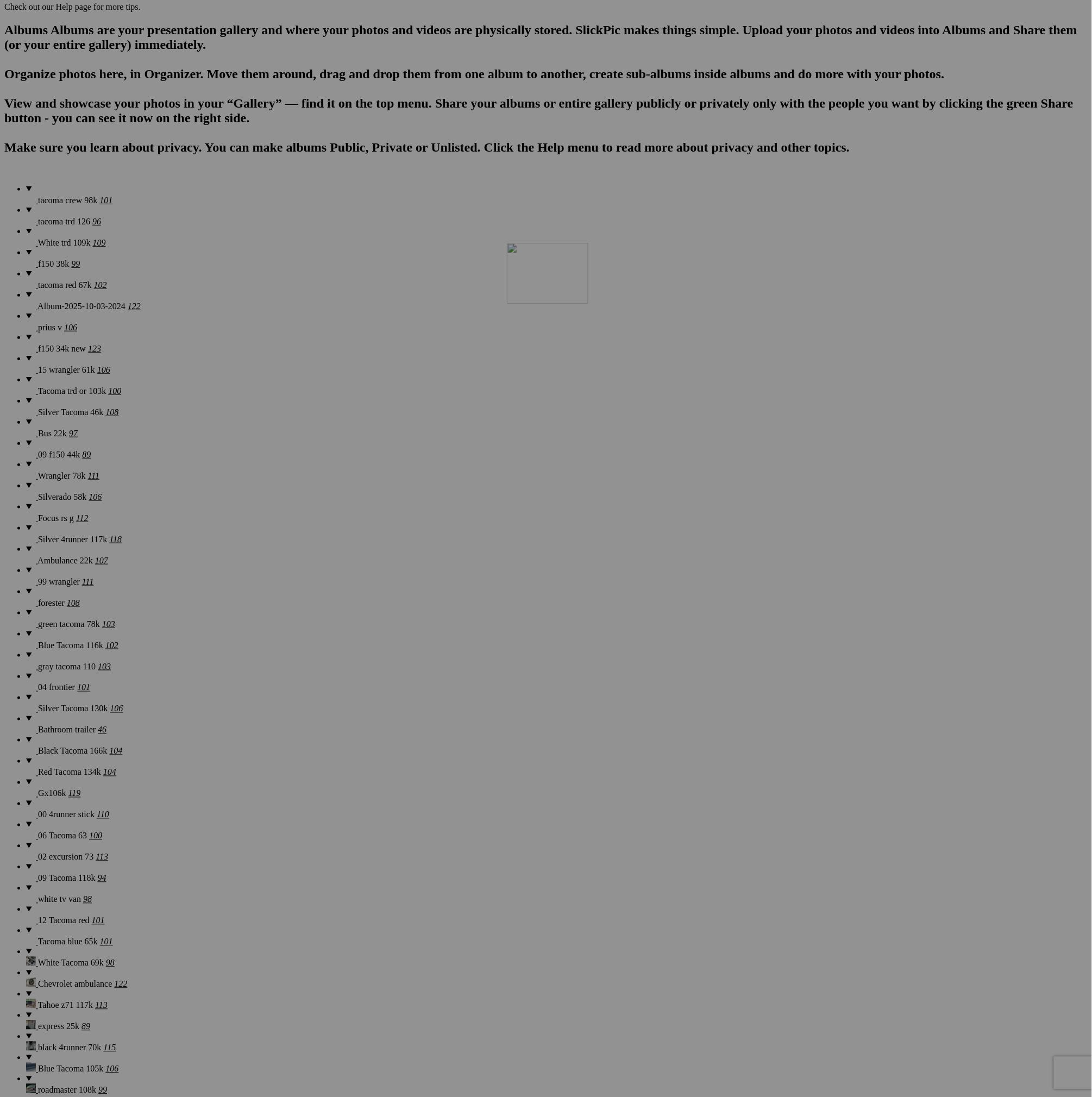
drag, startPoint x: 402, startPoint y: 486, endPoint x: 663, endPoint y: 337, distance: 300.5
drag, startPoint x: 787, startPoint y: 759, endPoint x: 380, endPoint y: 466, distance: 501.5
drag, startPoint x: 964, startPoint y: 637, endPoint x: 567, endPoint y: 464, distance: 433.1
drag, startPoint x: 213, startPoint y: 770, endPoint x: 774, endPoint y: 470, distance: 636.2
drag, startPoint x: 309, startPoint y: 760, endPoint x: 950, endPoint y: 464, distance: 706.0
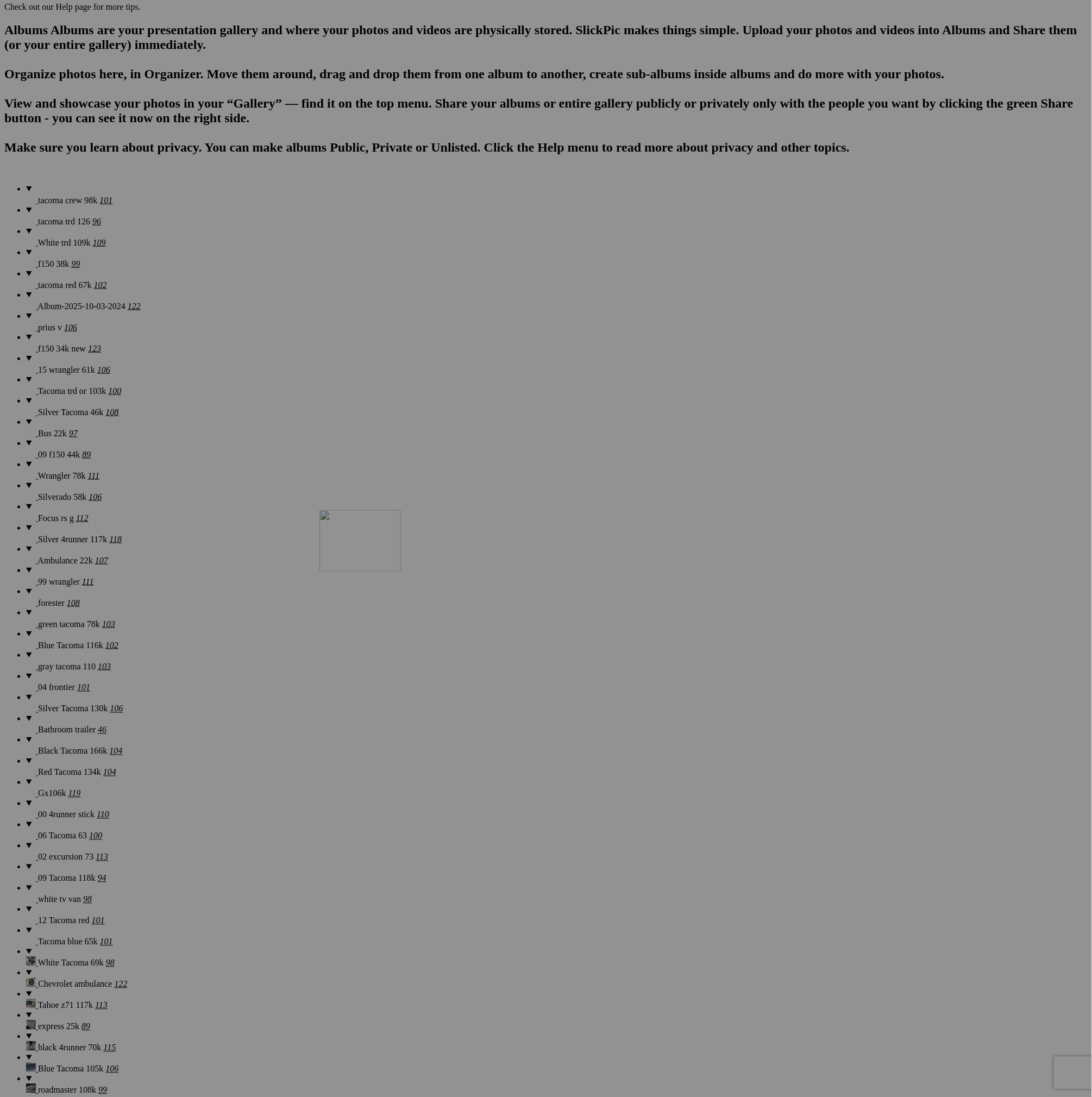
drag, startPoint x: 408, startPoint y: 785, endPoint x: 476, endPoint y: 606, distance: 191.5
drag, startPoint x: 878, startPoint y: 760, endPoint x: 374, endPoint y: 603, distance: 527.9
drag, startPoint x: 871, startPoint y: 767, endPoint x: 175, endPoint y: 323, distance: 825.6
drag, startPoint x: 964, startPoint y: 742, endPoint x: 844, endPoint y: 334, distance: 425.3
drag, startPoint x: 777, startPoint y: 759, endPoint x: 762, endPoint y: 320, distance: 439.3
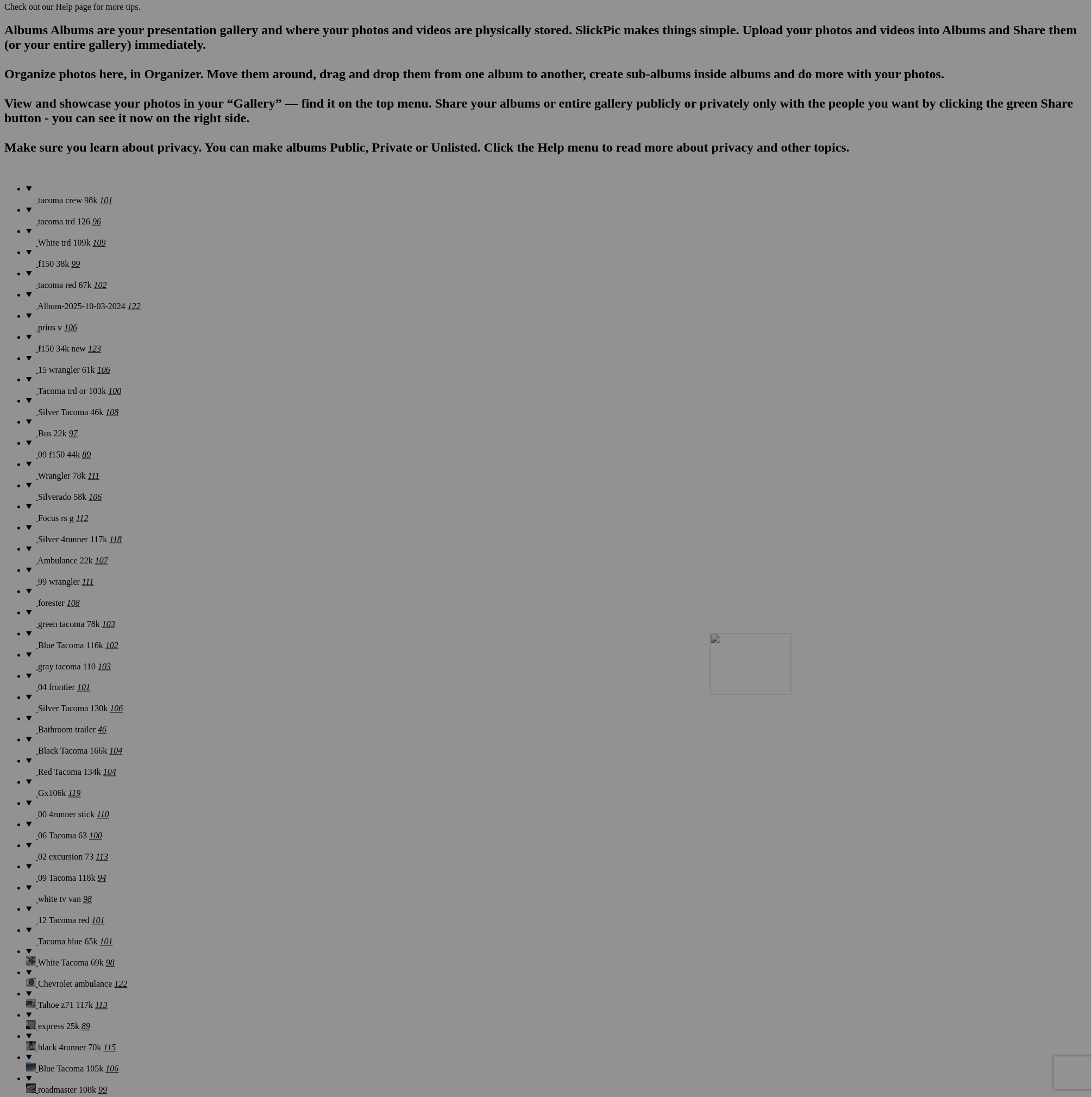
drag, startPoint x: 208, startPoint y: 893, endPoint x: 859, endPoint y: 730, distance: 671.1
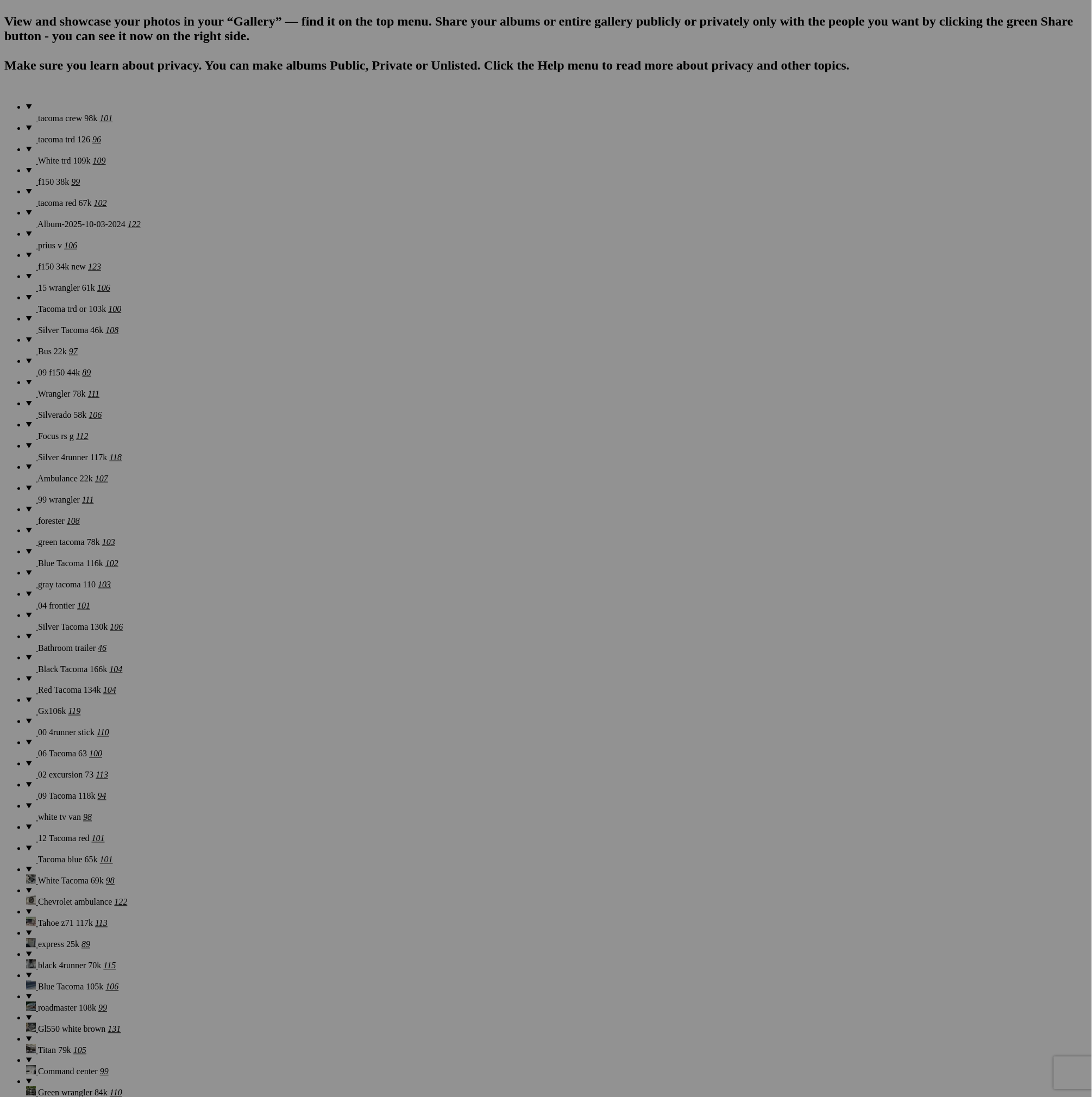
scroll to position [0, 0]
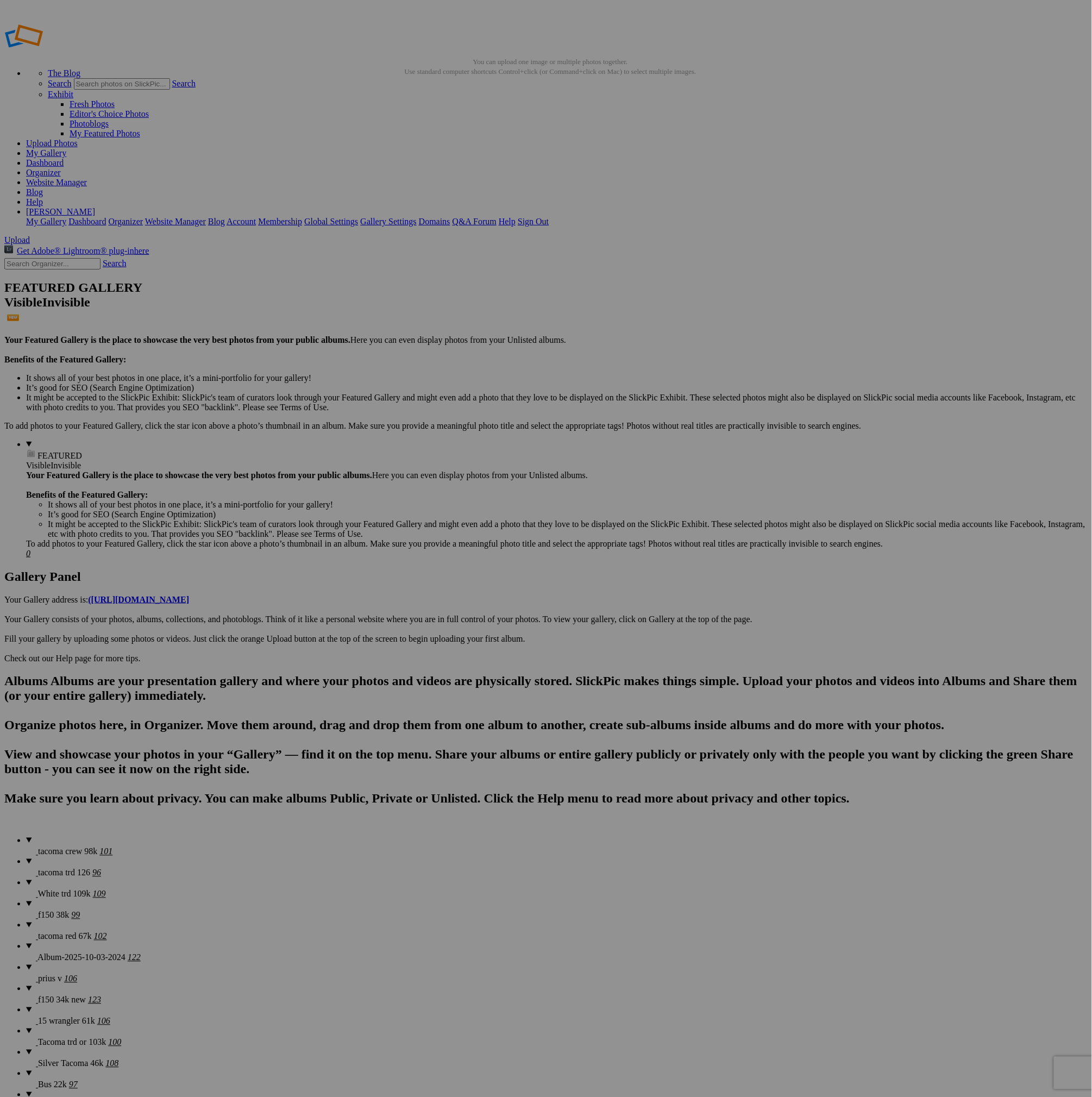
click at [77, 953] on span "Album-2025-10-03-2024" at bounding box center [81, 958] width 88 height 10
click at [38, 932] on span "tacoma red 67k" at bounding box center [64, 937] width 54 height 10
click at [64, 878] on details "White trd 109k 109" at bounding box center [557, 888] width 1061 height 21
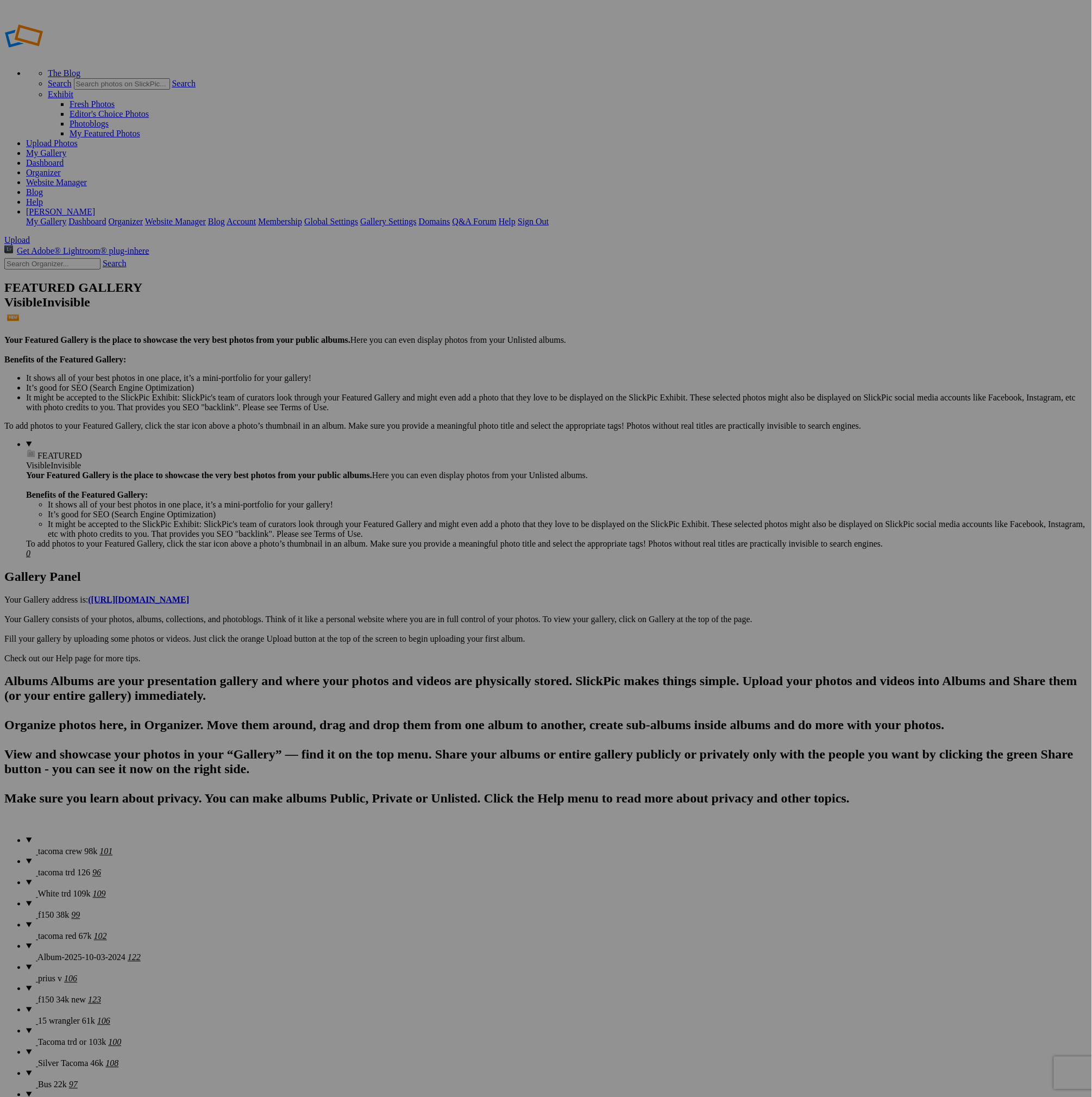
click at [60, 899] on details "f150 38k 99" at bounding box center [557, 910] width 1061 height 21
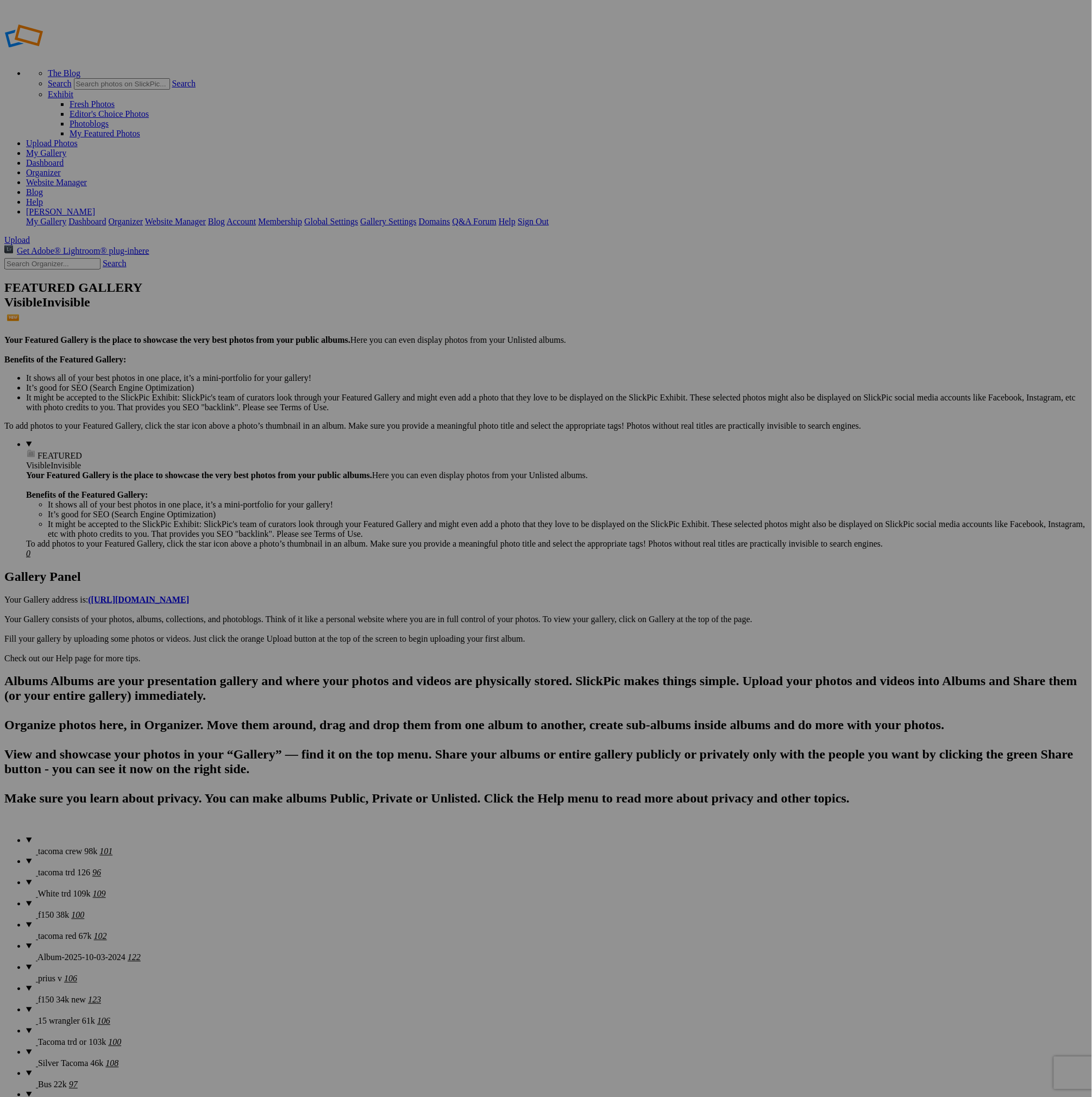
click at [63, 857] on details "tacoma trd 126 96" at bounding box center [557, 867] width 1061 height 21
click at [69, 921] on details "tacoma red 67k 102" at bounding box center [557, 931] width 1061 height 21
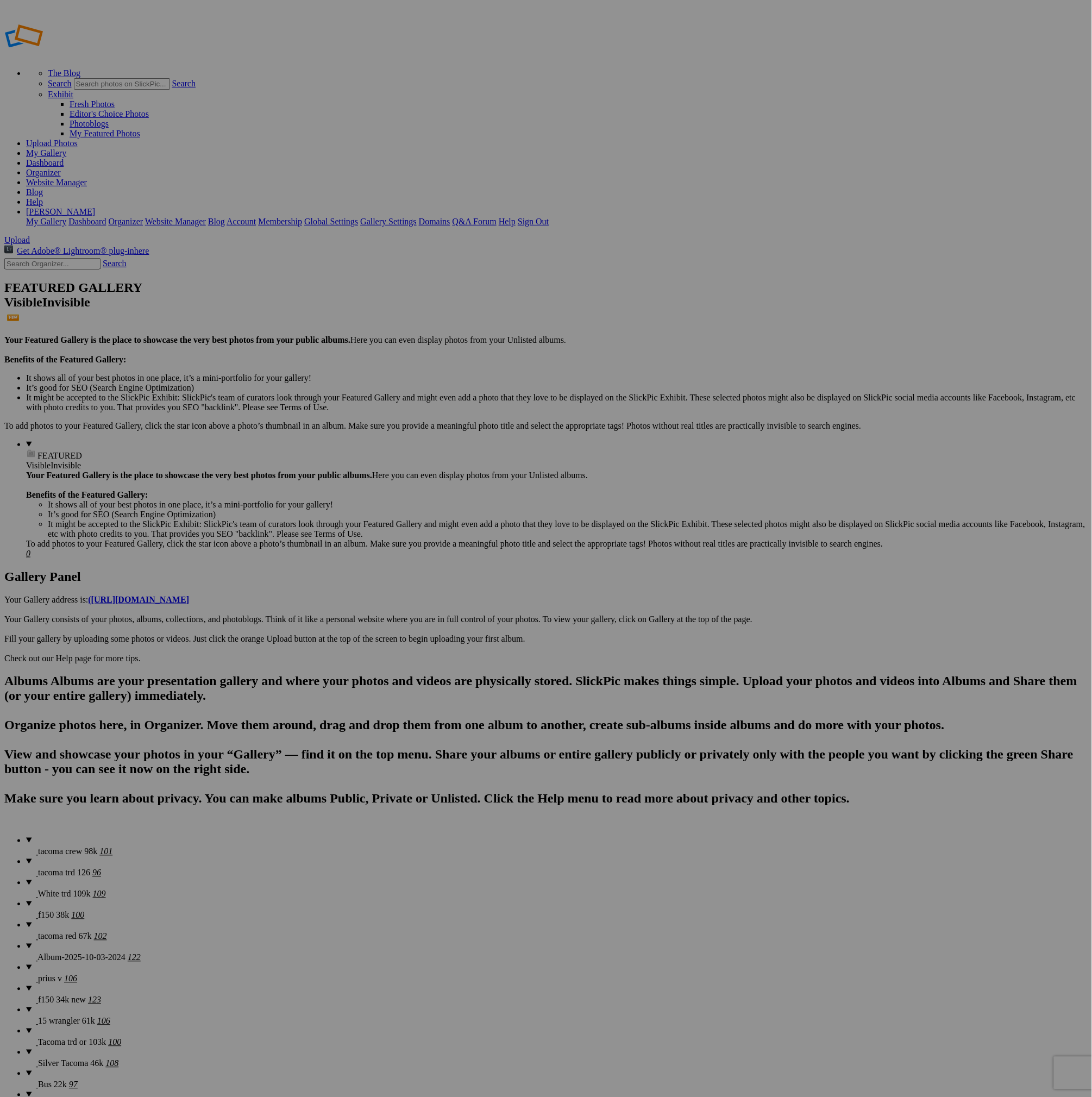
click at [41, 847] on span "tacoma crew 98k" at bounding box center [67, 852] width 59 height 10
copy span "e"
